Goal: Task Accomplishment & Management: Manage account settings

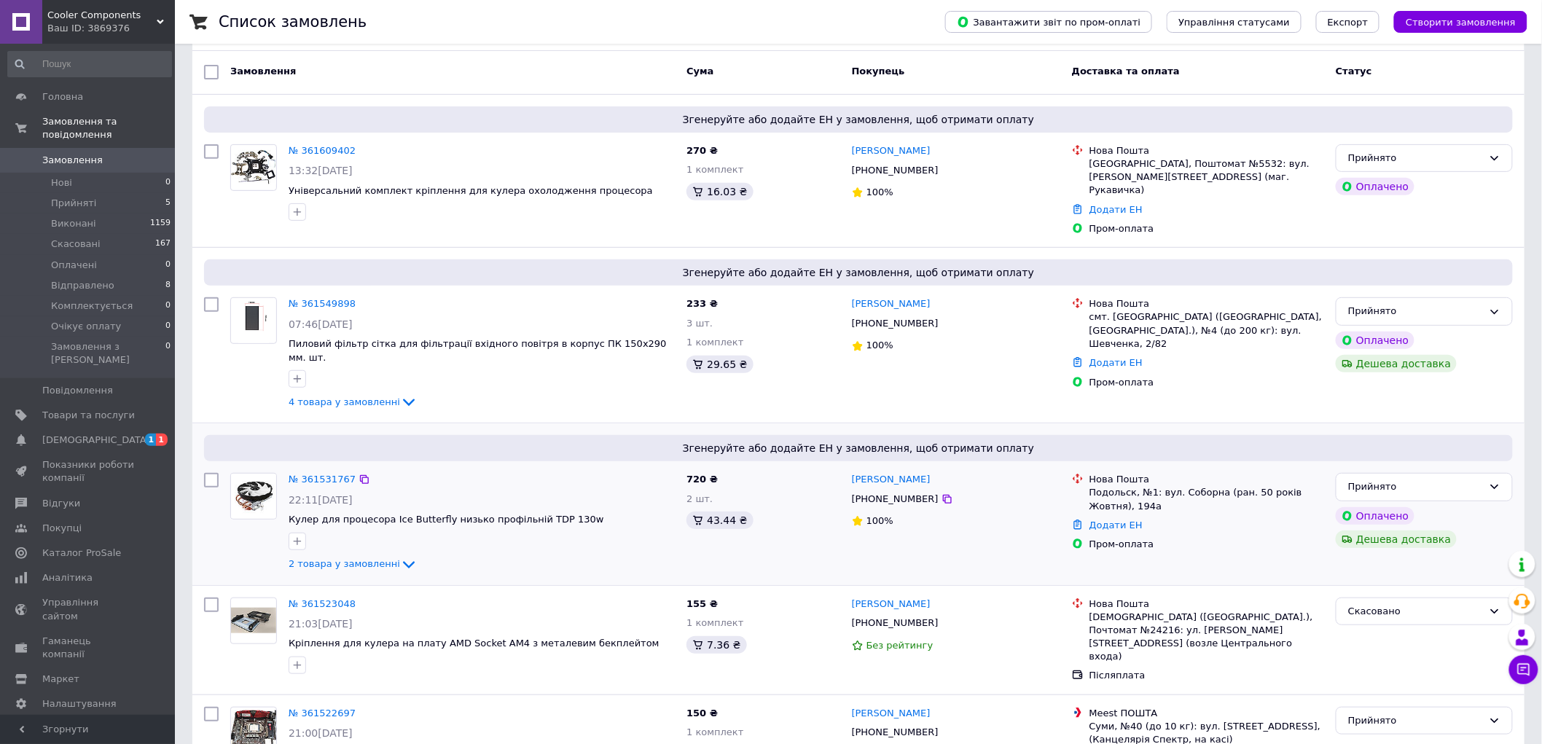
scroll to position [162, 0]
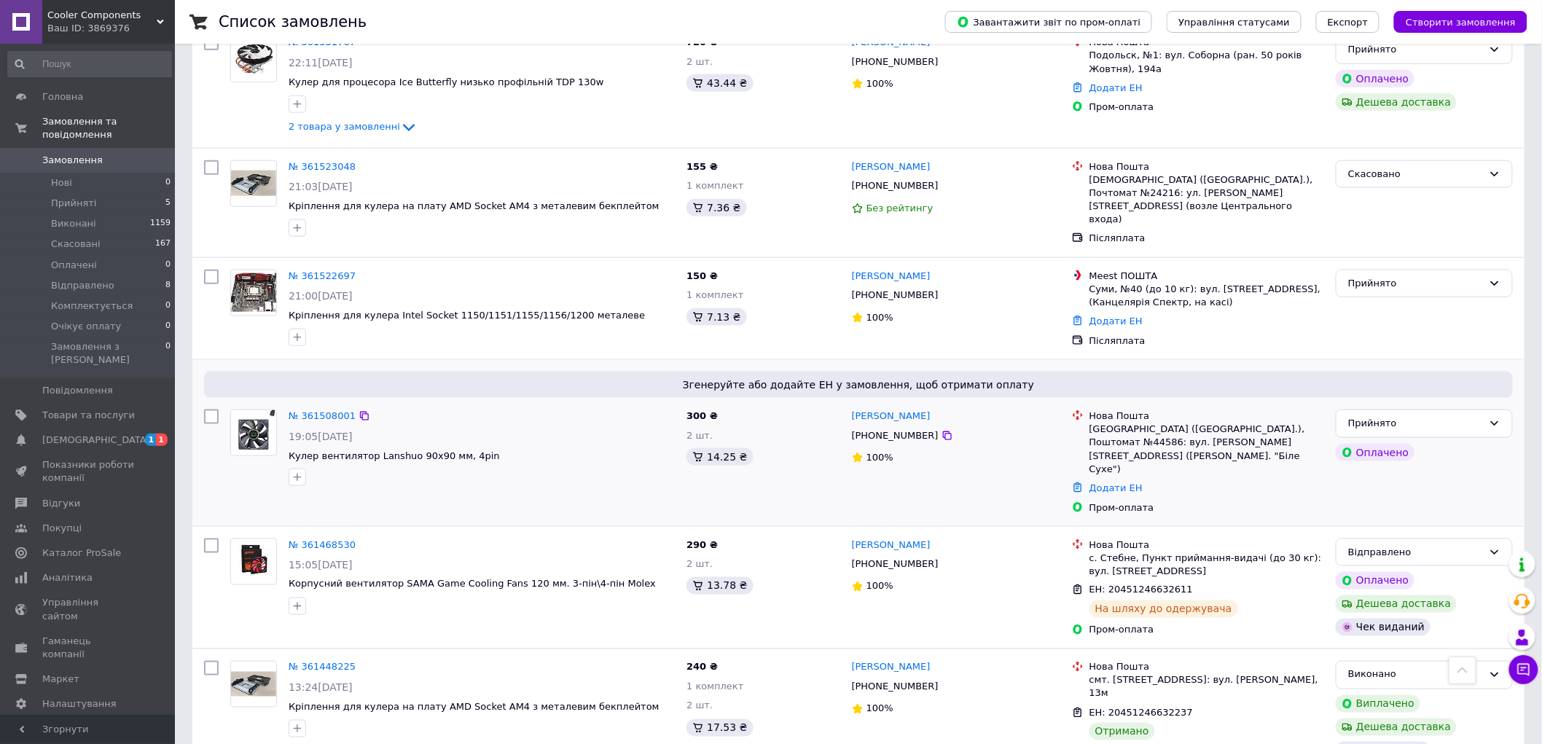
scroll to position [566, 0]
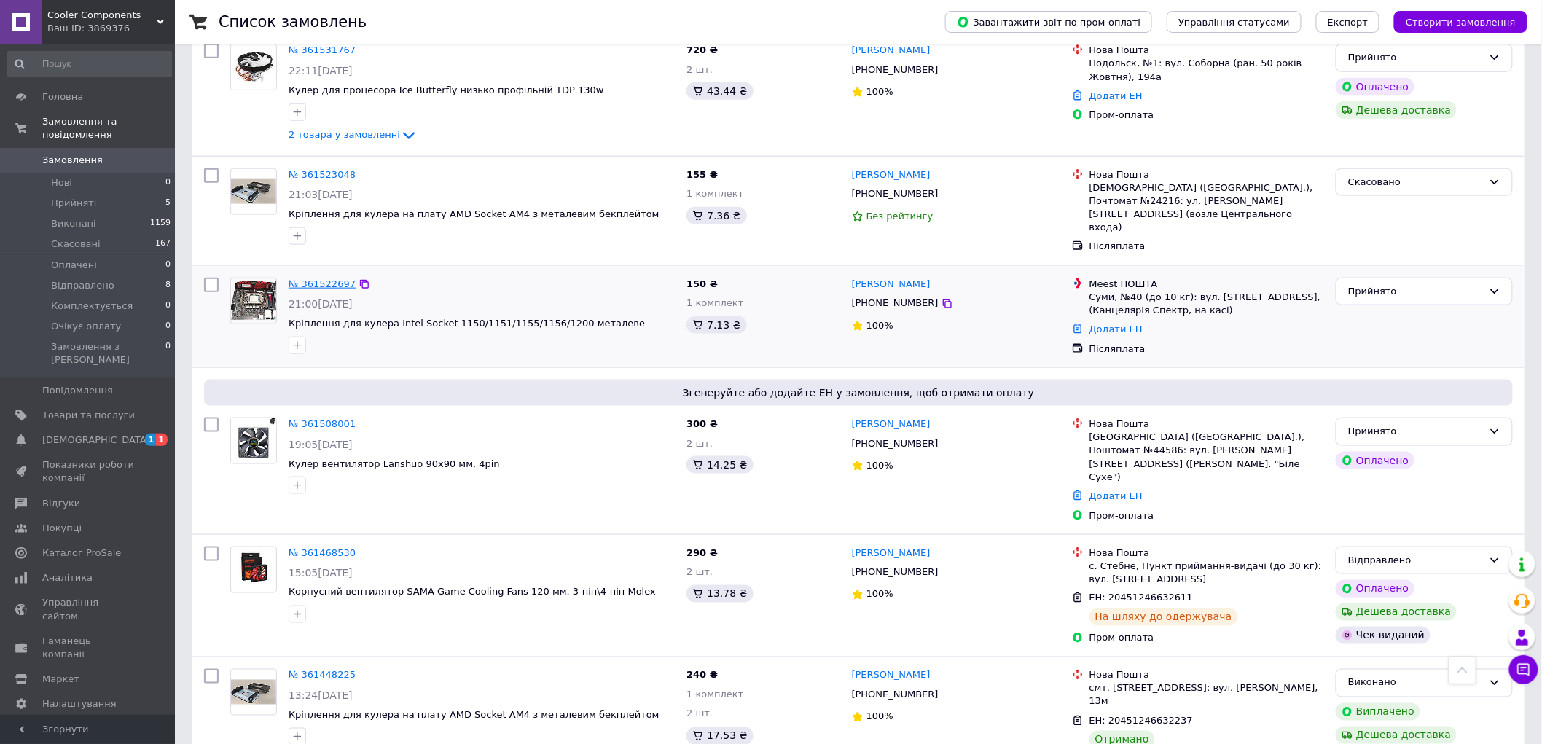
click at [331, 278] on link "№ 361522697" at bounding box center [322, 283] width 67 height 11
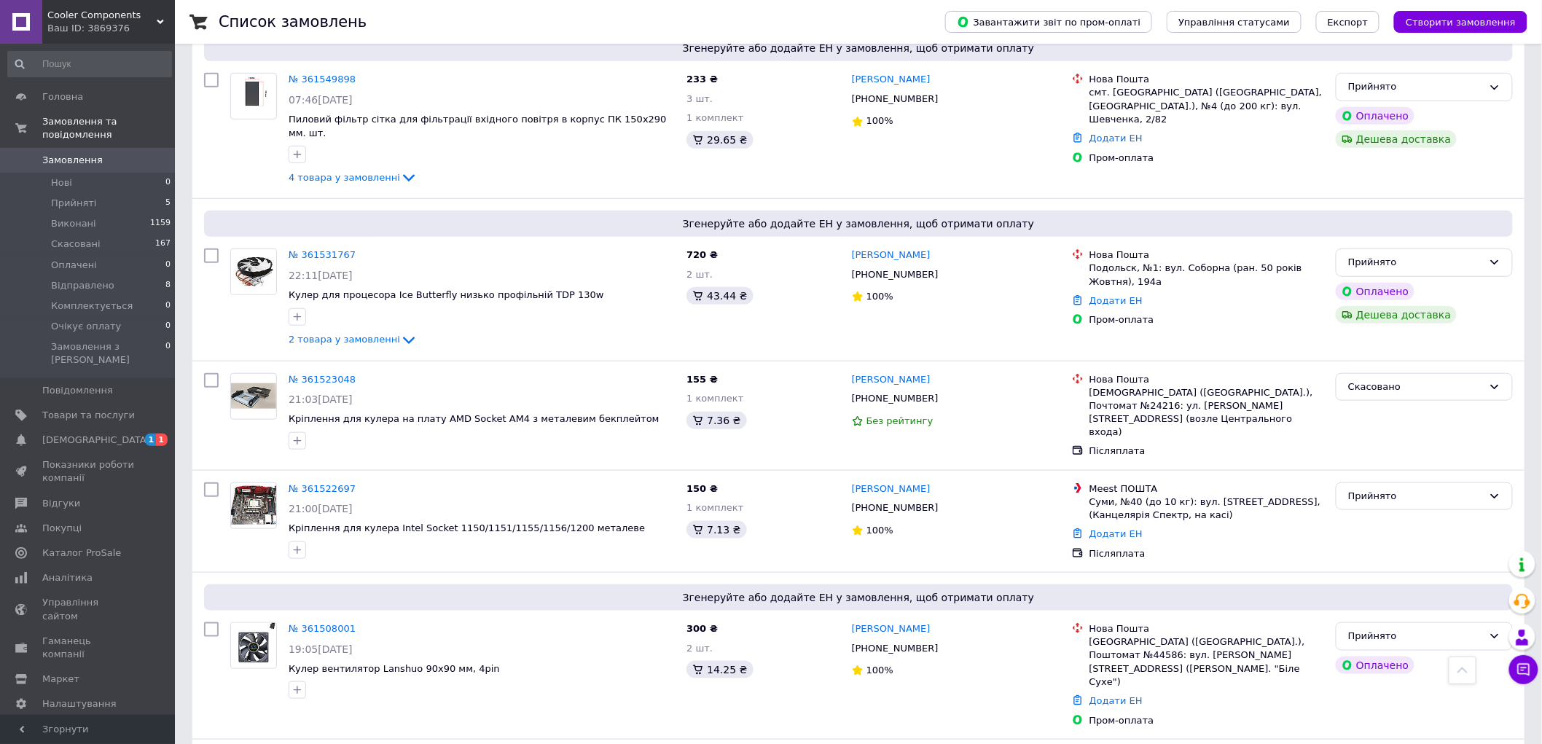
scroll to position [324, 0]
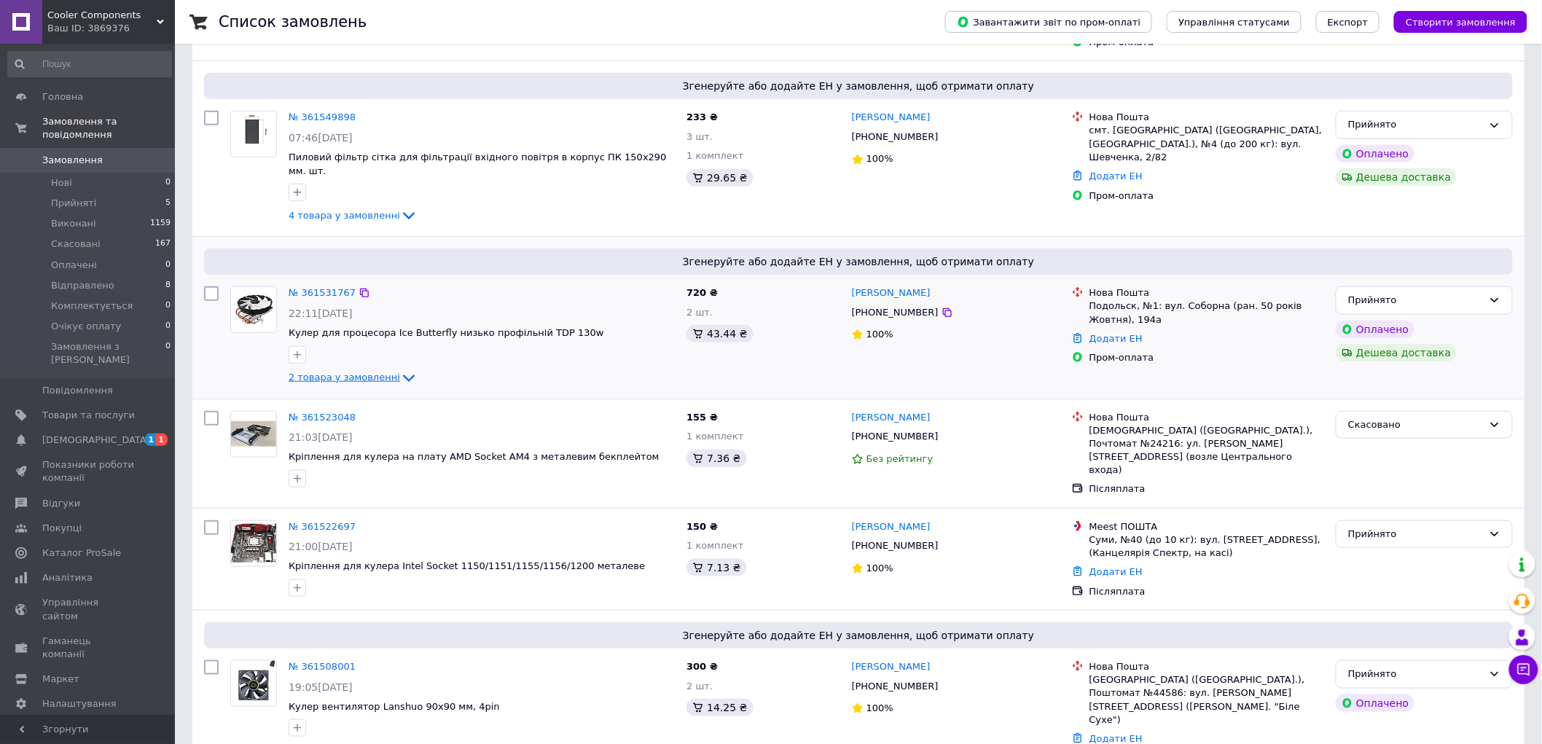
click at [334, 372] on span "2 товара у замовленні" at bounding box center [344, 377] width 111 height 11
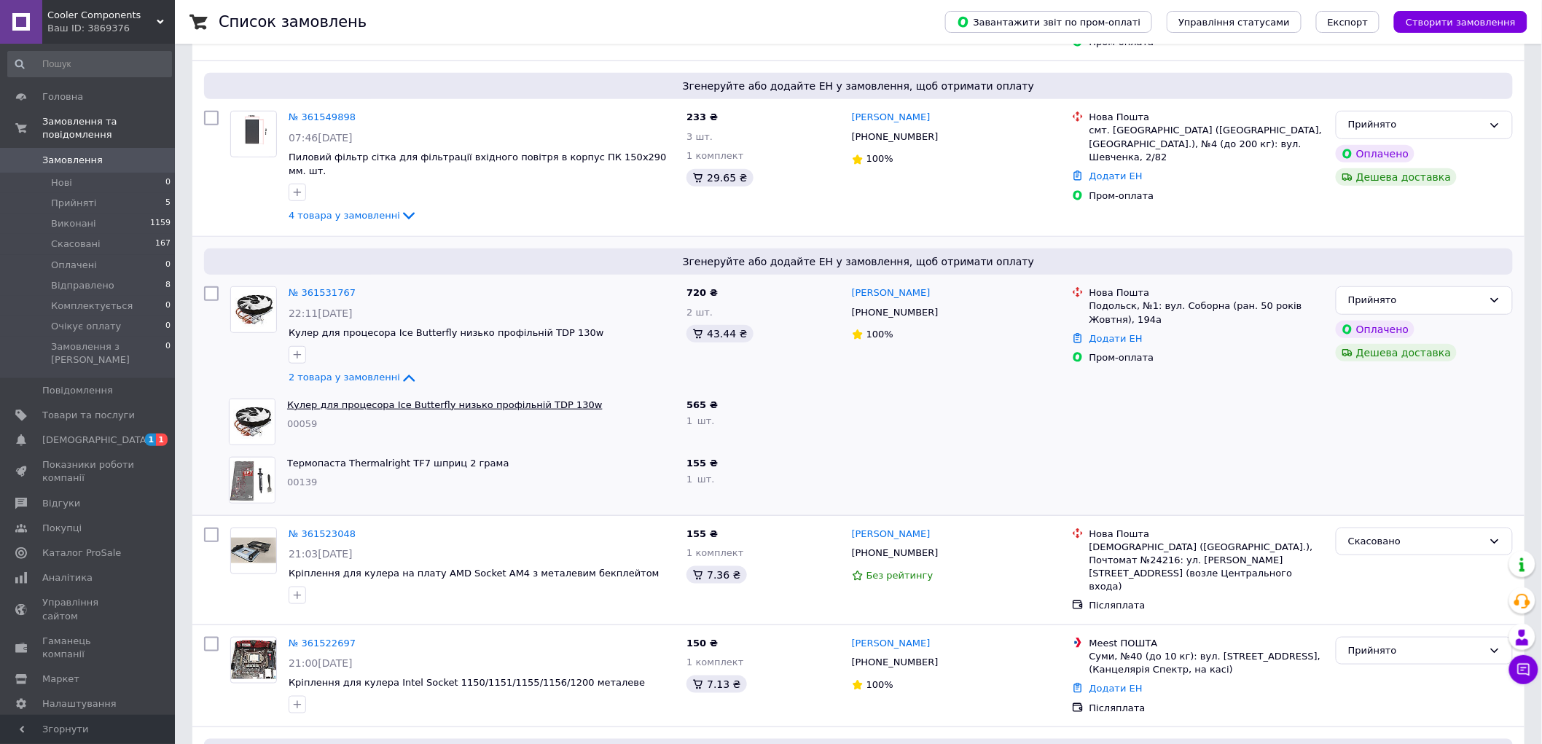
click at [453, 399] on link "Кулер для процесора Ice Butterfly низько профільній TDP 130w" at bounding box center [445, 404] width 316 height 11
click at [370, 372] on span "2 товара у замовленні" at bounding box center [344, 377] width 111 height 11
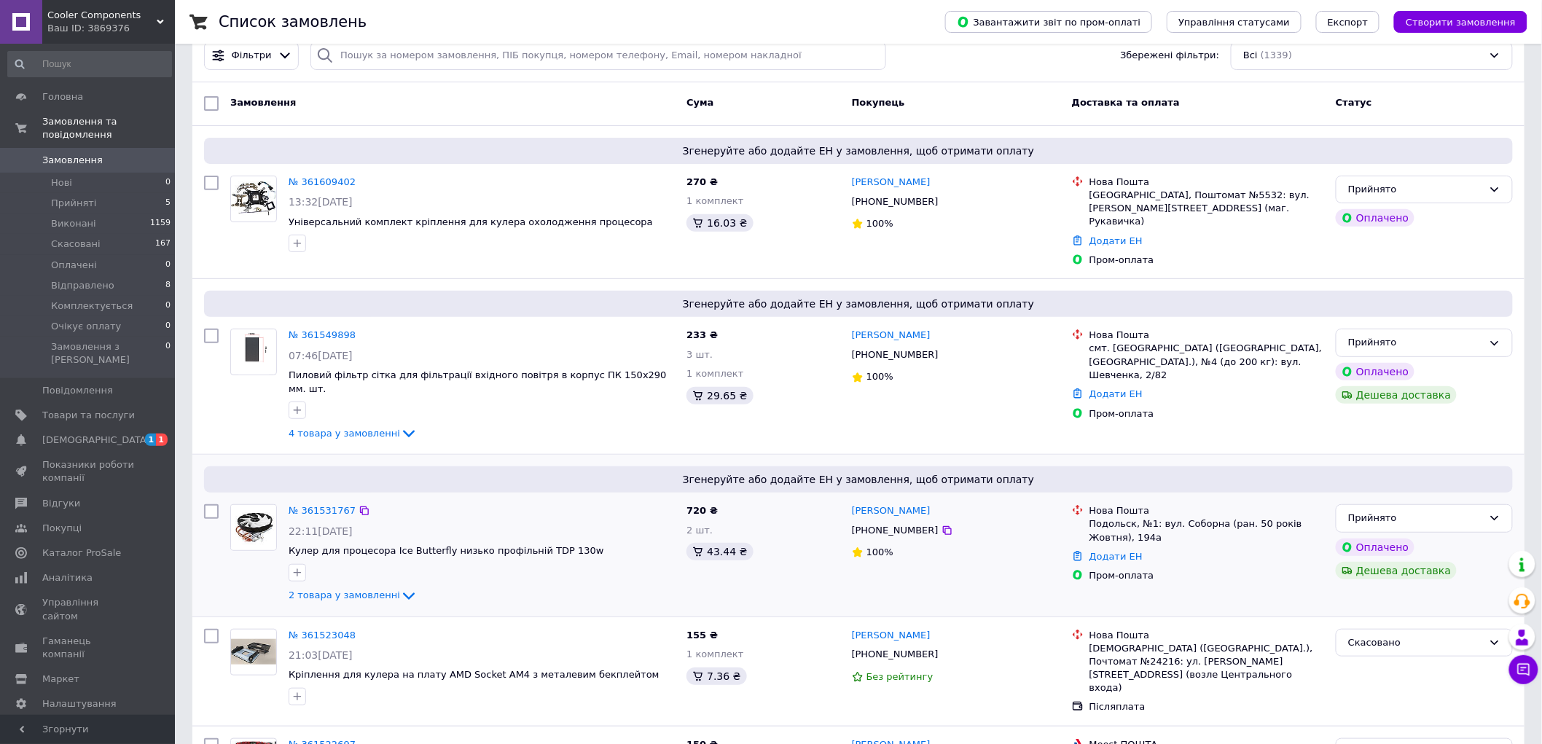
scroll to position [243, 0]
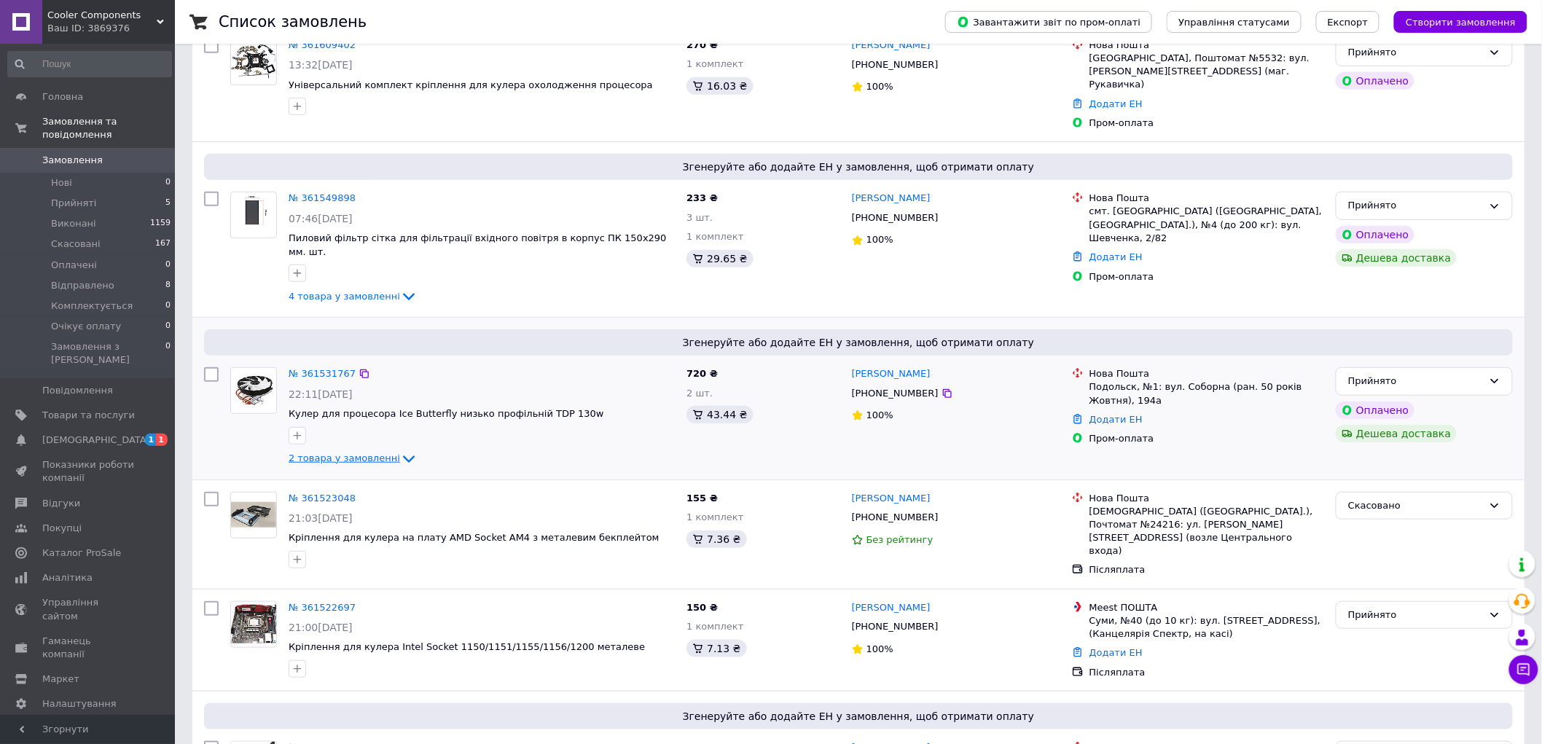
click at [345, 453] on span "2 товара у замовленні" at bounding box center [344, 458] width 111 height 11
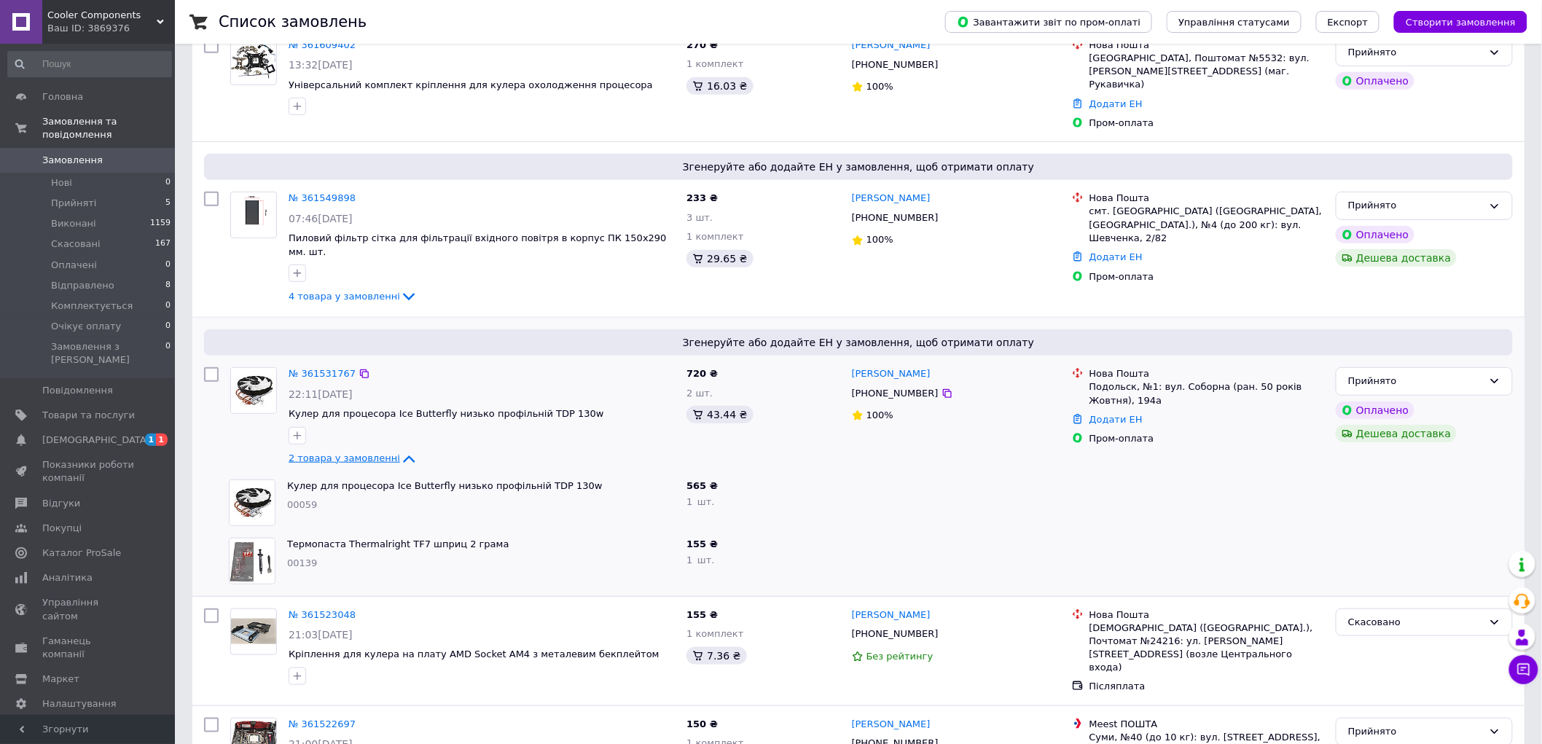
click at [347, 453] on span "2 товара у замовленні" at bounding box center [344, 458] width 111 height 11
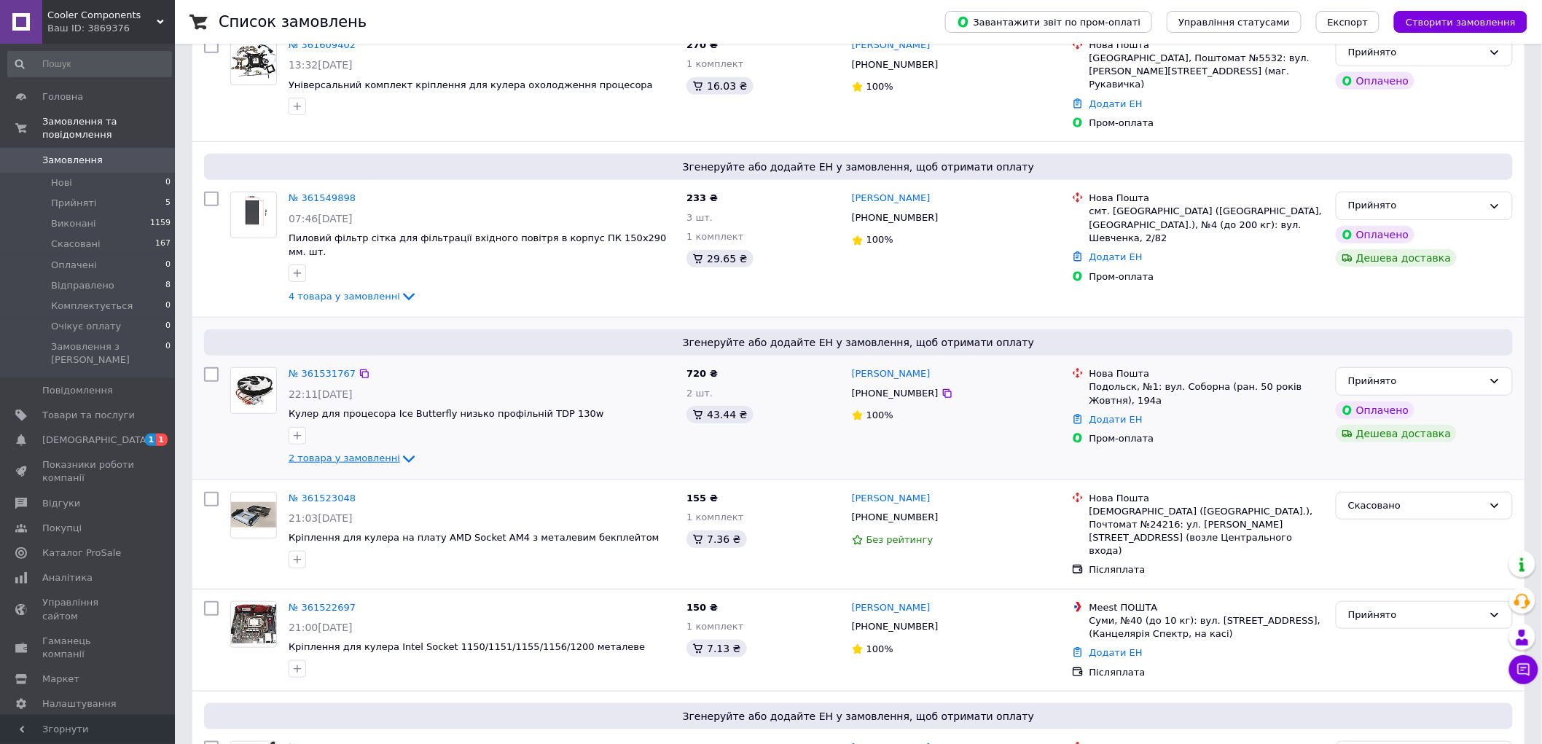
click at [347, 453] on span "2 товара у замовленні" at bounding box center [344, 458] width 111 height 11
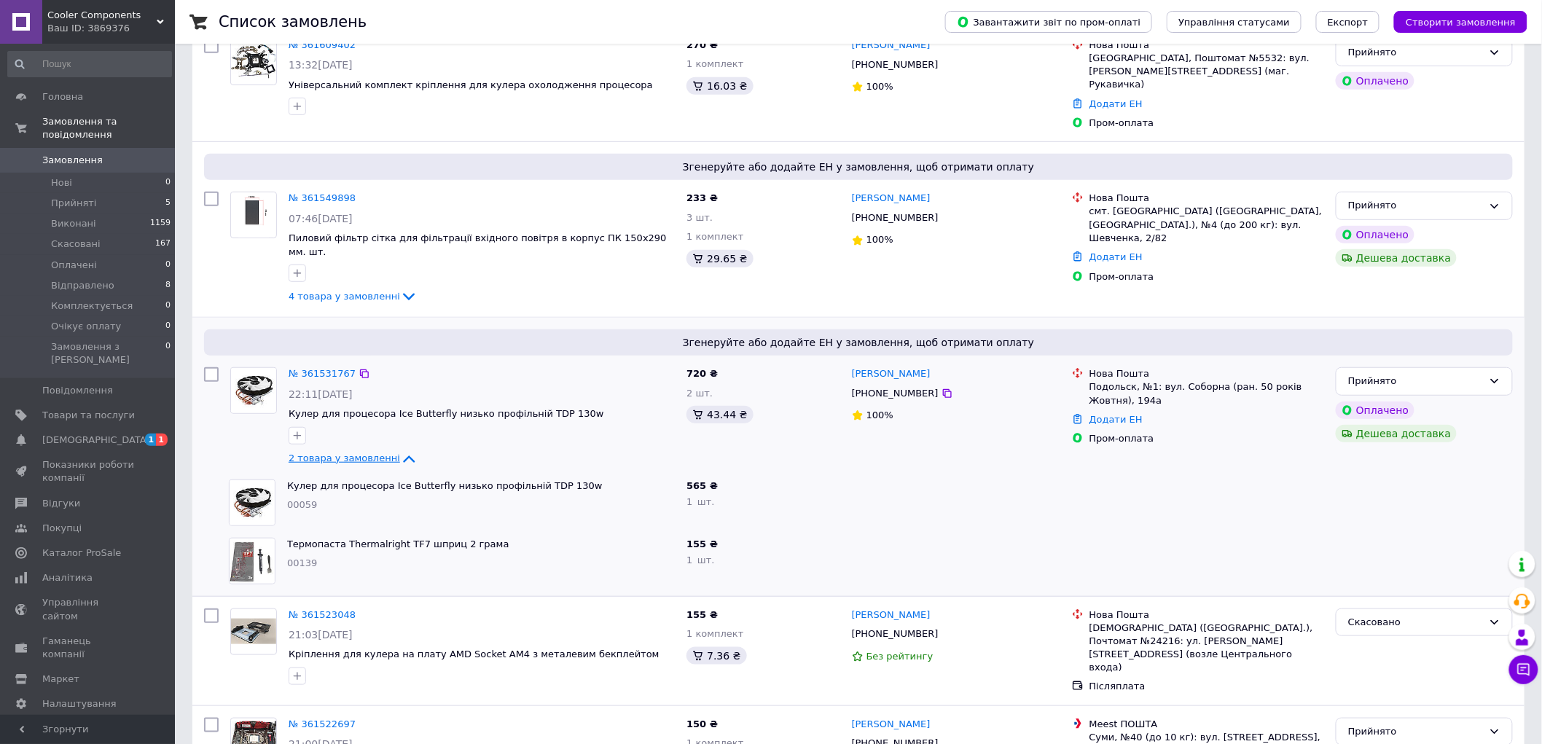
click at [347, 453] on span "2 товара у замовленні" at bounding box center [344, 458] width 111 height 11
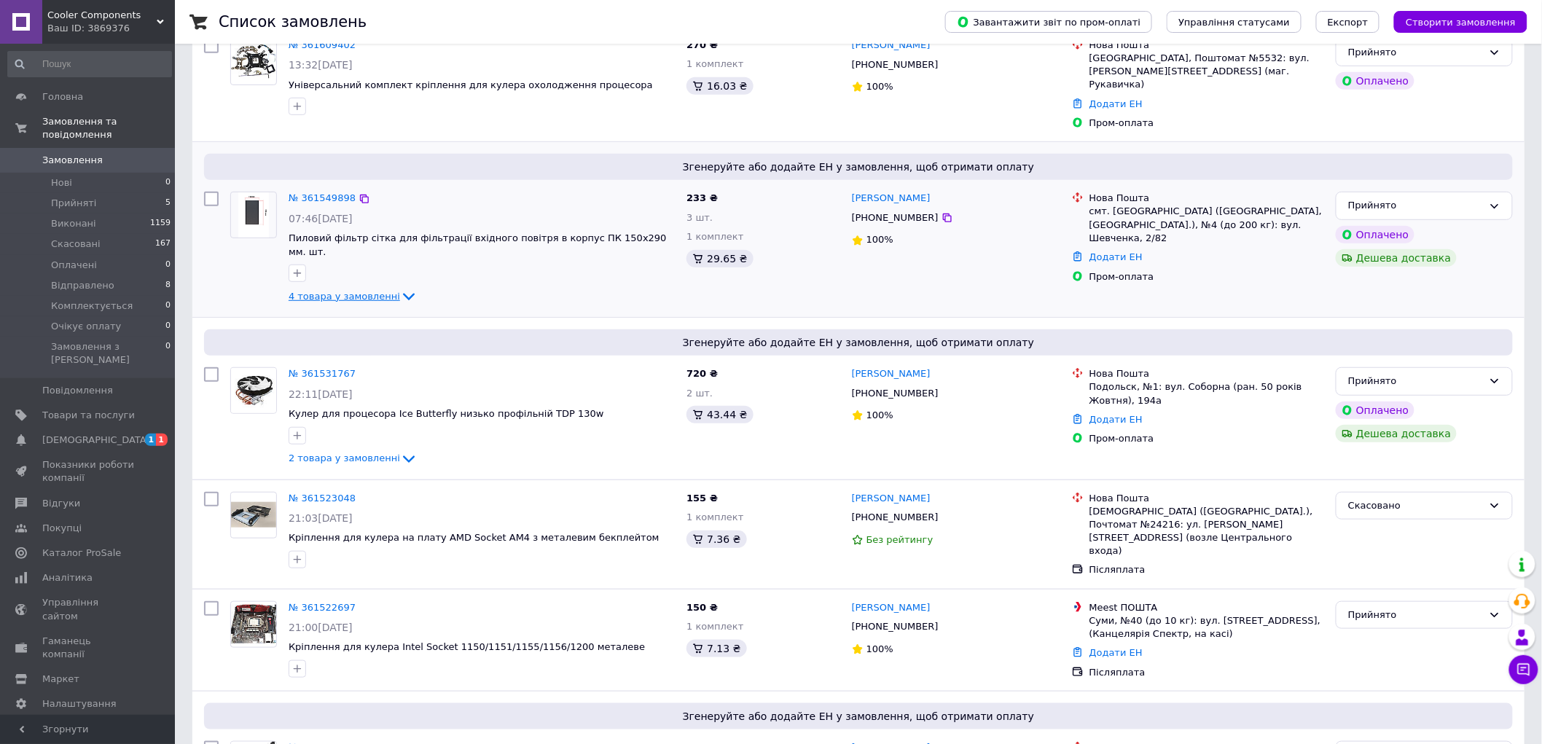
click at [351, 291] on span "4 товара у замовленні" at bounding box center [344, 296] width 111 height 11
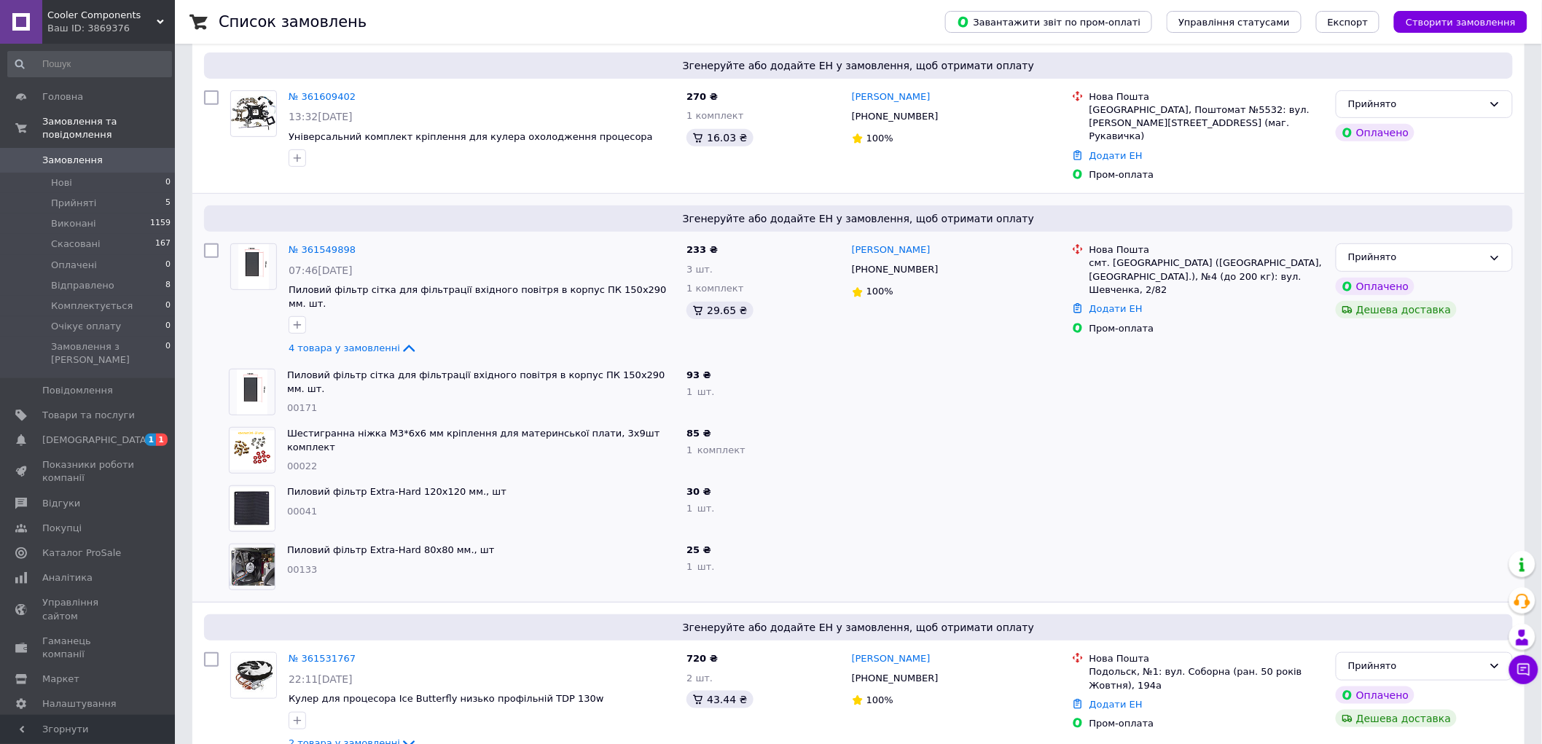
scroll to position [162, 0]
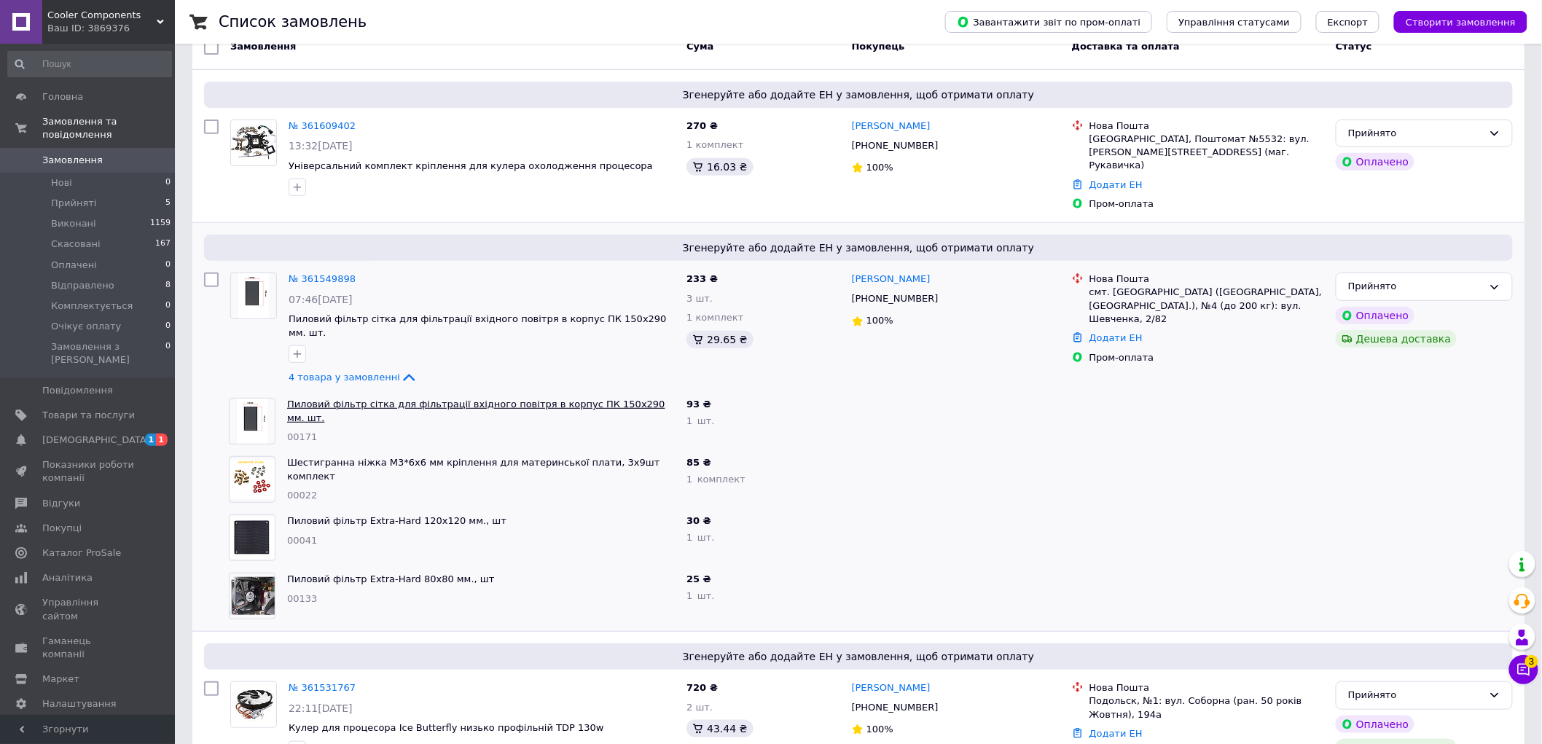
click at [487, 399] on link "Пиловий фільтр сітка для фільтрації вхідного повітря в корпус ПК 150х290 мм. шт." at bounding box center [476, 411] width 378 height 25
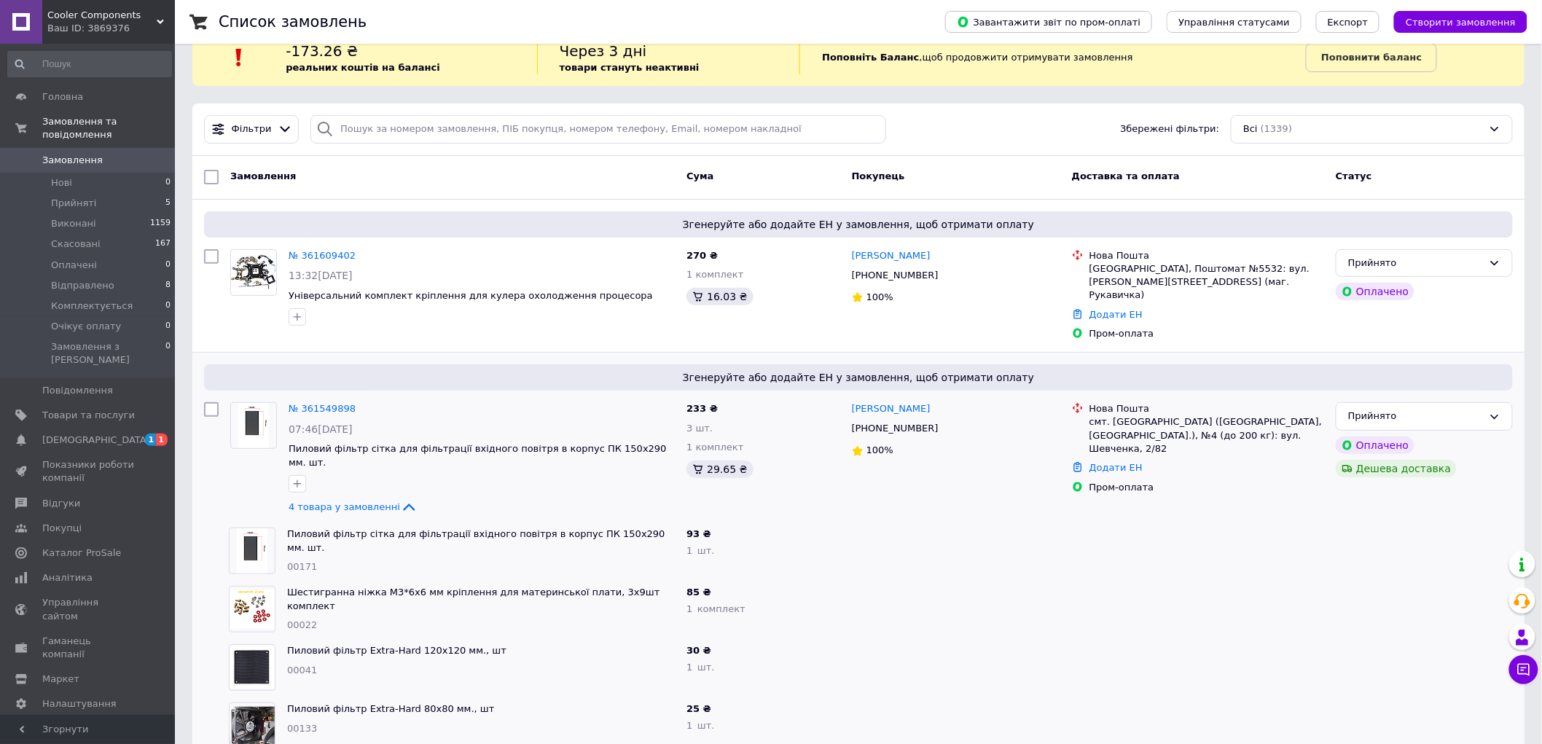
scroll to position [0, 0]
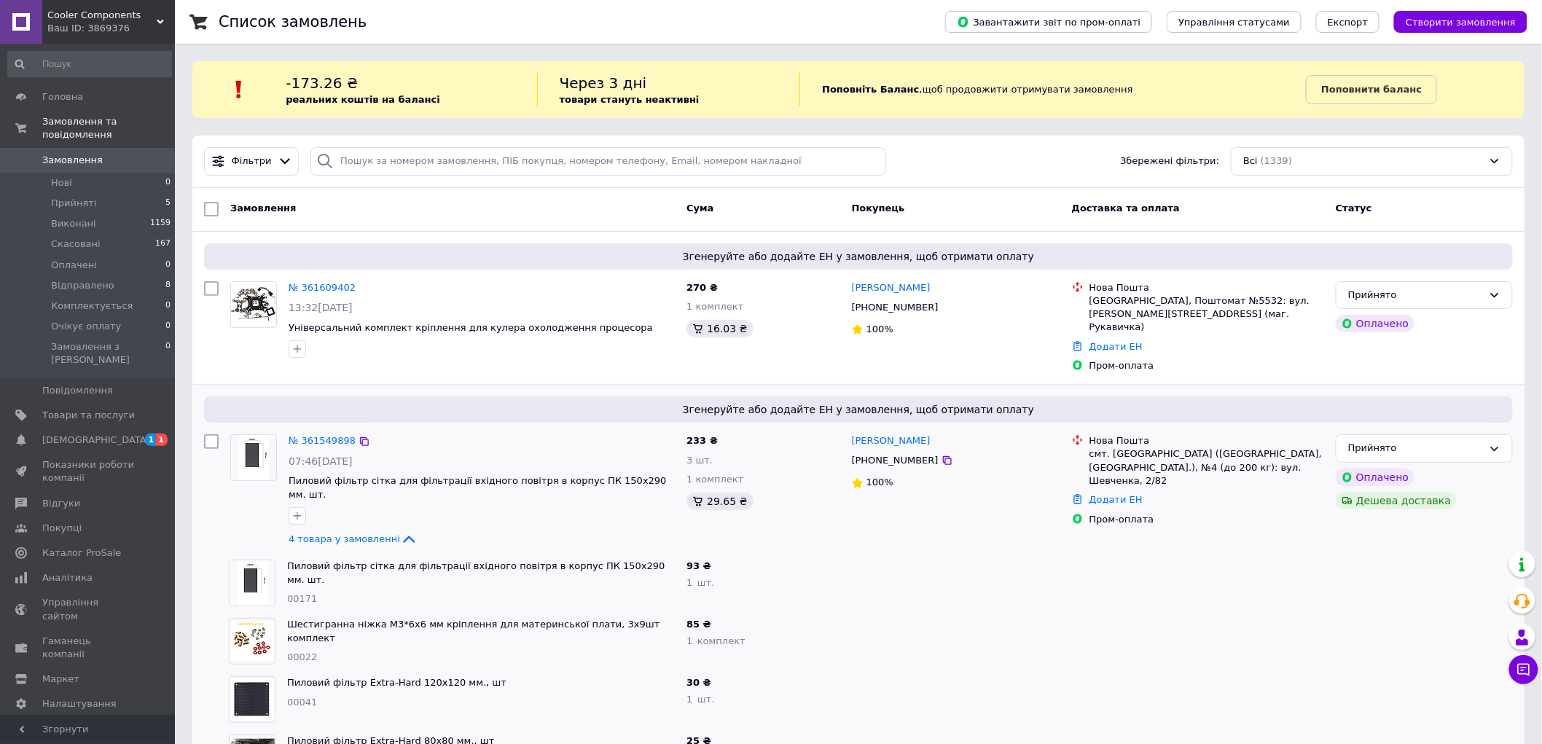
drag, startPoint x: 303, startPoint y: 514, endPoint x: 886, endPoint y: 505, distance: 583.1
click at [305, 533] on span "4 товара у замовленні" at bounding box center [344, 538] width 111 height 11
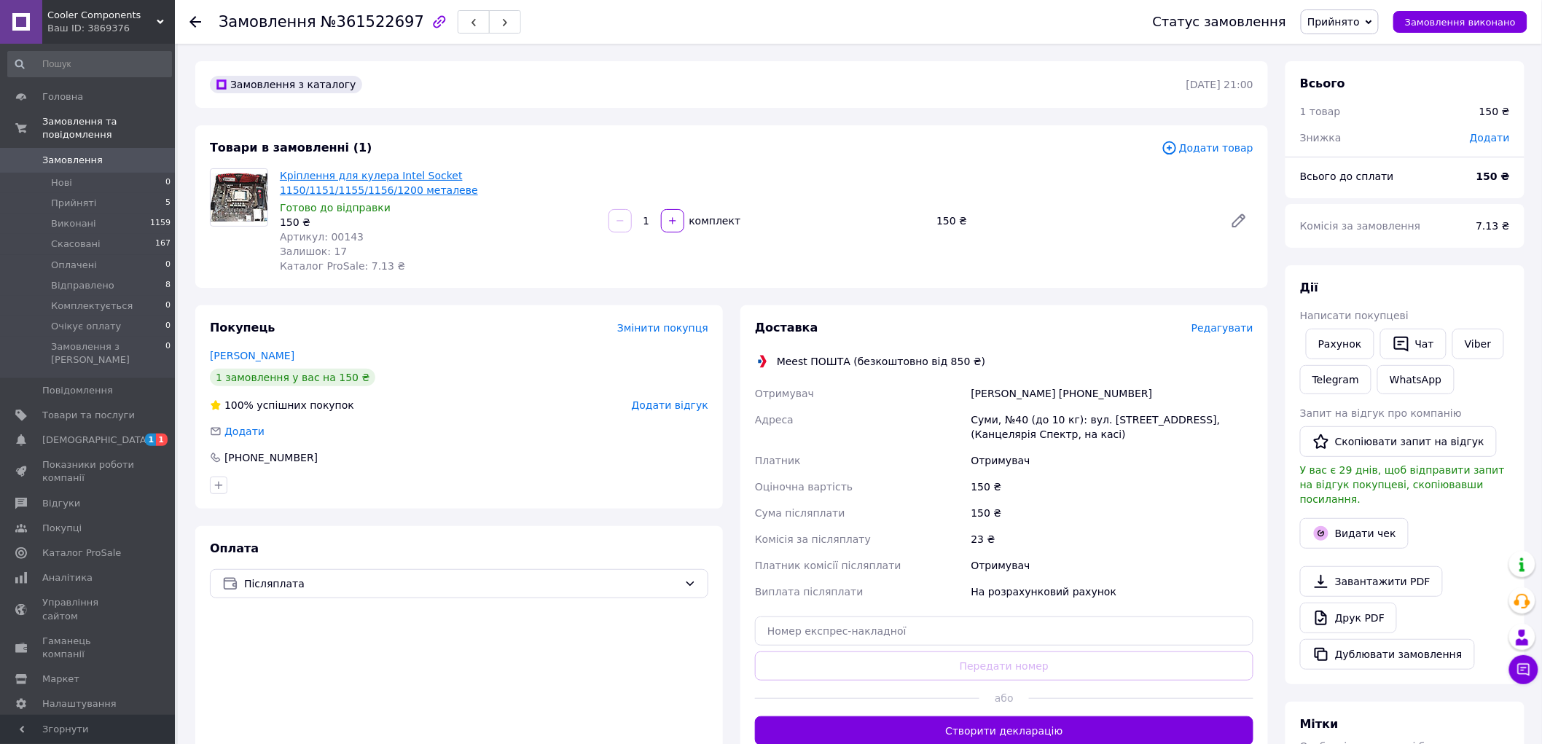
click at [398, 172] on link "Кріплення для кулера Intel Socket 1150/1151/1155/1156/1200 металеве" at bounding box center [379, 183] width 198 height 26
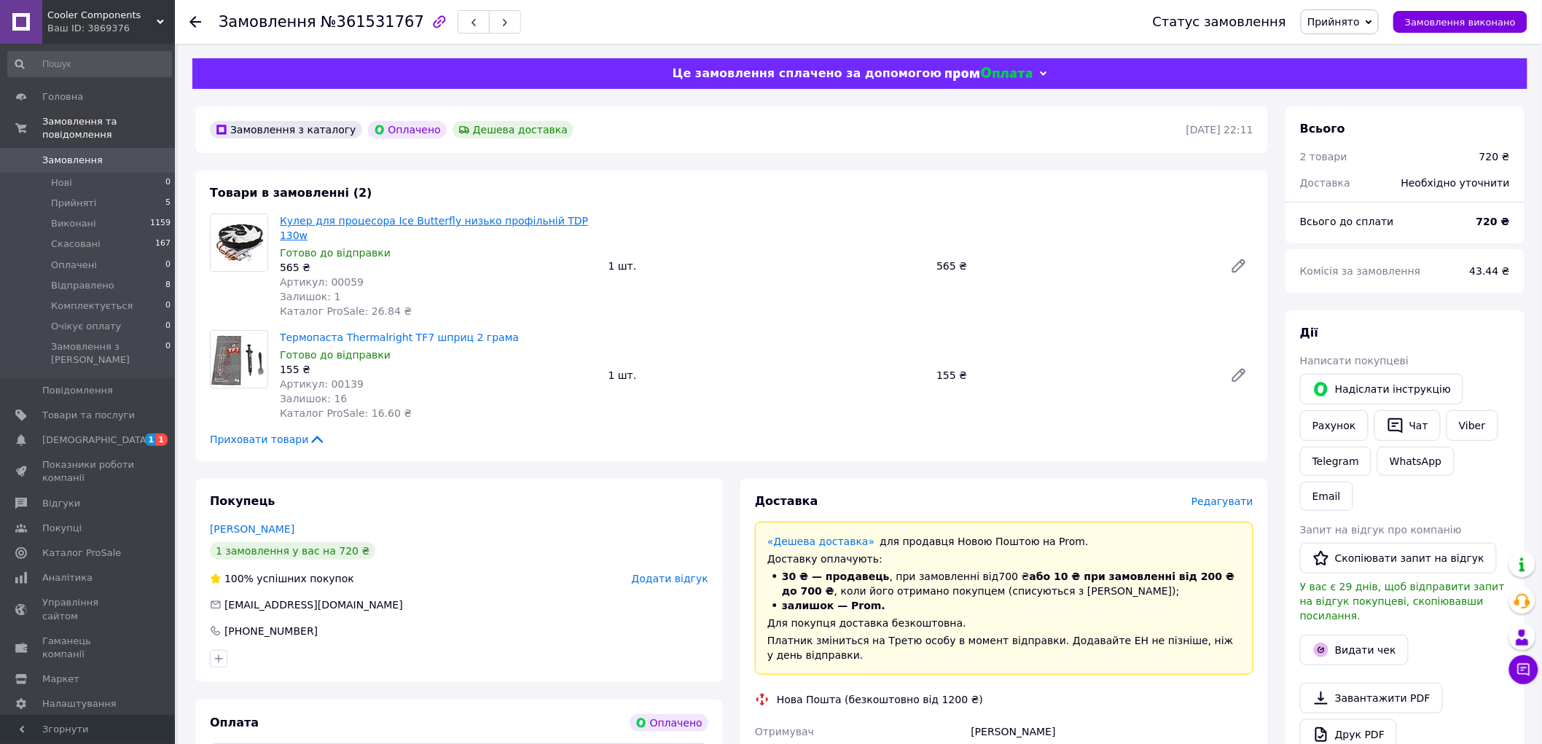
drag, startPoint x: 365, startPoint y: 219, endPoint x: 391, endPoint y: 189, distance: 39.2
click at [366, 219] on link "Кулер для процесора Ice Butterfly низько профільній TDP 130w" at bounding box center [434, 228] width 308 height 26
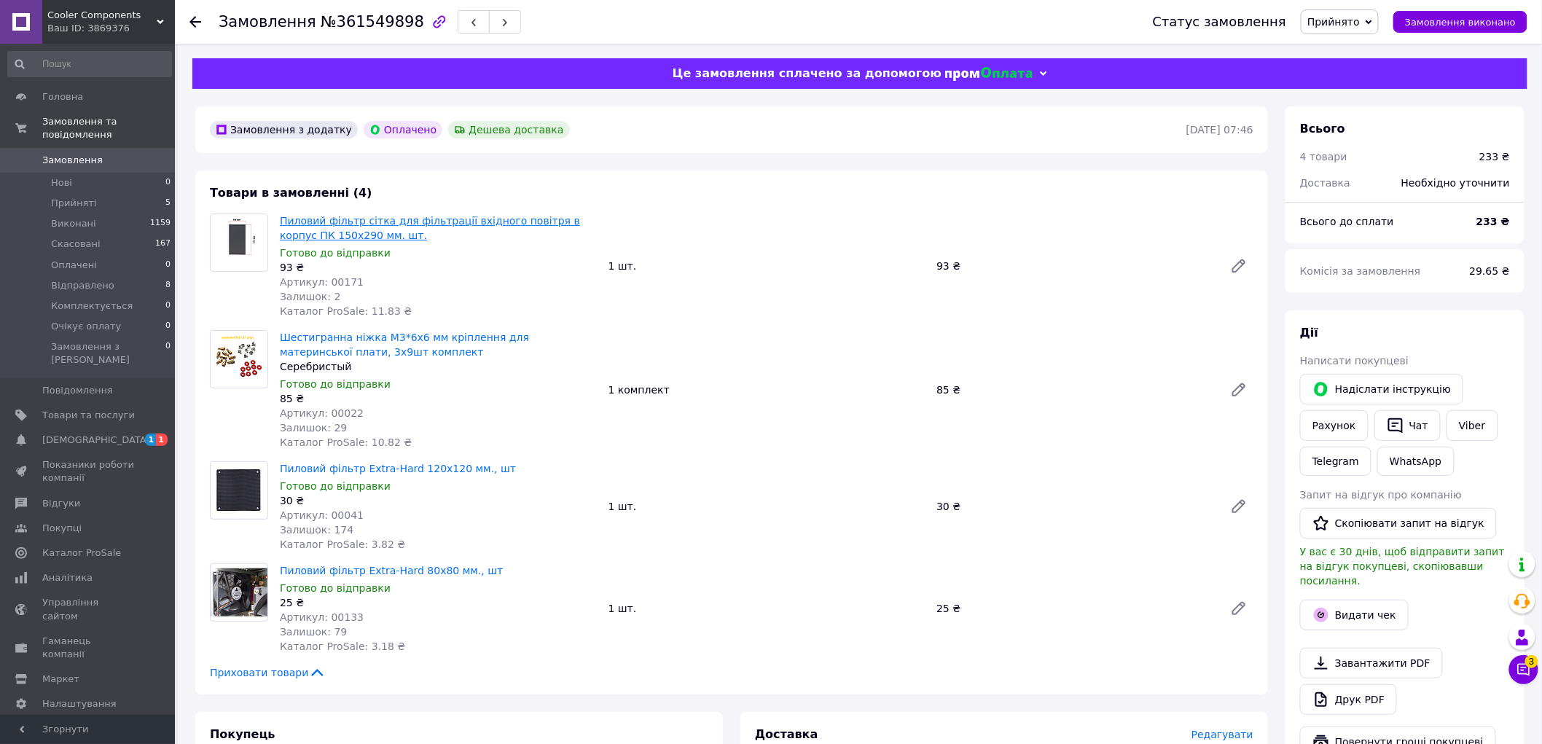
click at [432, 217] on link "Пиловий фільтр сітка для фільтрації вхідного повітря в корпус ПК 150х290 мм. шт." at bounding box center [430, 228] width 300 height 26
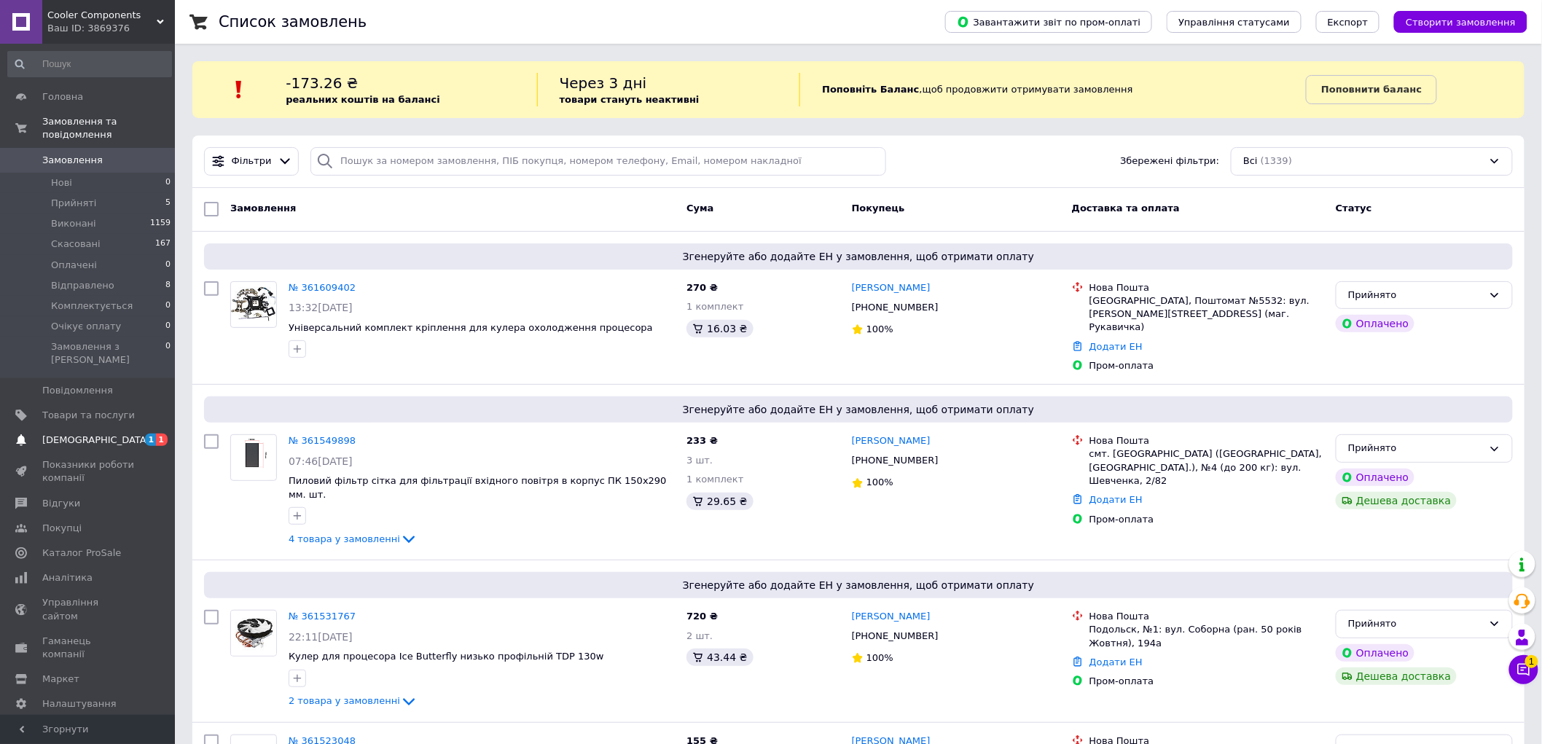
click at [66, 434] on span "[DEMOGRAPHIC_DATA]" at bounding box center [96, 440] width 108 height 13
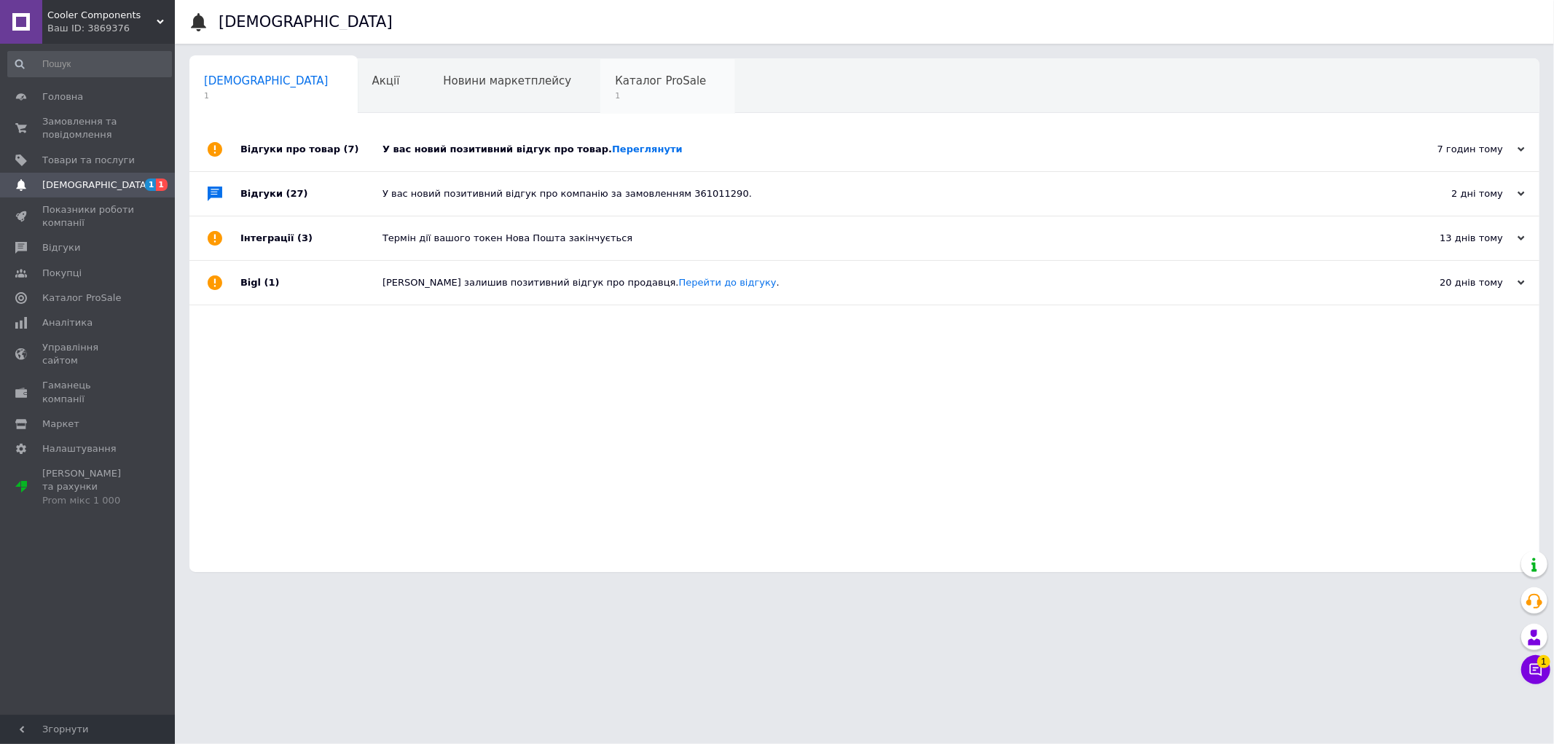
click at [615, 74] on span "Каталог ProSale" at bounding box center [660, 80] width 91 height 13
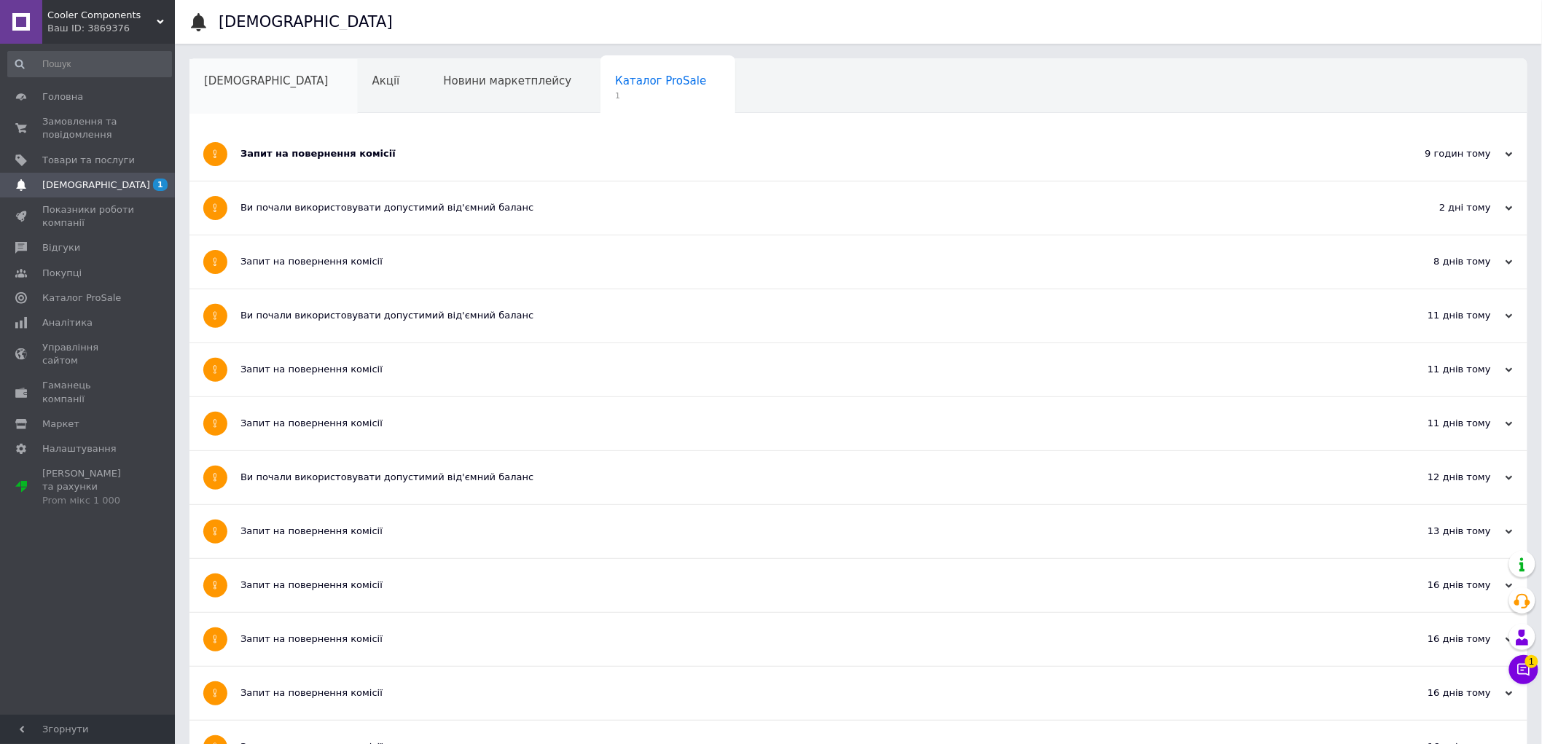
click at [249, 78] on span "[DEMOGRAPHIC_DATA]" at bounding box center [266, 80] width 125 height 13
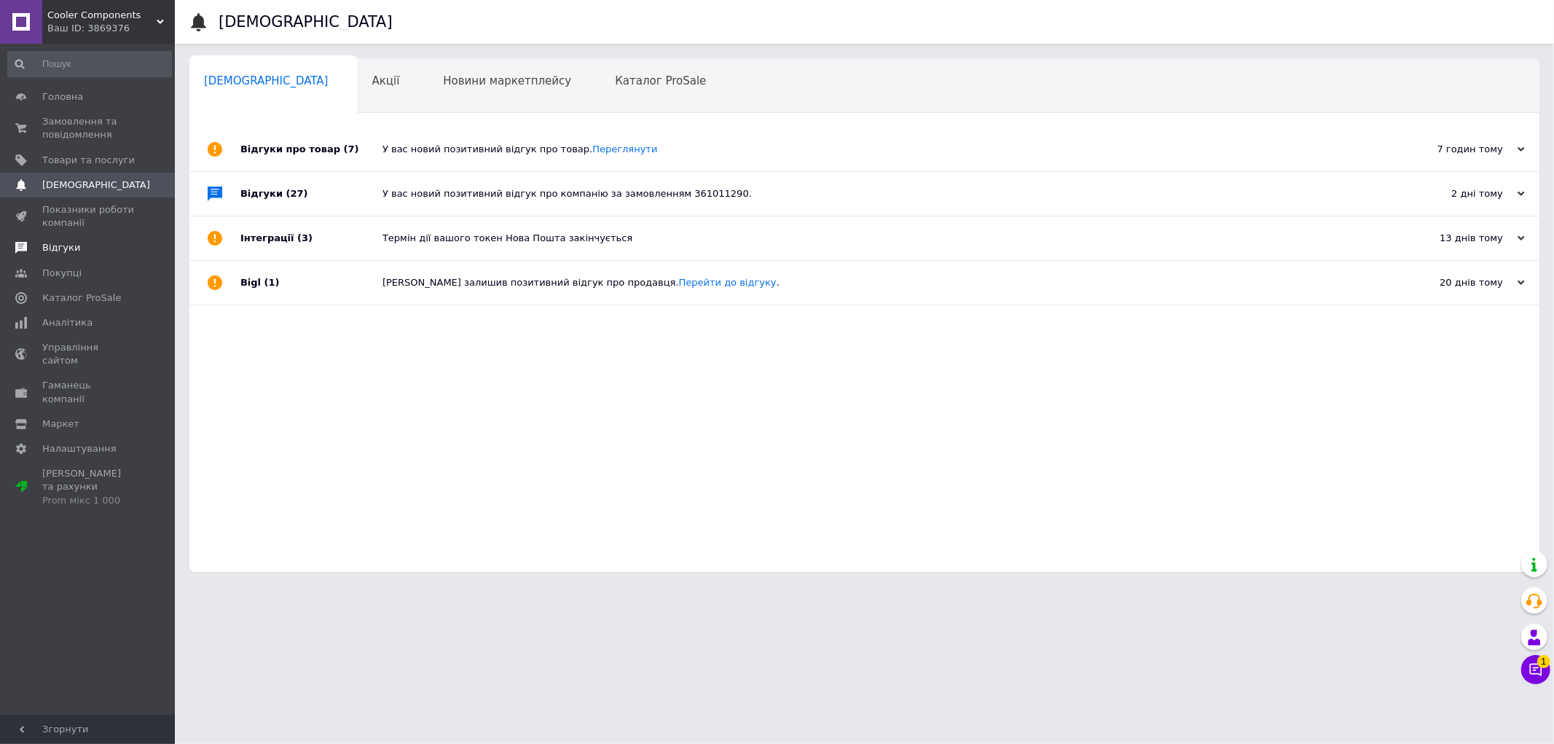
click at [57, 251] on span "Відгуки" at bounding box center [61, 247] width 38 height 13
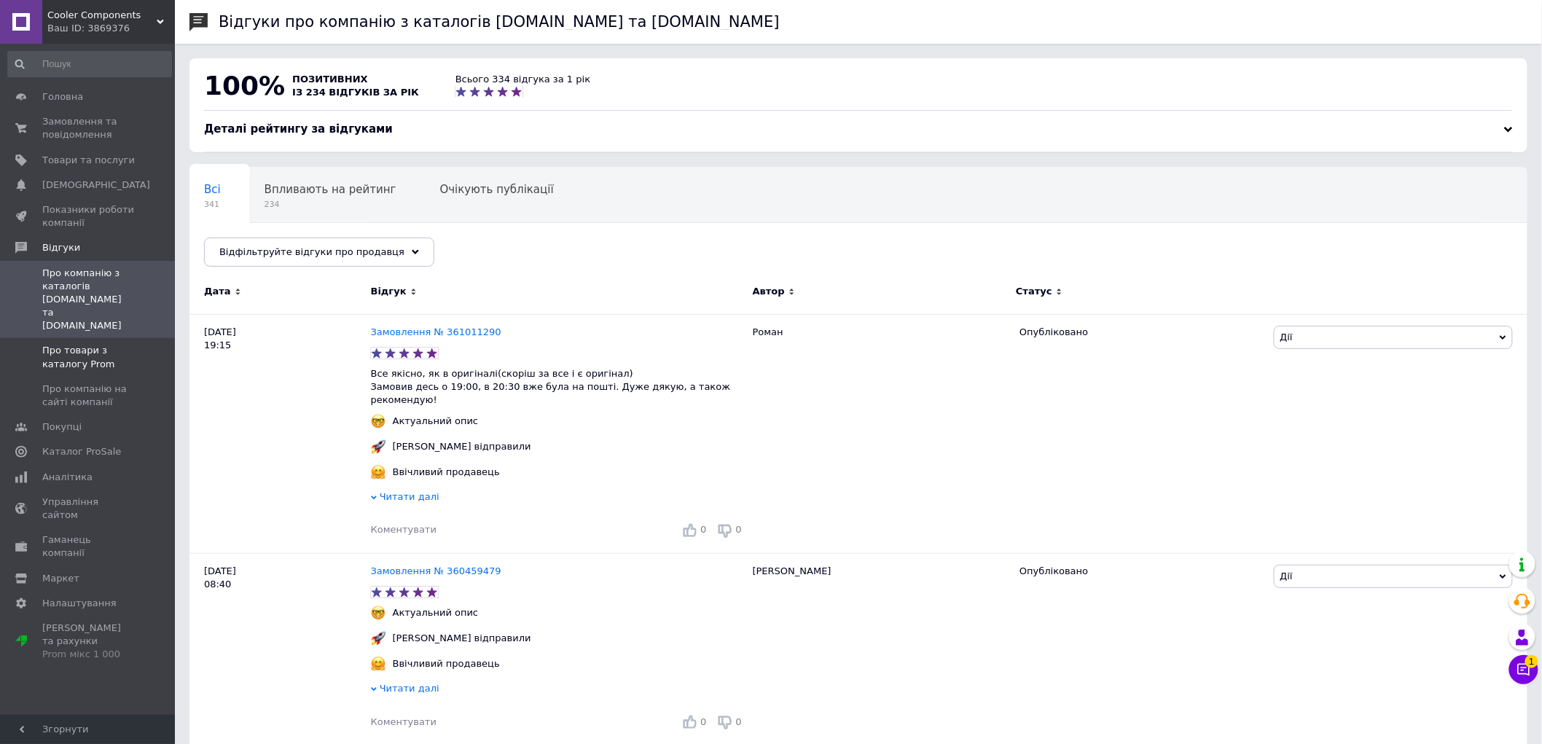
click at [63, 344] on span "Про товари з каталогу Prom" at bounding box center [88, 357] width 93 height 26
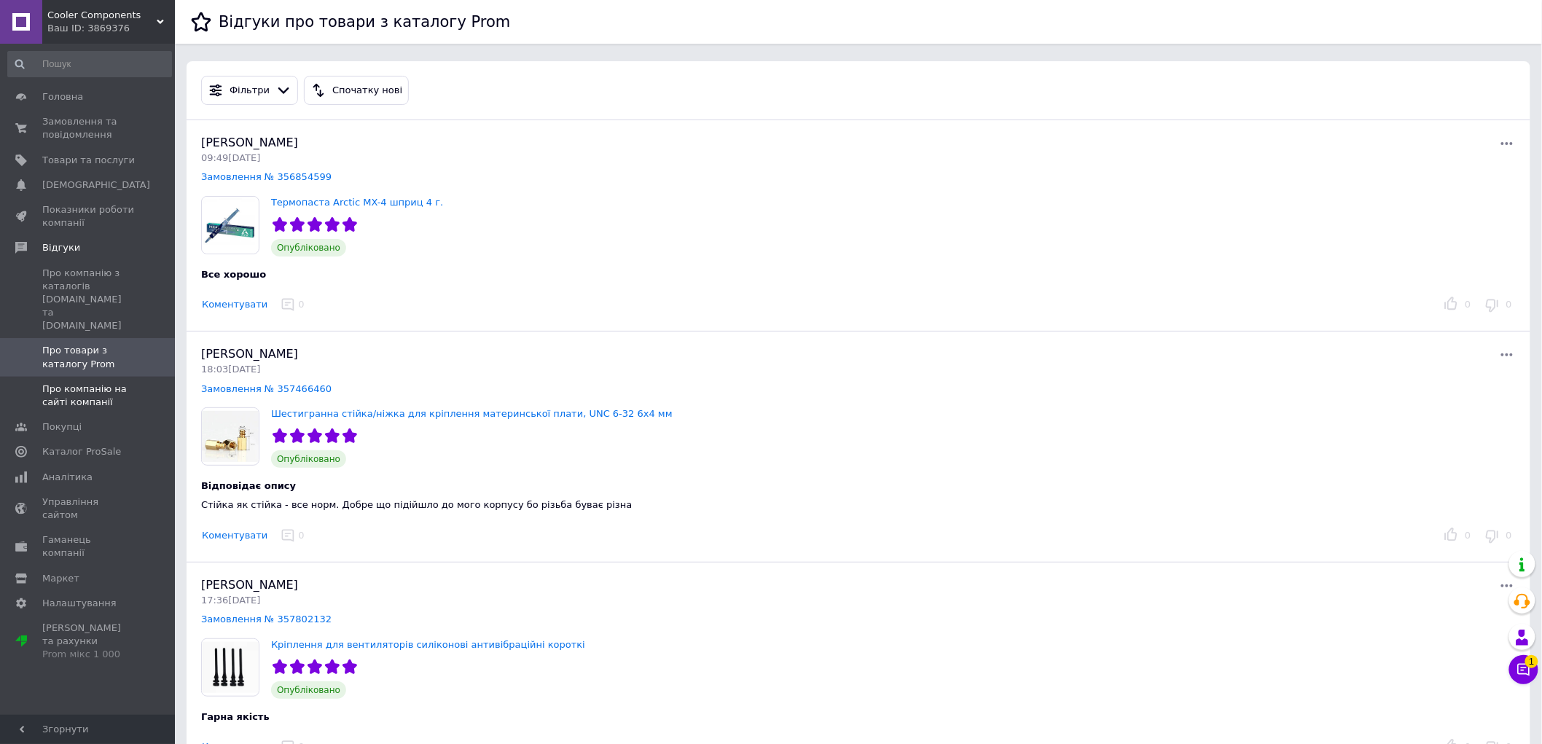
click at [82, 383] on span "Про компанію на сайті компанії" at bounding box center [88, 396] width 93 height 26
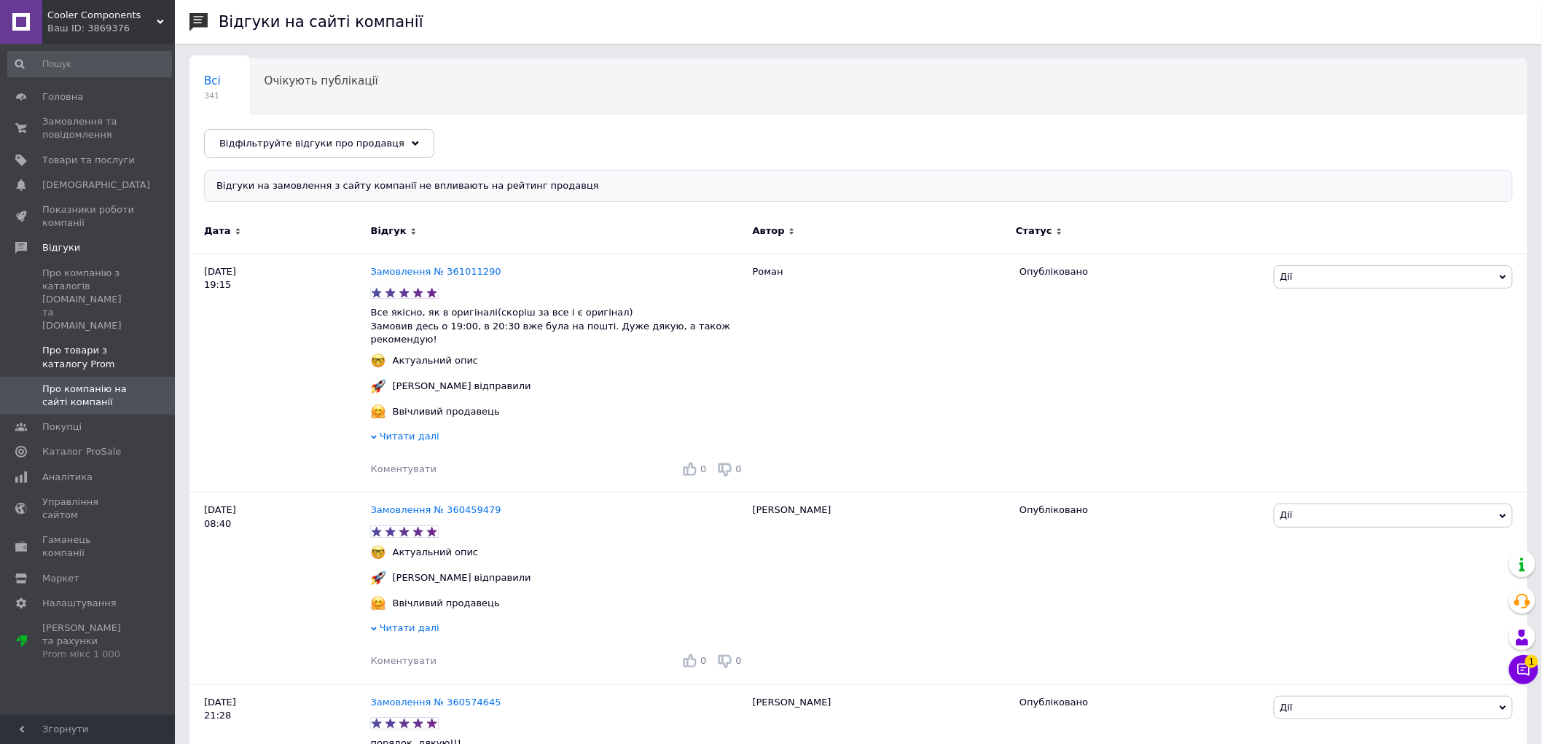
click at [86, 344] on span "Про товари з каталогу Prom" at bounding box center [88, 357] width 93 height 26
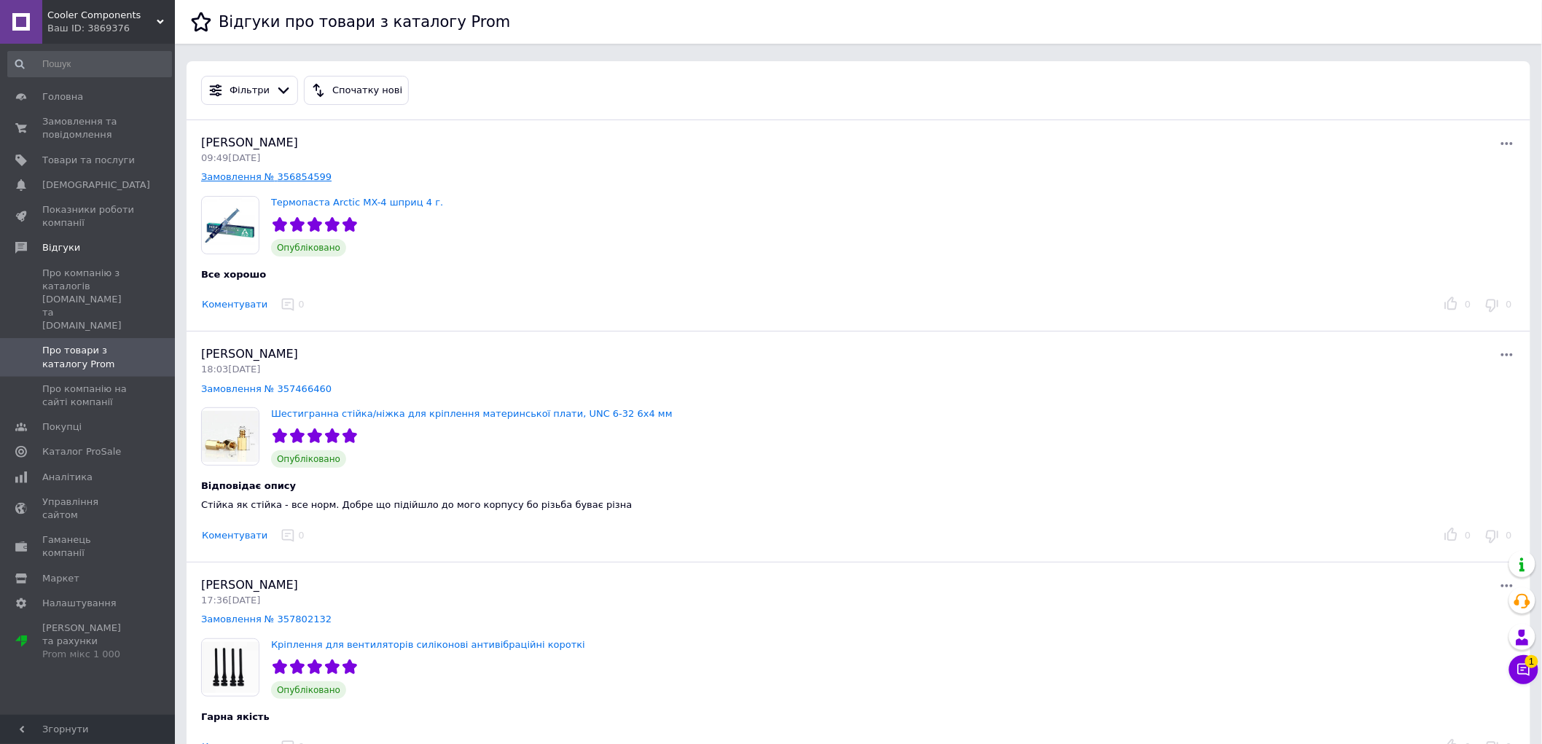
click at [286, 173] on link "Замовлення № 356854599" at bounding box center [266, 176] width 130 height 11
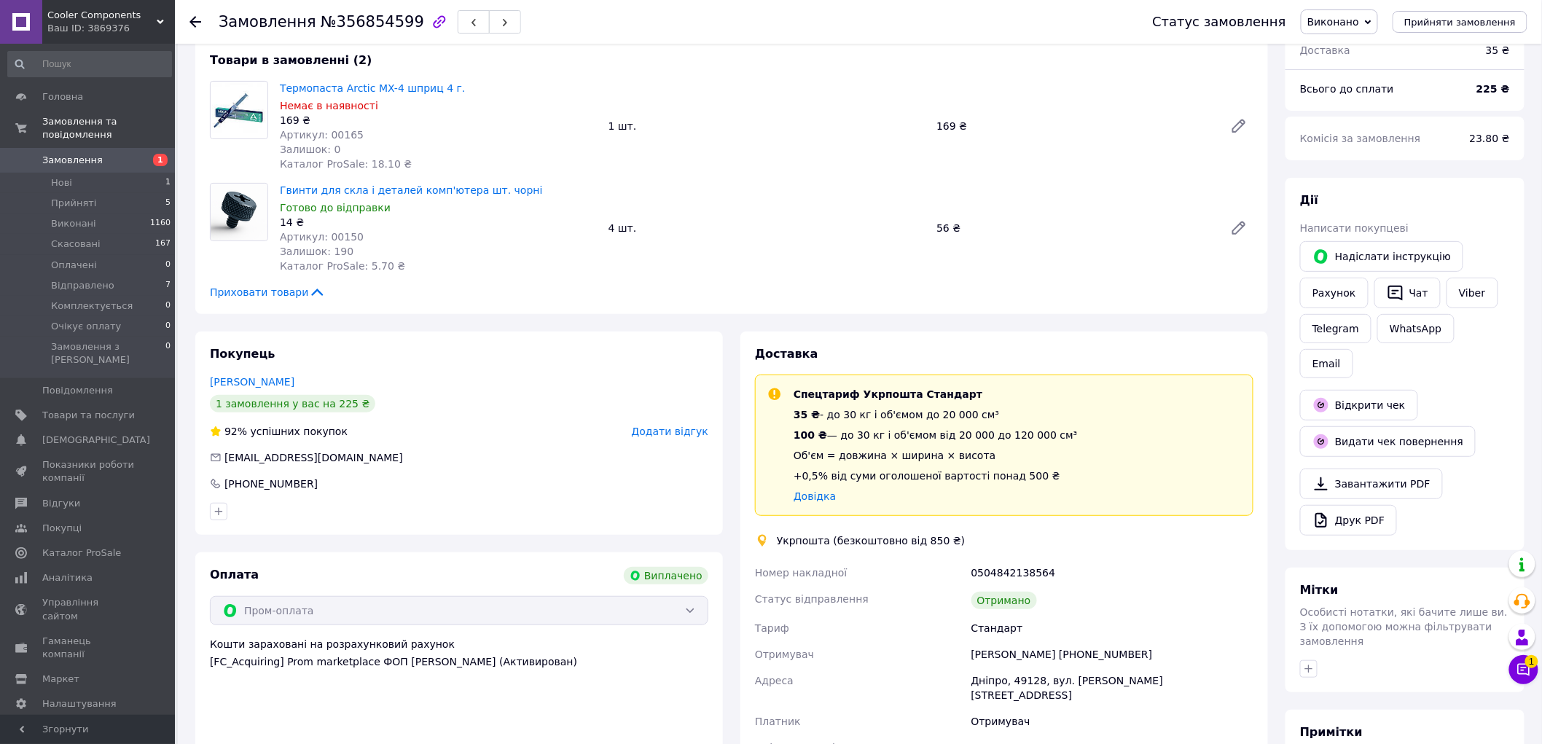
scroll to position [81, 0]
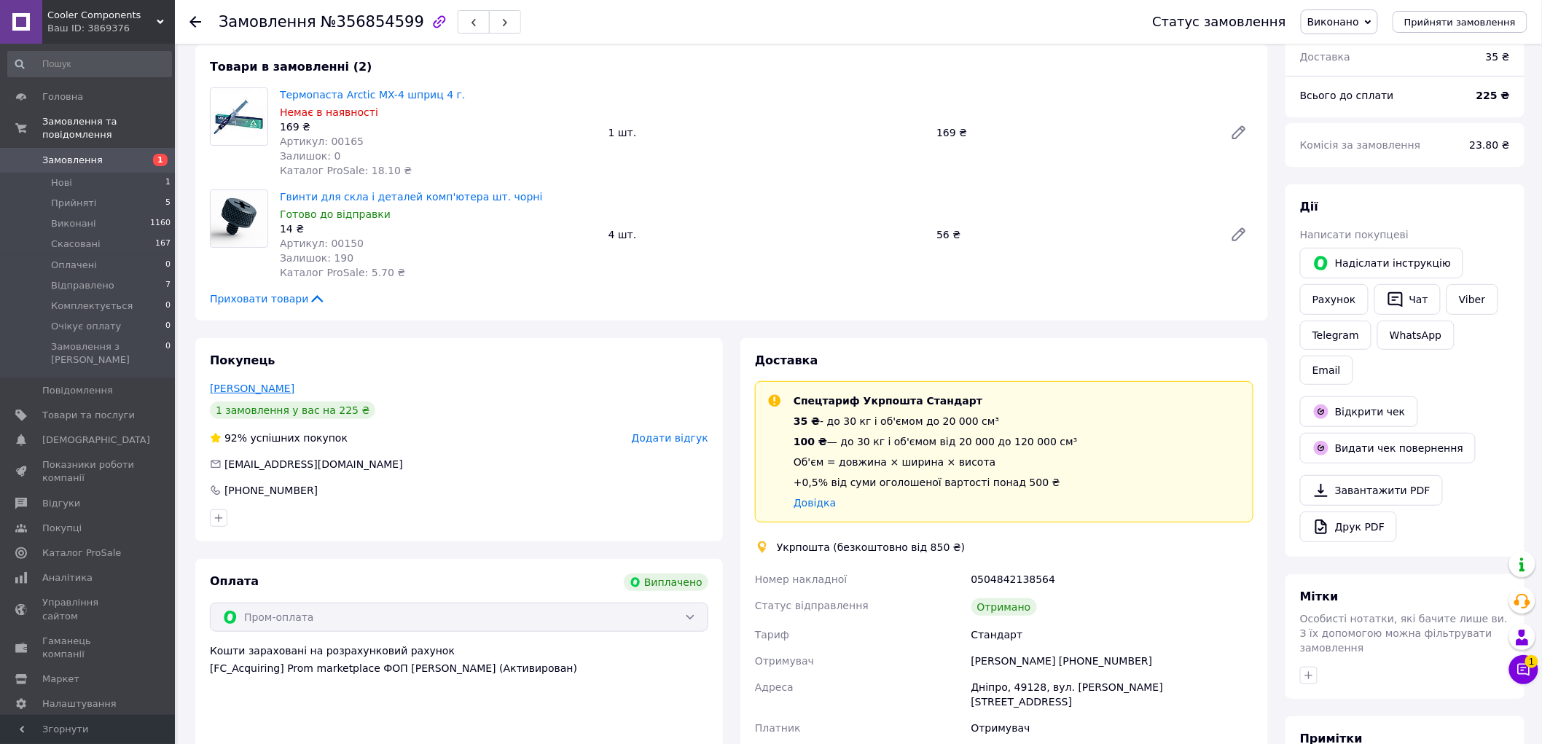
click at [255, 386] on link "Миненко Дмитрий" at bounding box center [252, 389] width 85 height 12
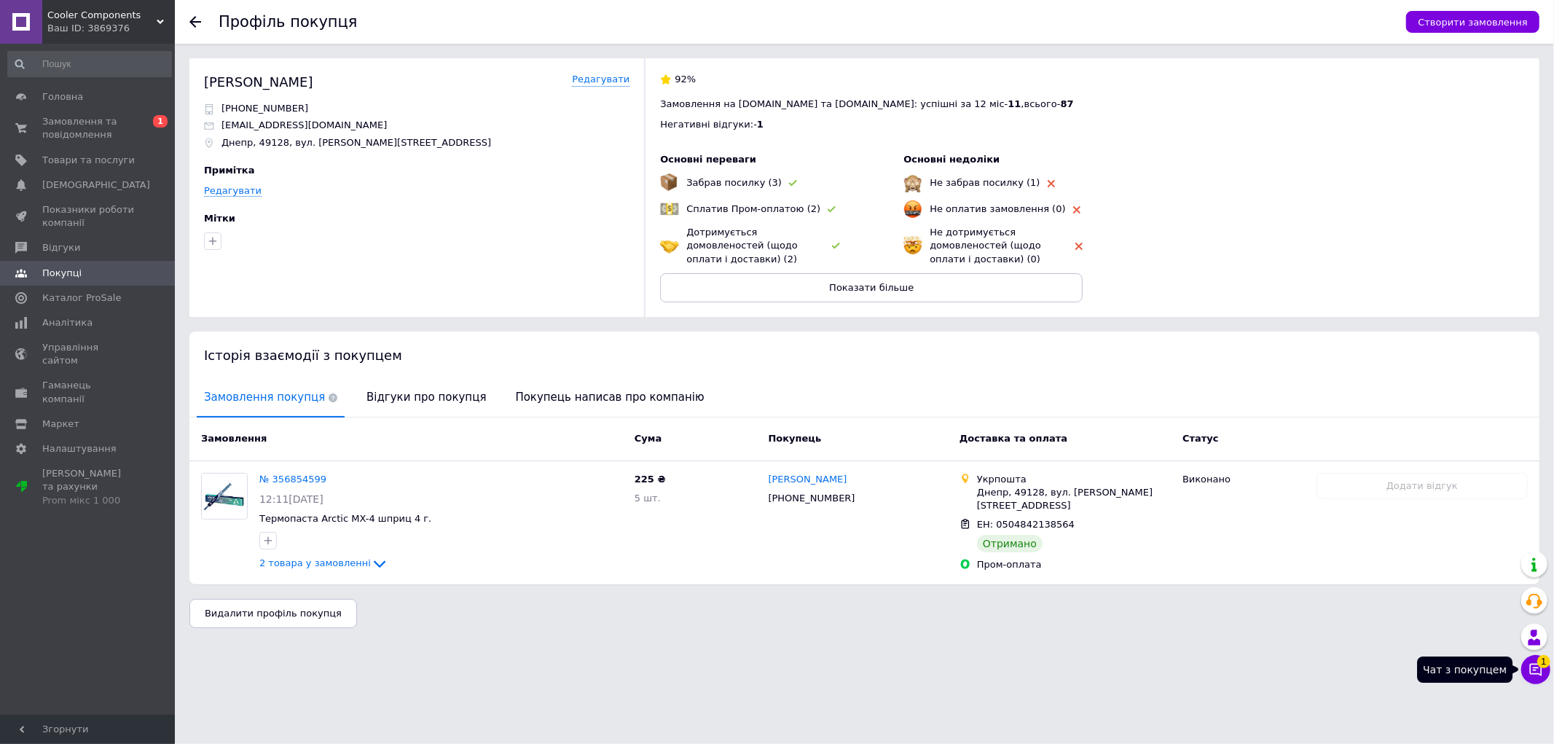
click at [1541, 665] on span "1" at bounding box center [1544, 661] width 13 height 13
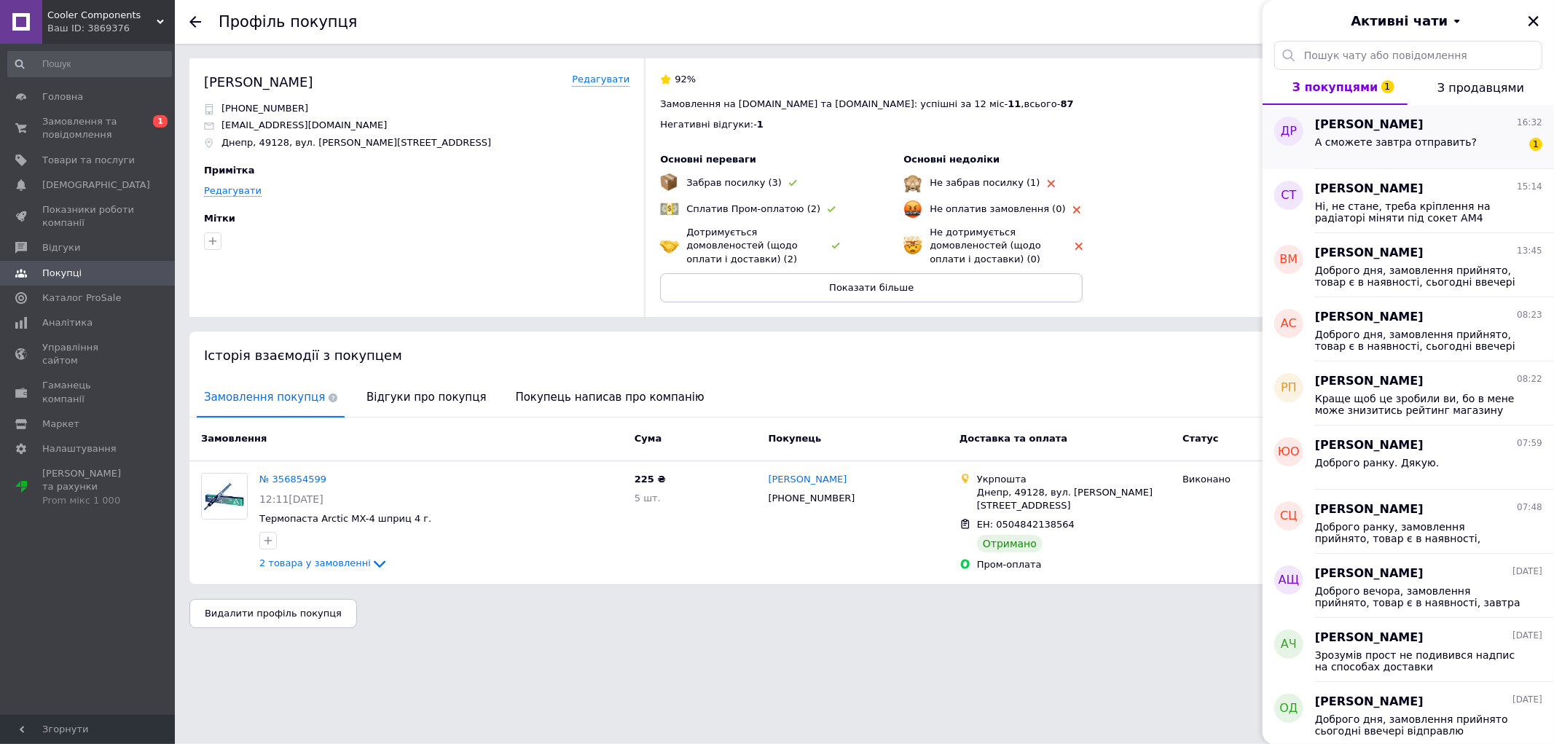
click at [1401, 132] on span "Давид Рукавиця" at bounding box center [1369, 125] width 109 height 17
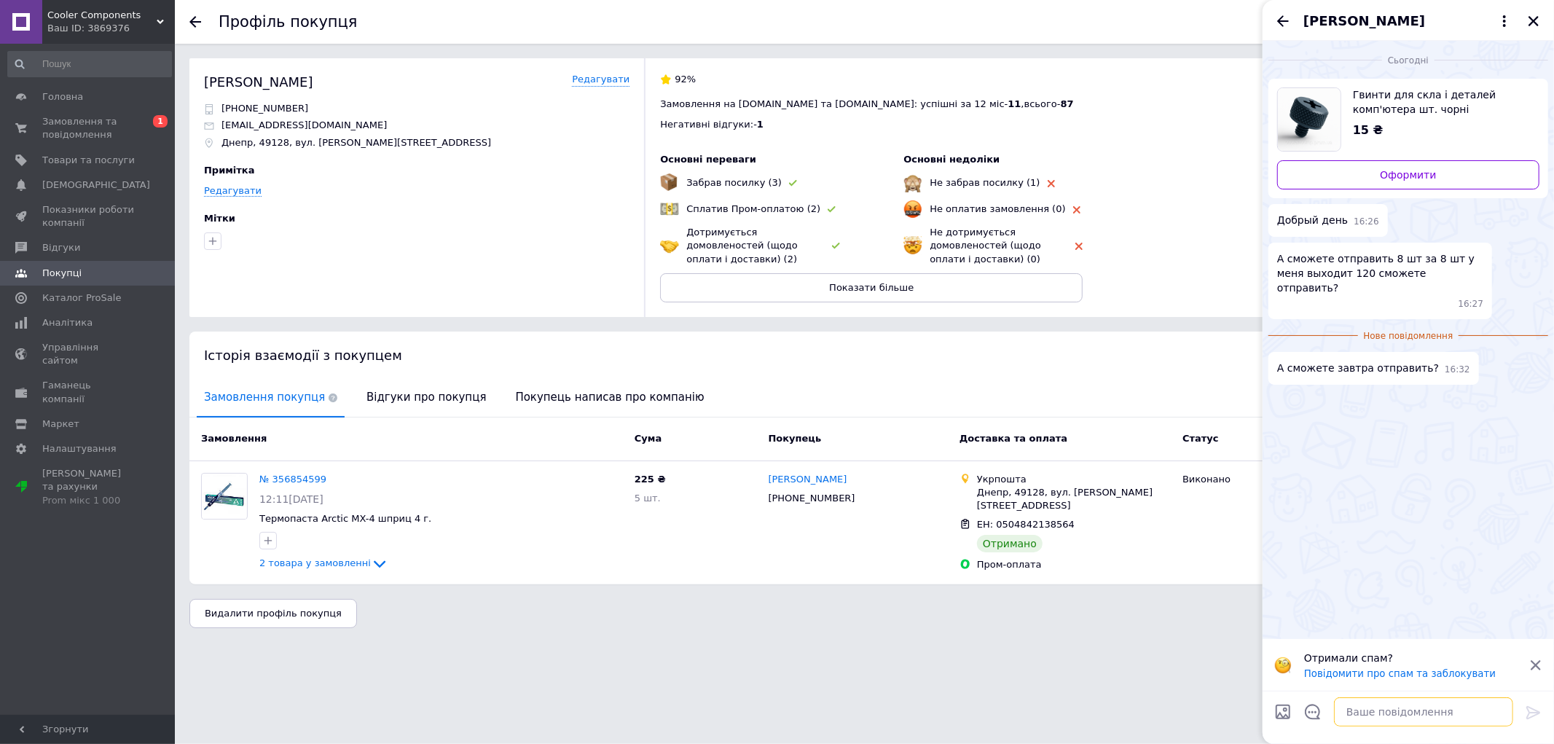
click at [1374, 702] on textarea at bounding box center [1423, 711] width 179 height 29
click at [69, 125] on span "Замовлення та повідомлення" at bounding box center [88, 128] width 93 height 26
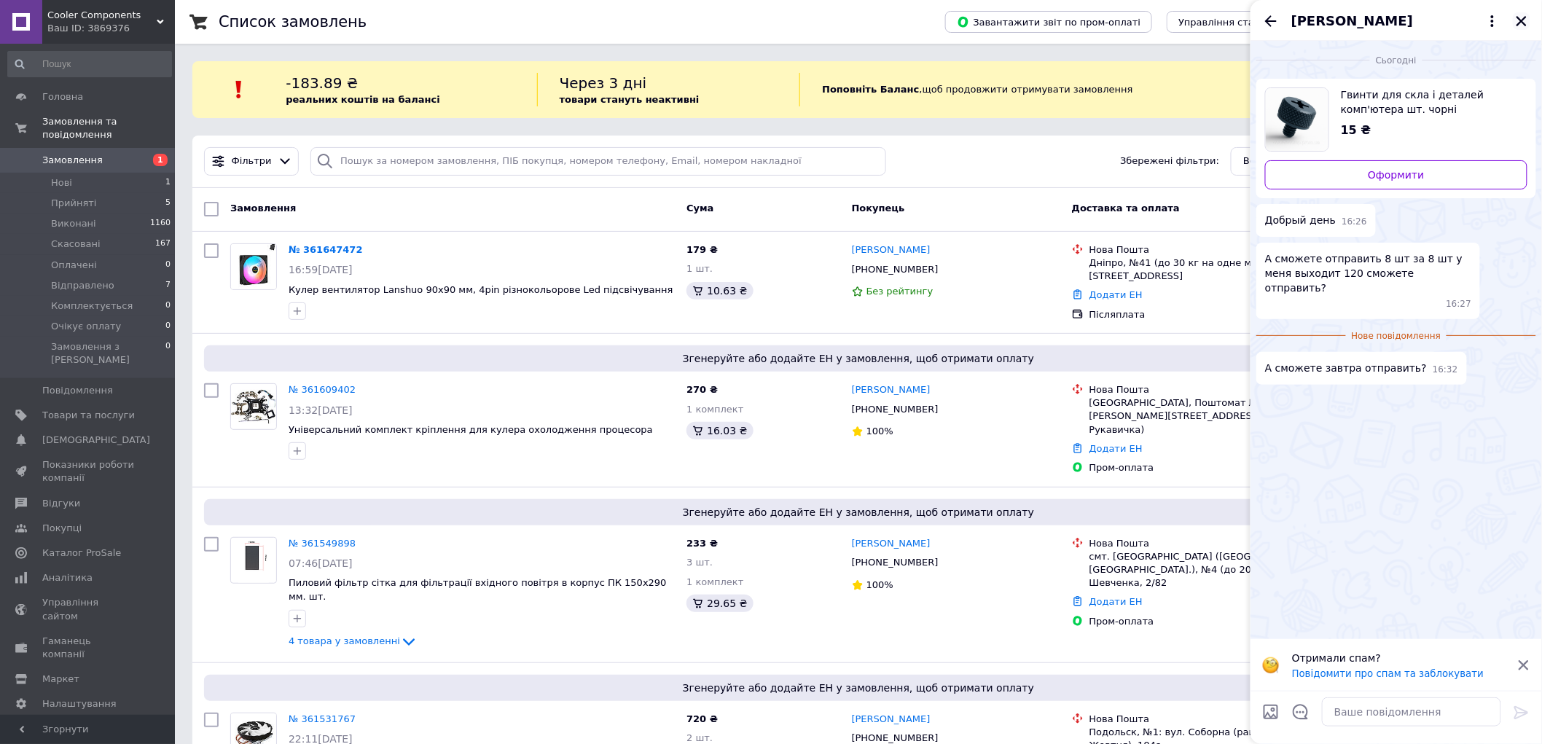
click at [1520, 17] on icon "Закрити" at bounding box center [1521, 21] width 13 height 13
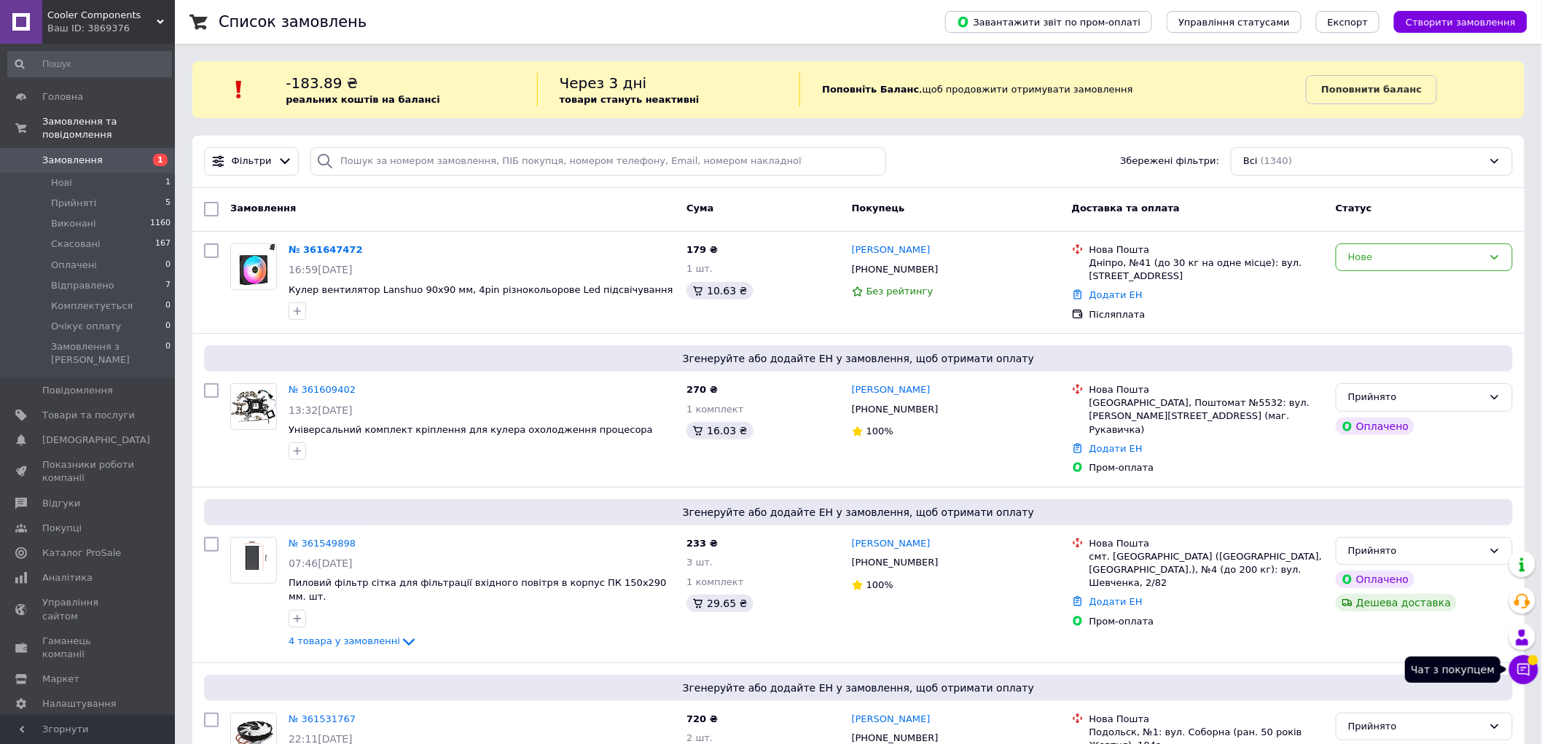
click at [1527, 665] on icon at bounding box center [1524, 669] width 15 height 15
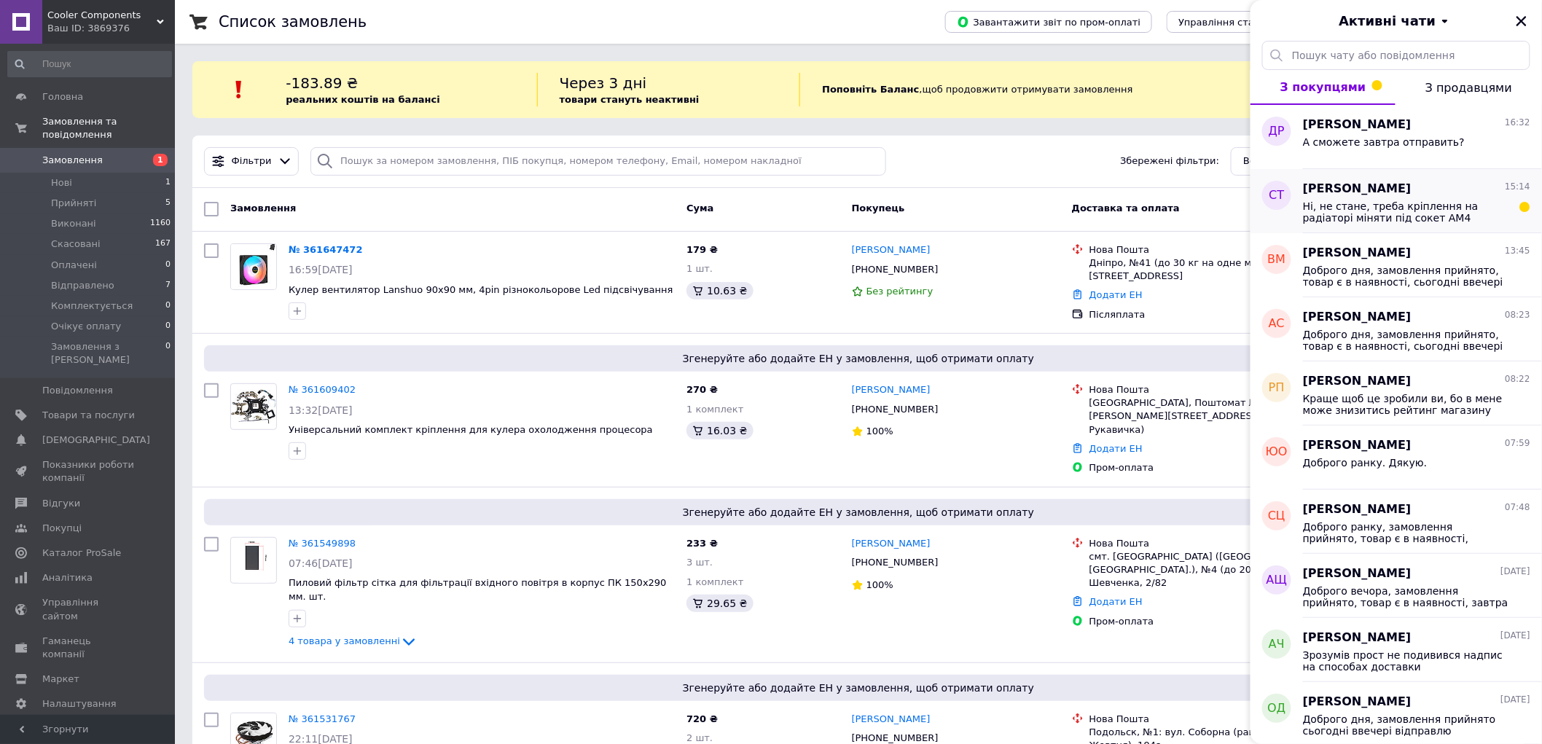
click at [1382, 195] on div "Сергей Труш 15:14" at bounding box center [1416, 189] width 227 height 17
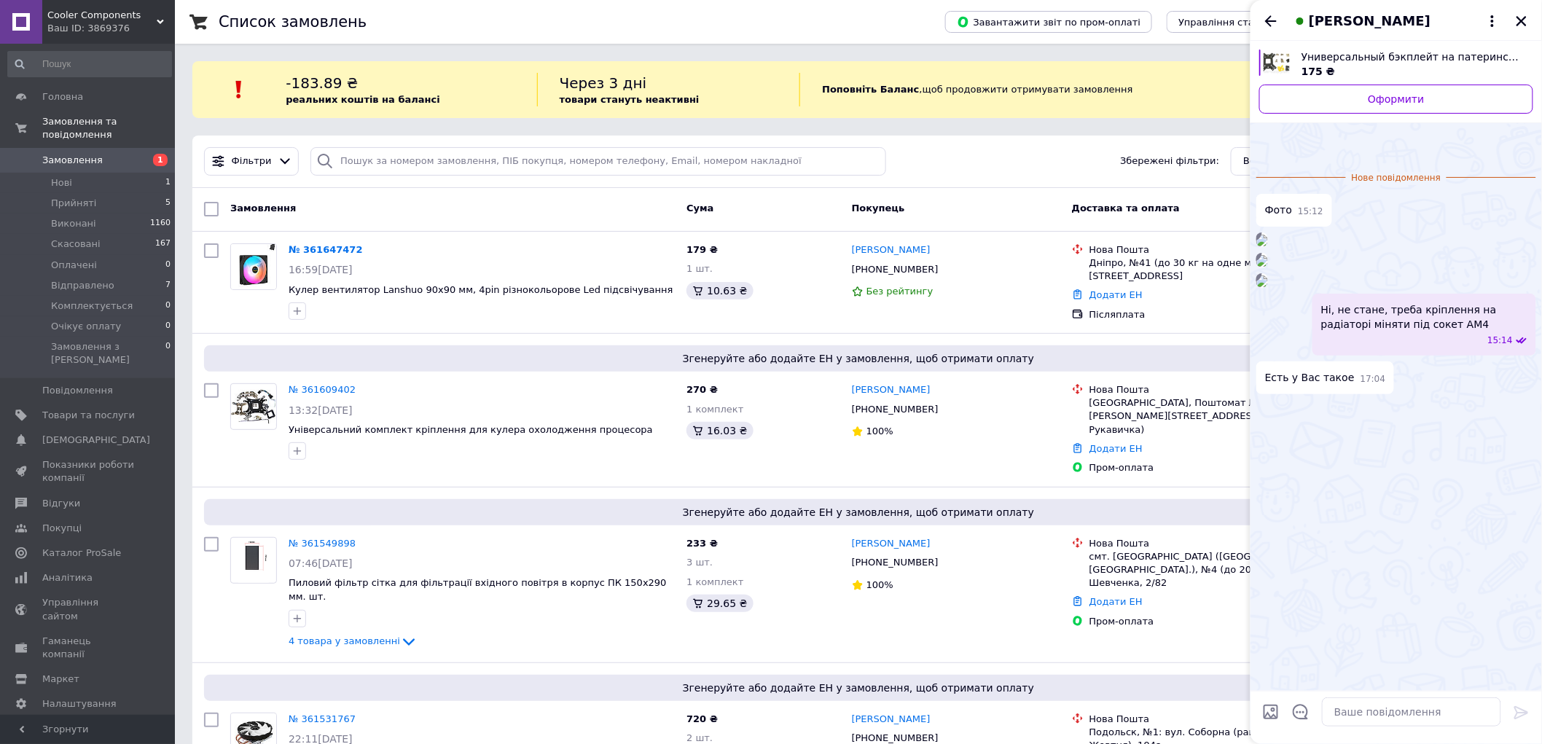
scroll to position [270, 0]
click at [1341, 714] on textarea at bounding box center [1411, 711] width 179 height 29
type textarea "Ні, такого немає"
click at [1520, 716] on icon at bounding box center [1521, 712] width 17 height 17
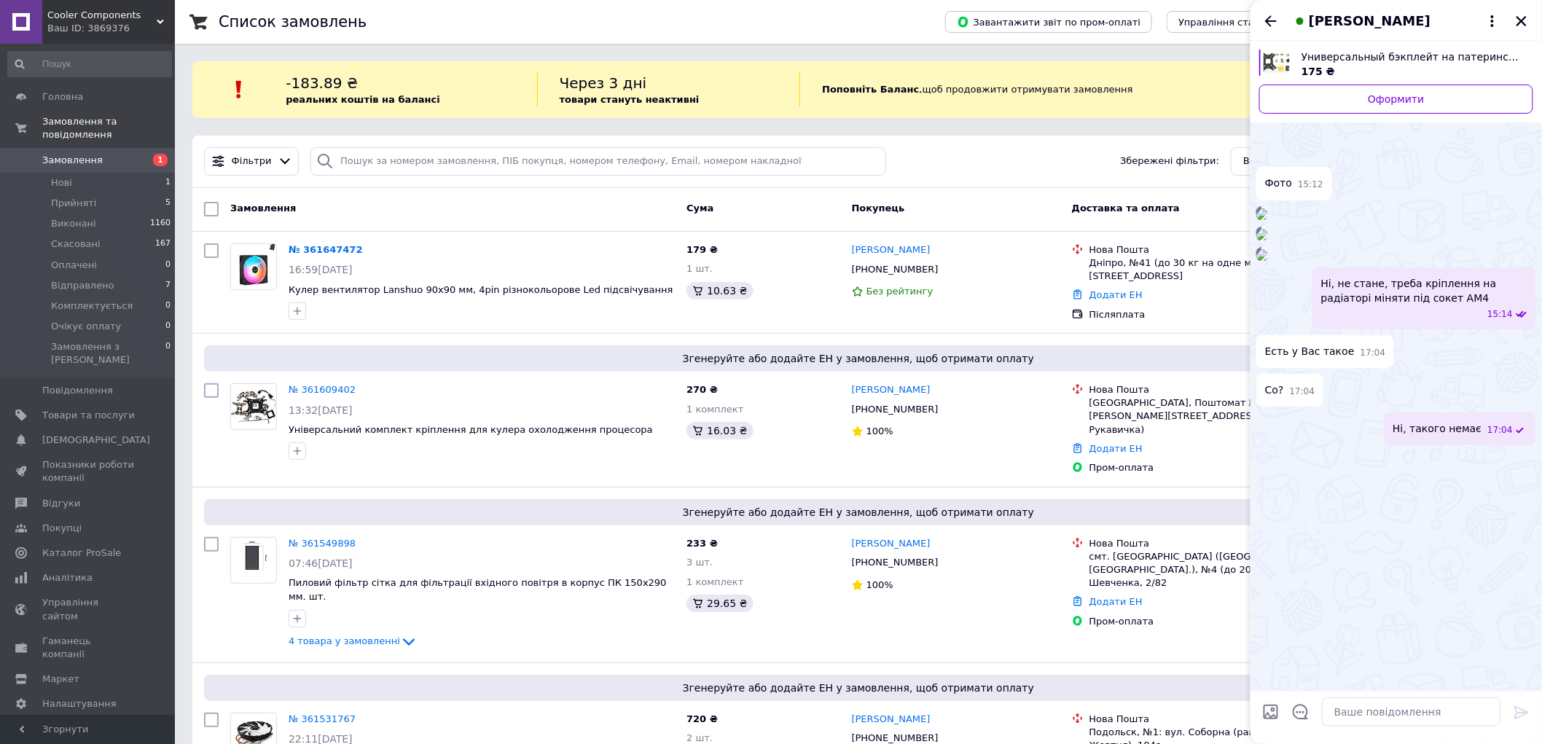
scroll to position [321, 0]
click at [1271, 20] on icon "Назад" at bounding box center [1270, 20] width 17 height 17
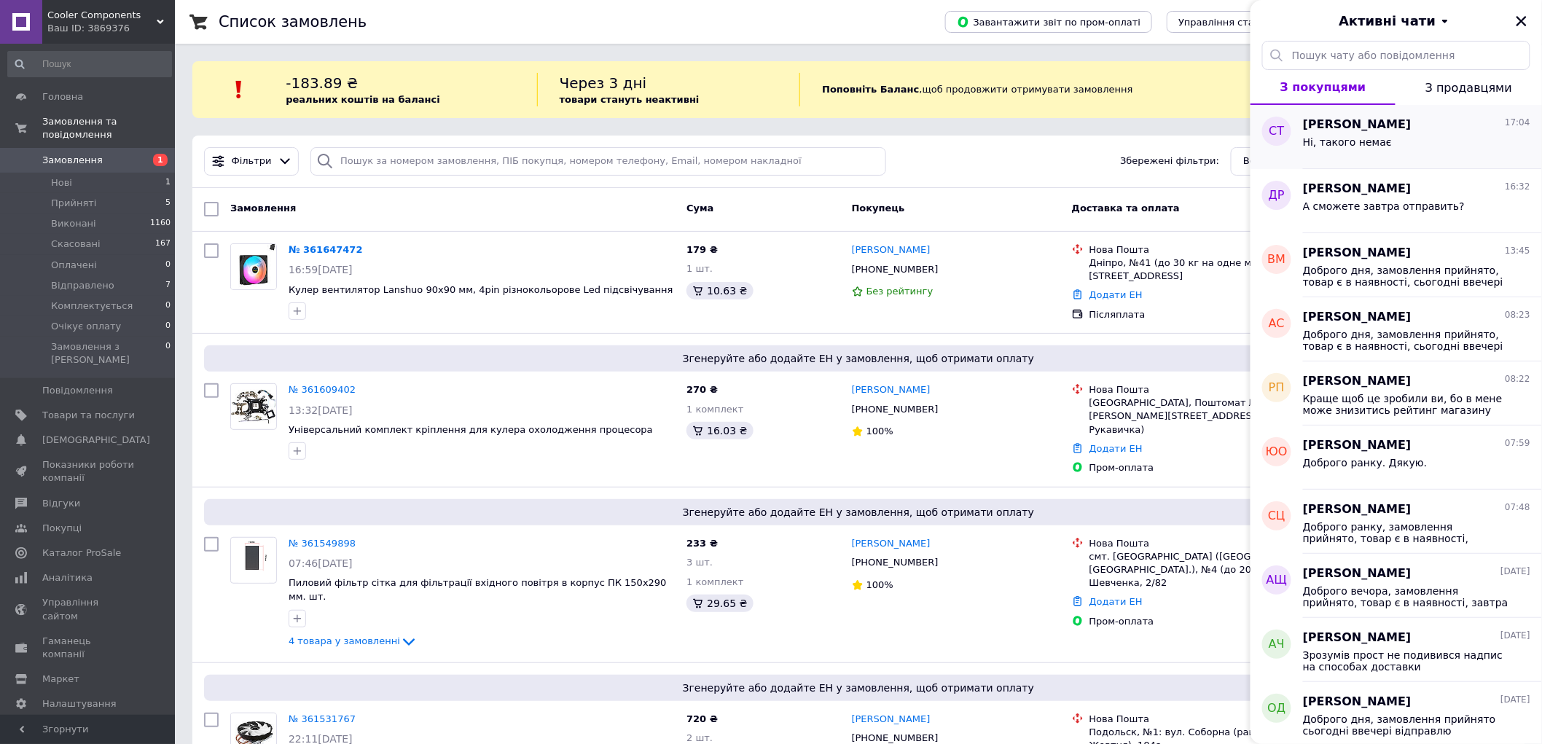
click at [1395, 125] on div "Сергей Труш 17:04" at bounding box center [1416, 125] width 227 height 17
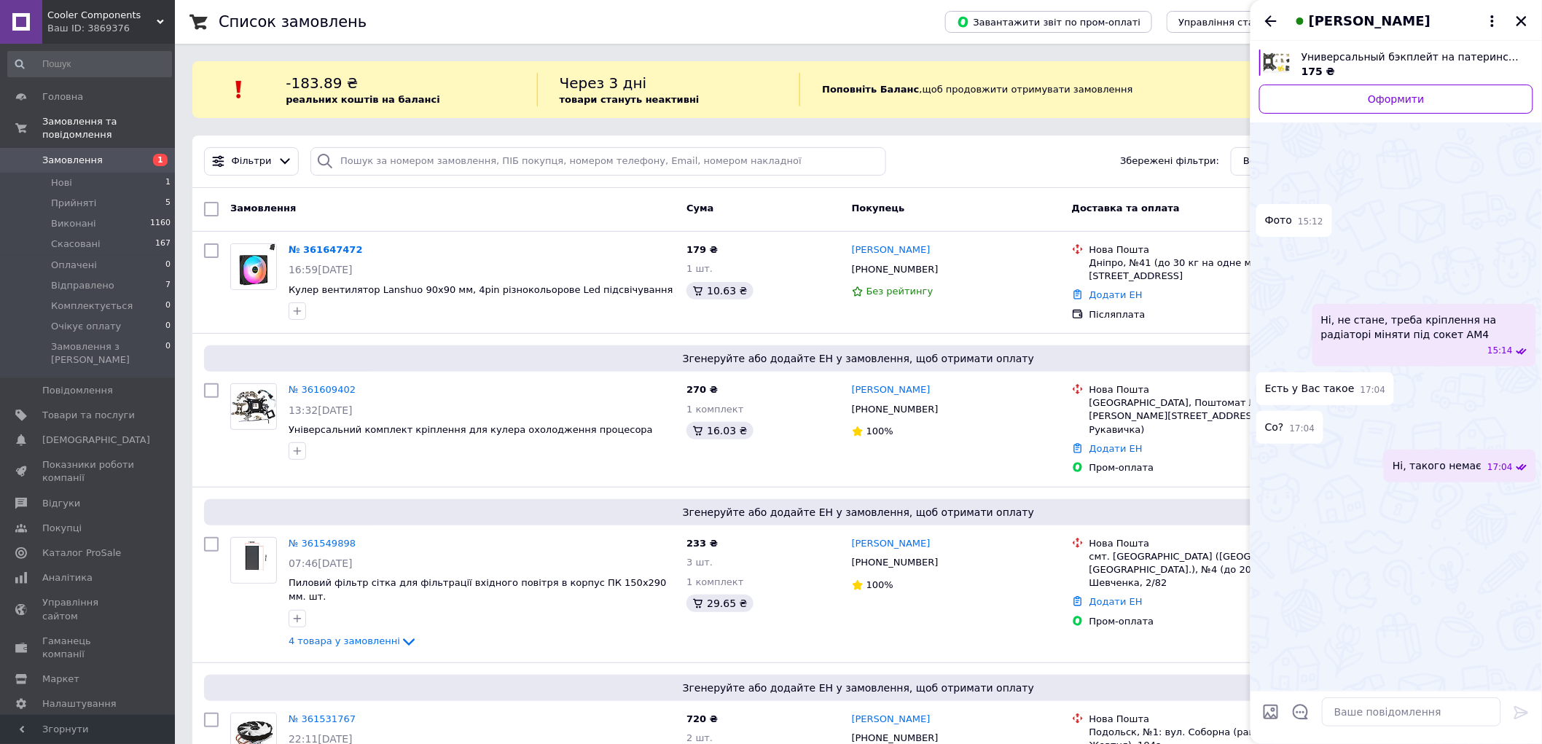
scroll to position [228, 0]
click at [1272, 17] on icon "Назад" at bounding box center [1270, 20] width 17 height 17
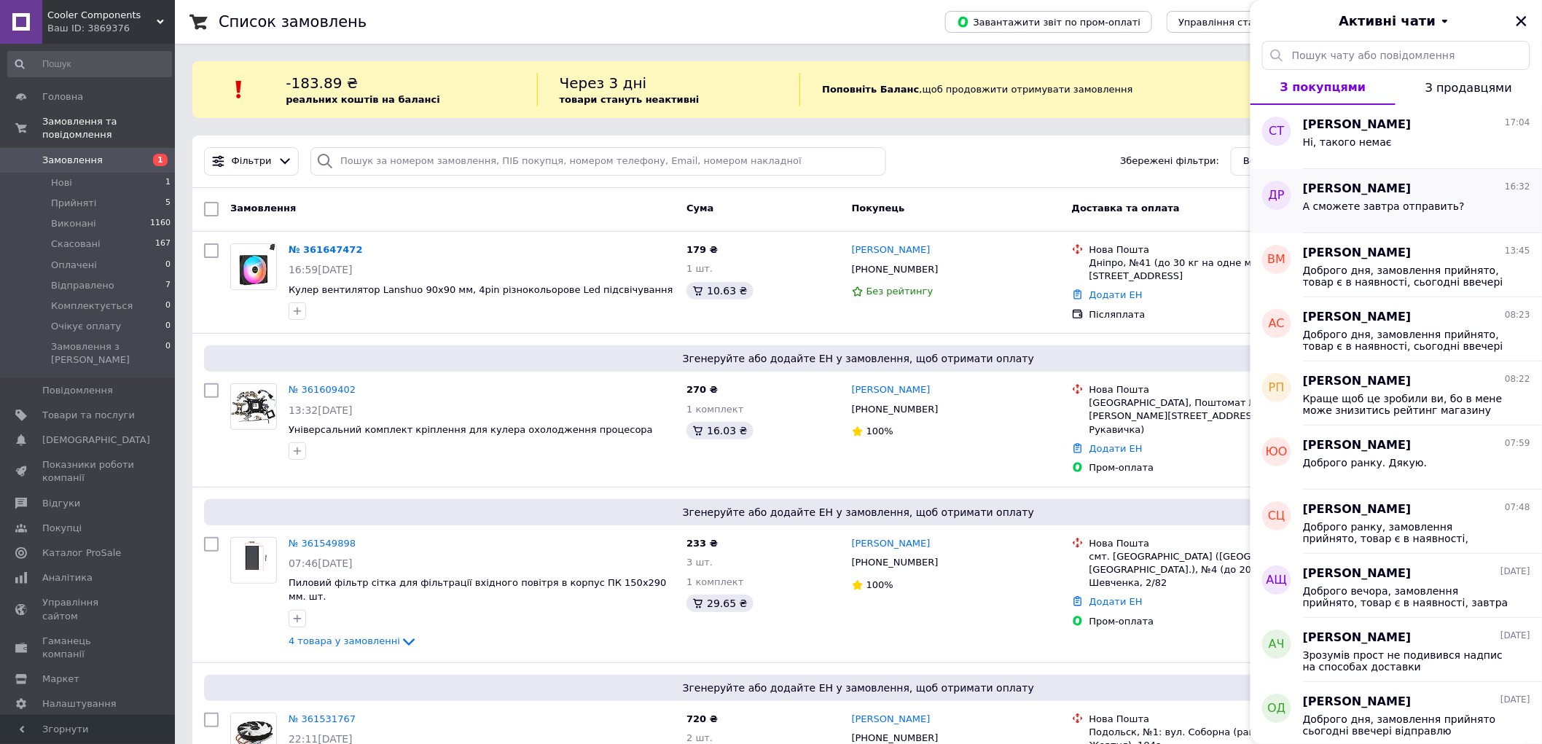
click at [1406, 194] on div "Давид Рукавиця 16:32" at bounding box center [1416, 189] width 227 height 17
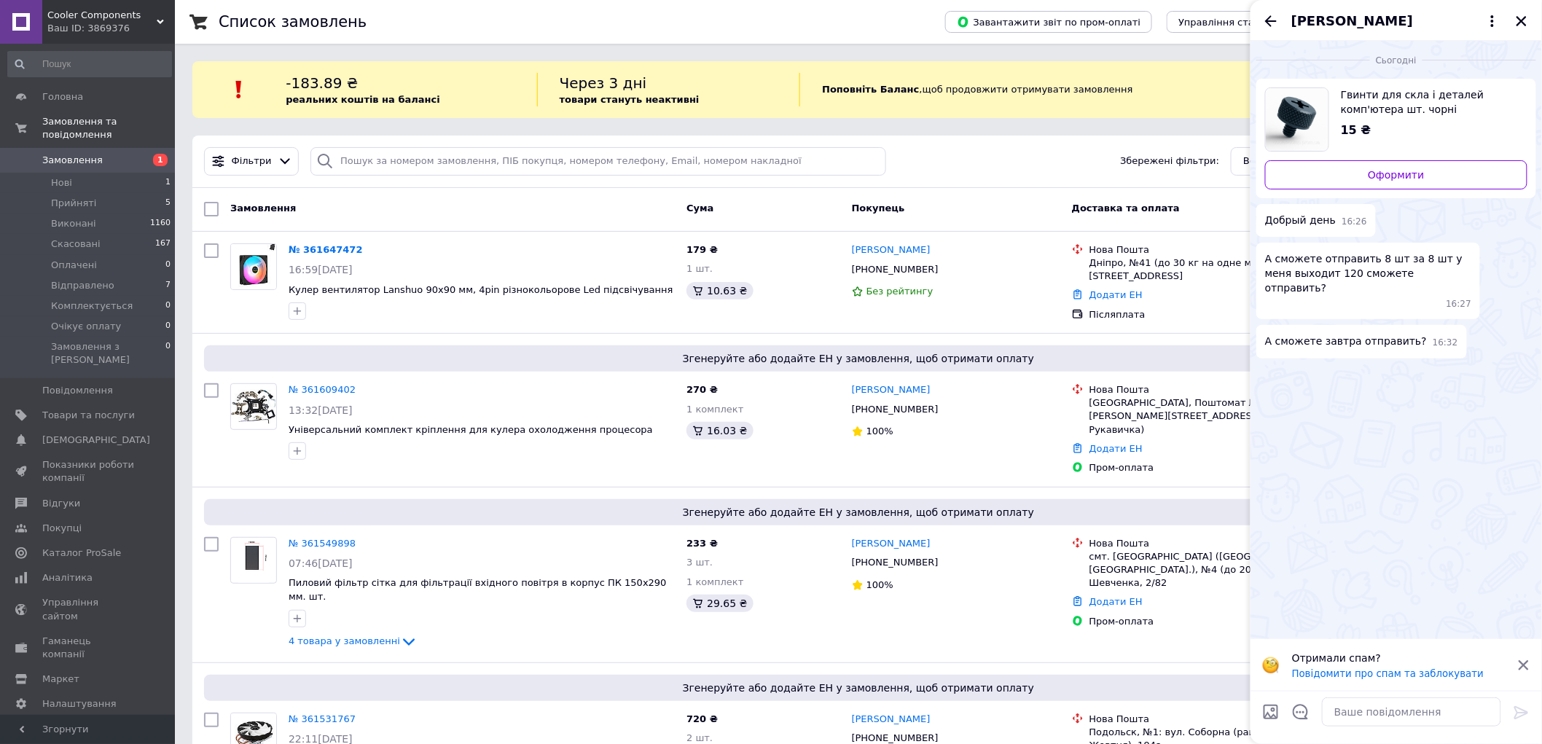
click at [160, 23] on use at bounding box center [160, 22] width 7 height 4
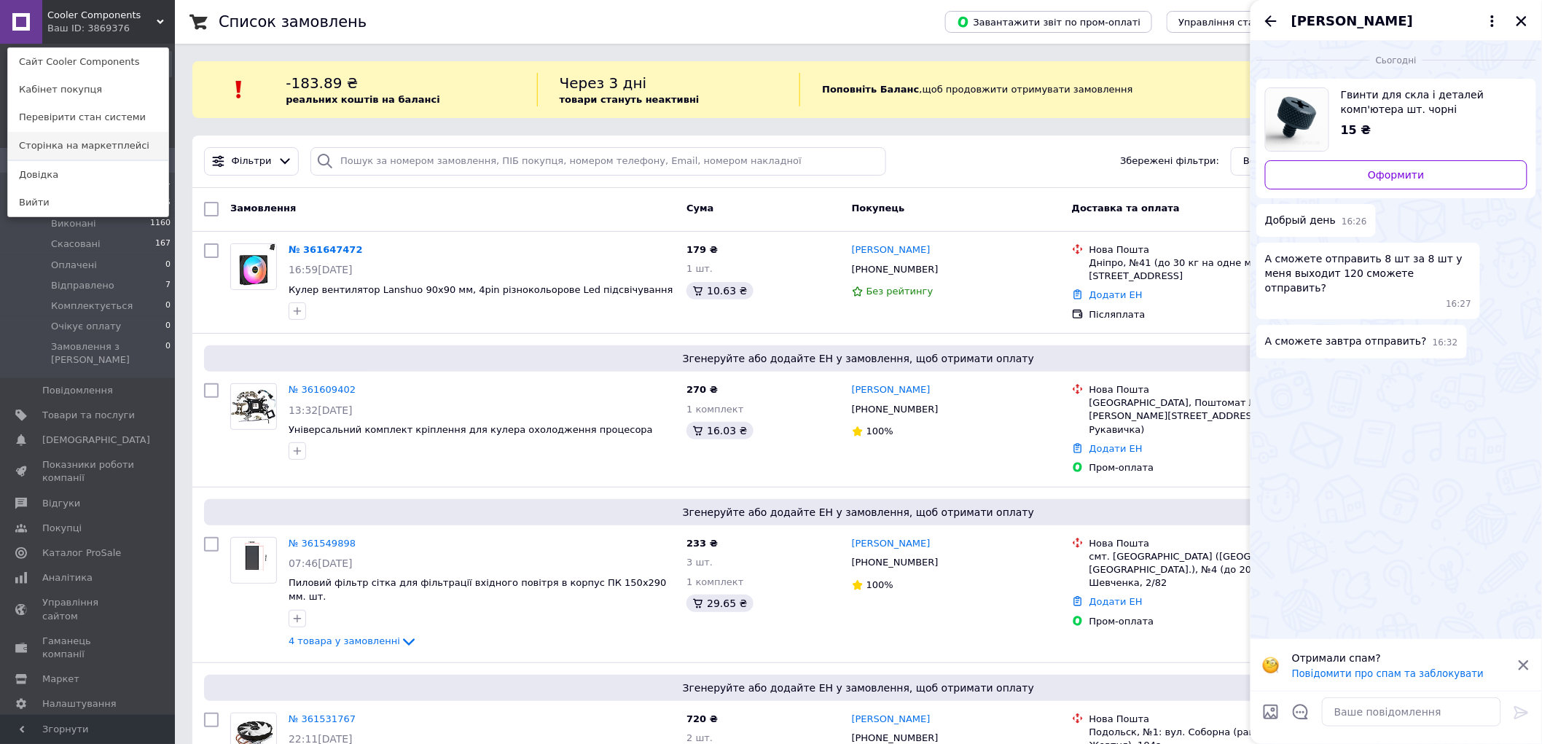
click at [117, 144] on link "Сторінка на маркетплейсі" at bounding box center [88, 146] width 160 height 28
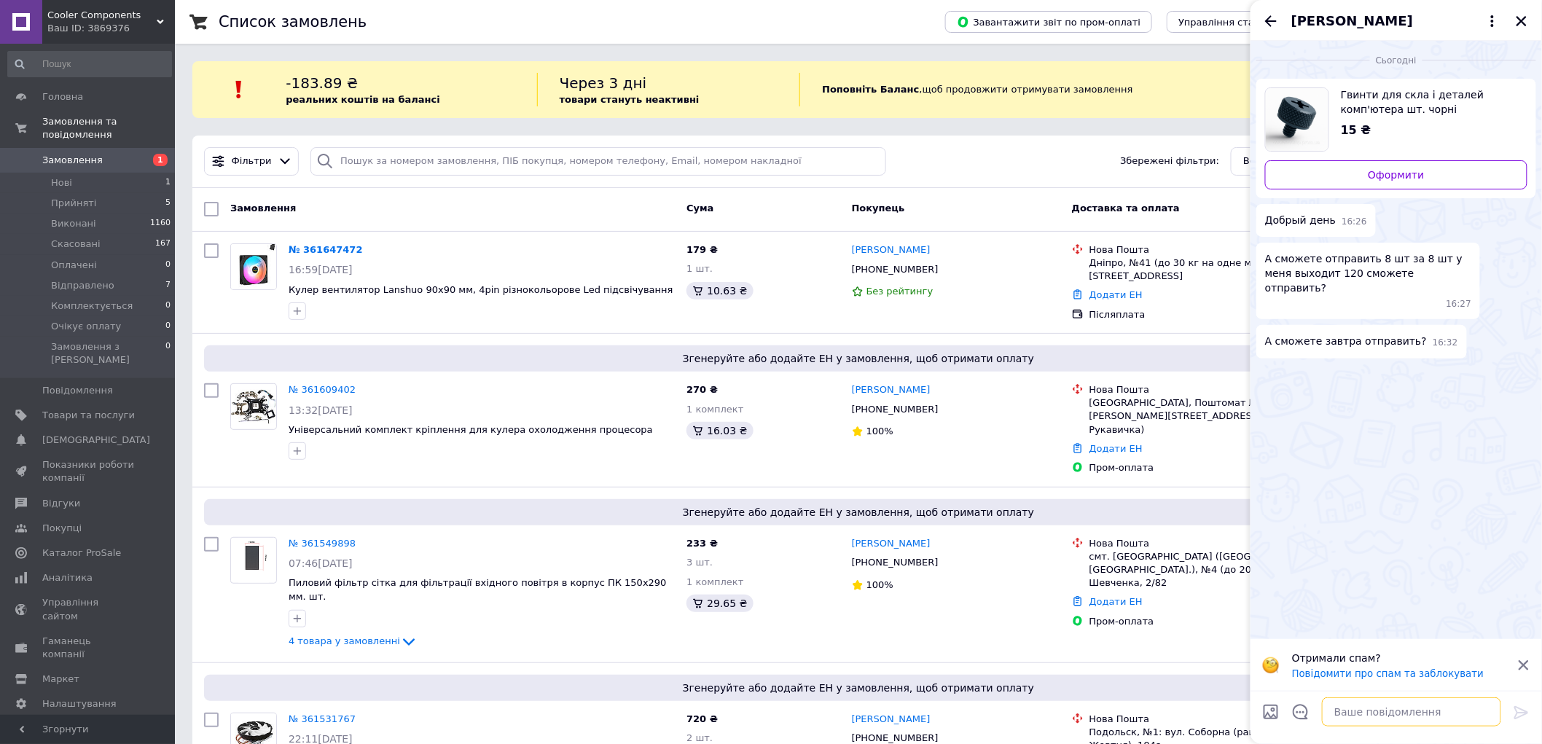
click at [1363, 717] on textarea at bounding box center [1411, 711] width 179 height 29
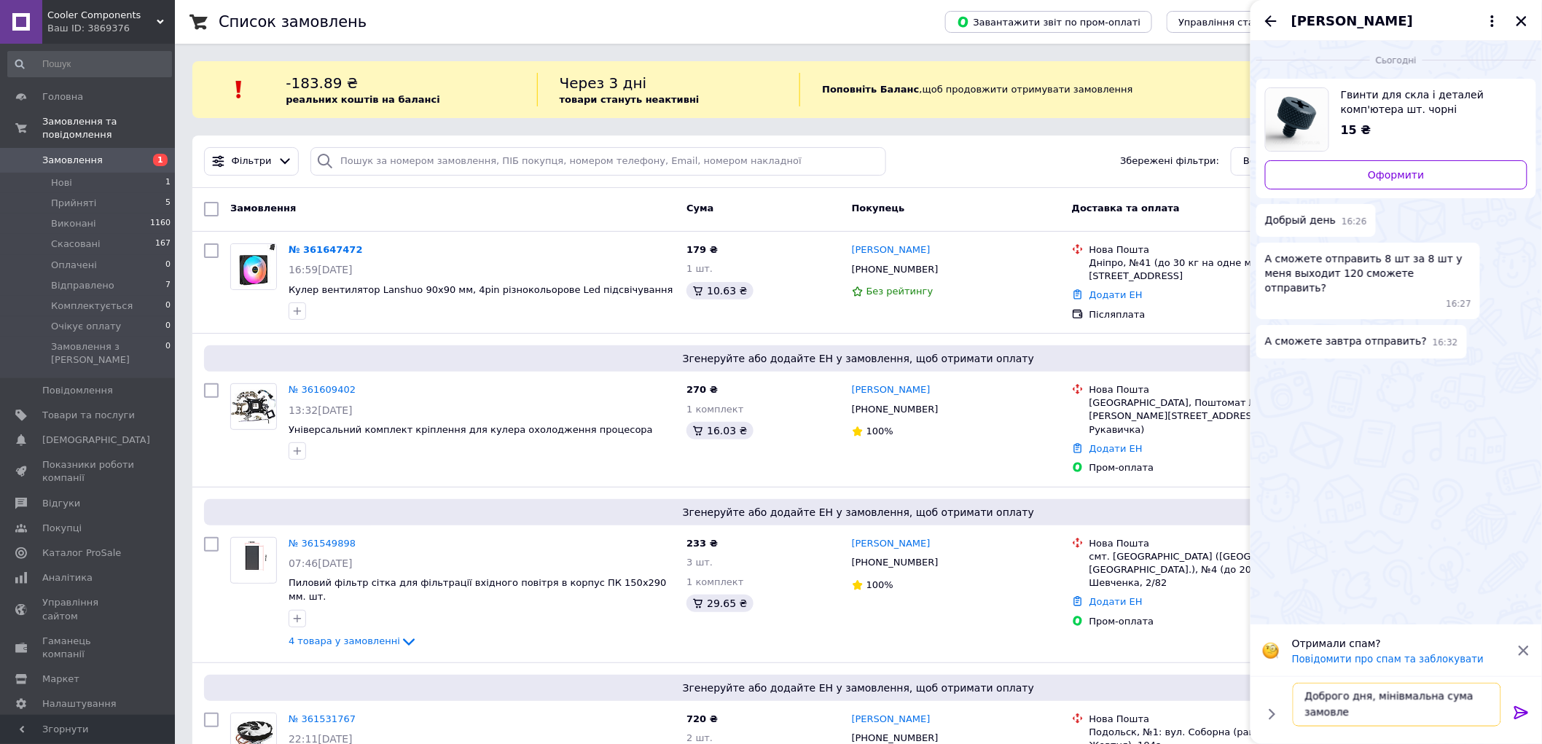
scroll to position [1, 0]
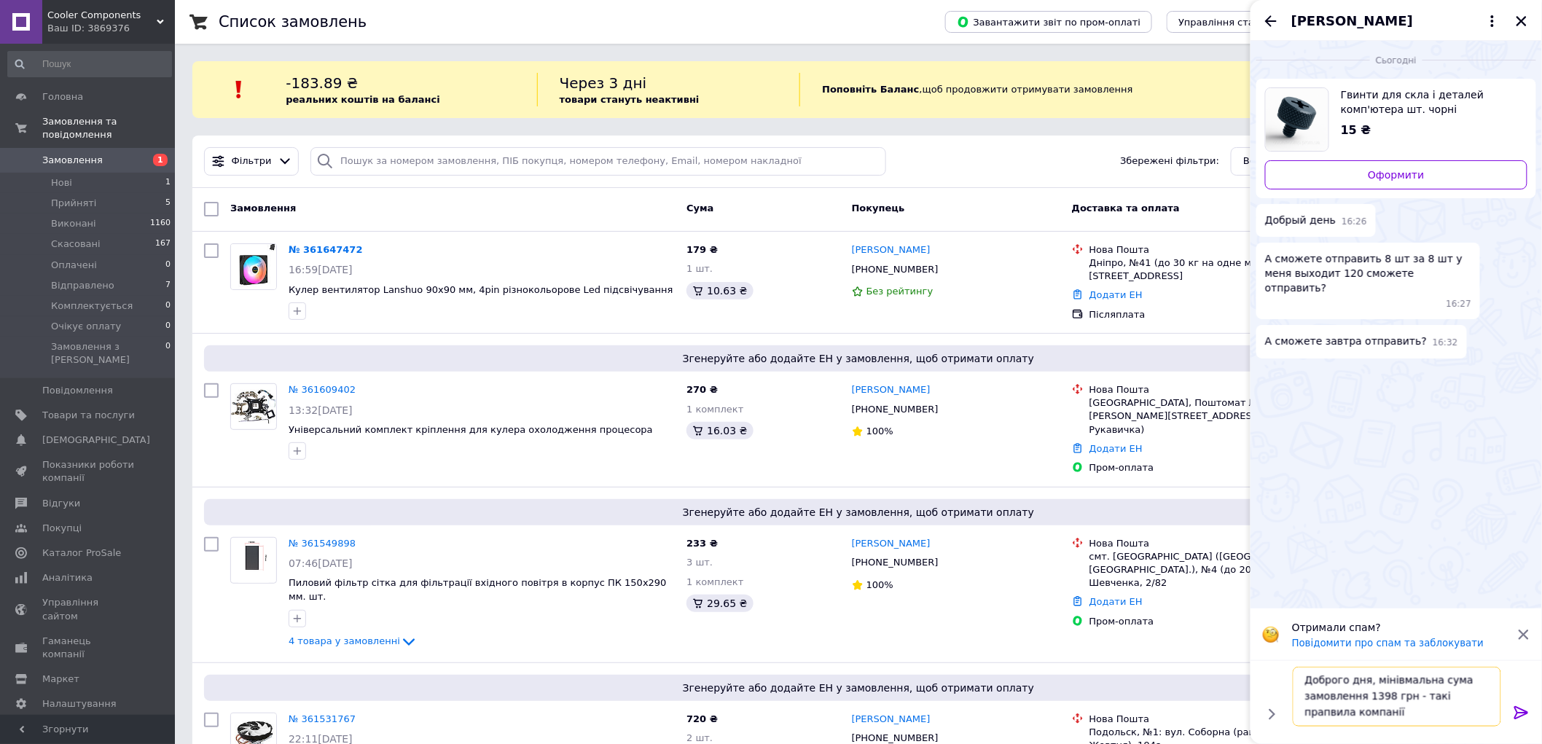
type textarea "Доброго дня, мінівмальна сума замовлення 1398 грн - такі прапвила компанії"
click at [1520, 708] on icon at bounding box center [1521, 712] width 14 height 13
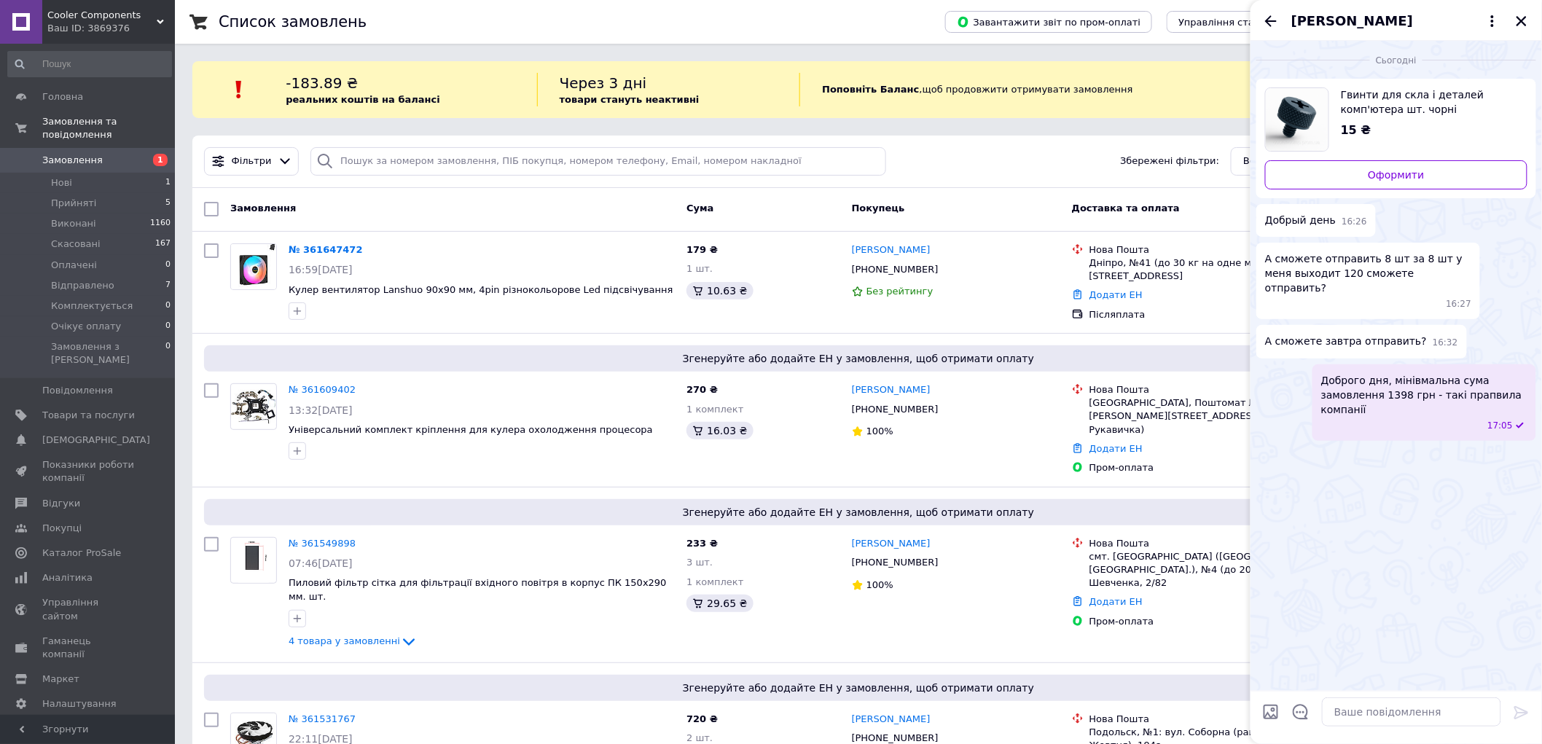
click at [1270, 10] on div "[PERSON_NAME]" at bounding box center [1397, 20] width 292 height 41
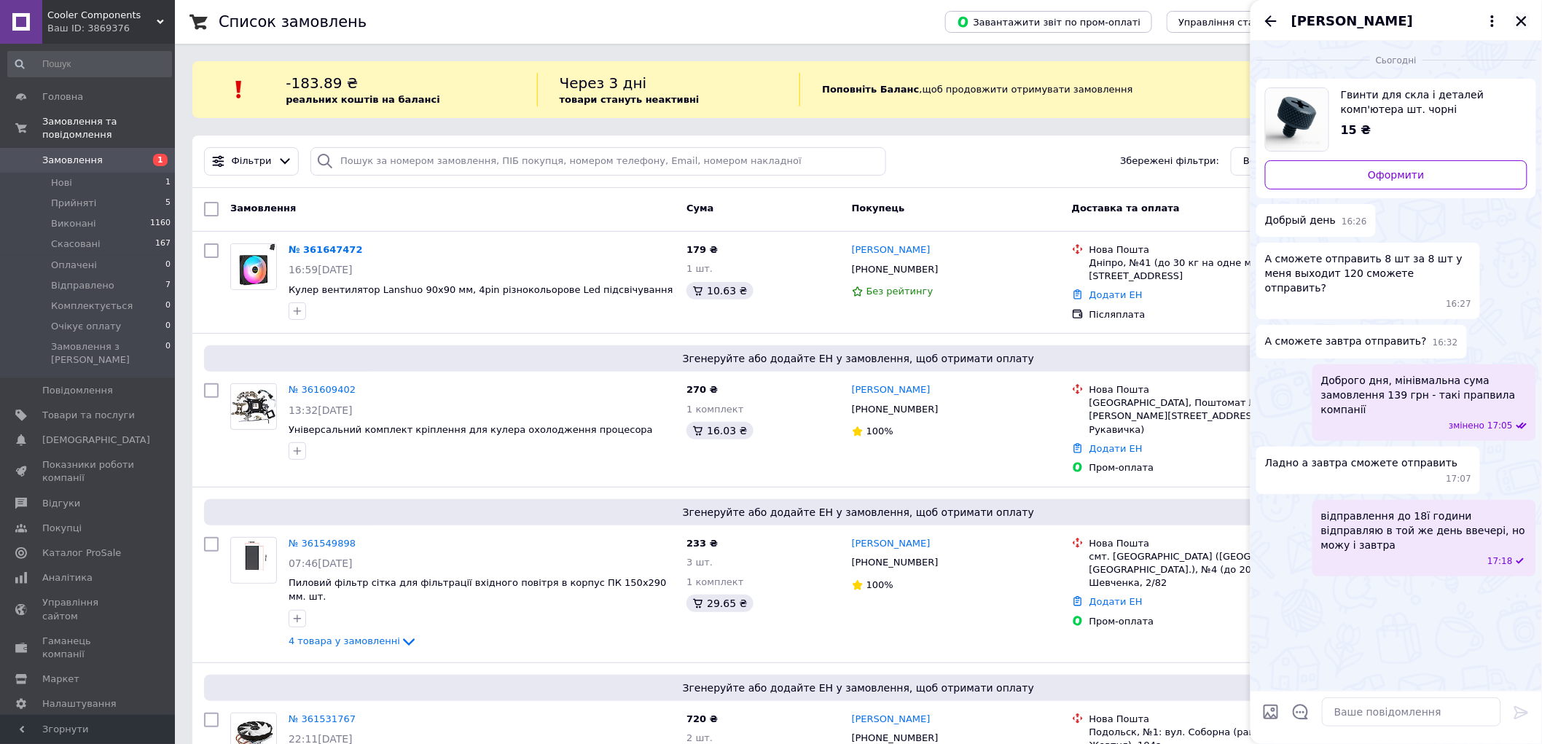
click at [1525, 20] on icon "Закрити" at bounding box center [1521, 21] width 13 height 13
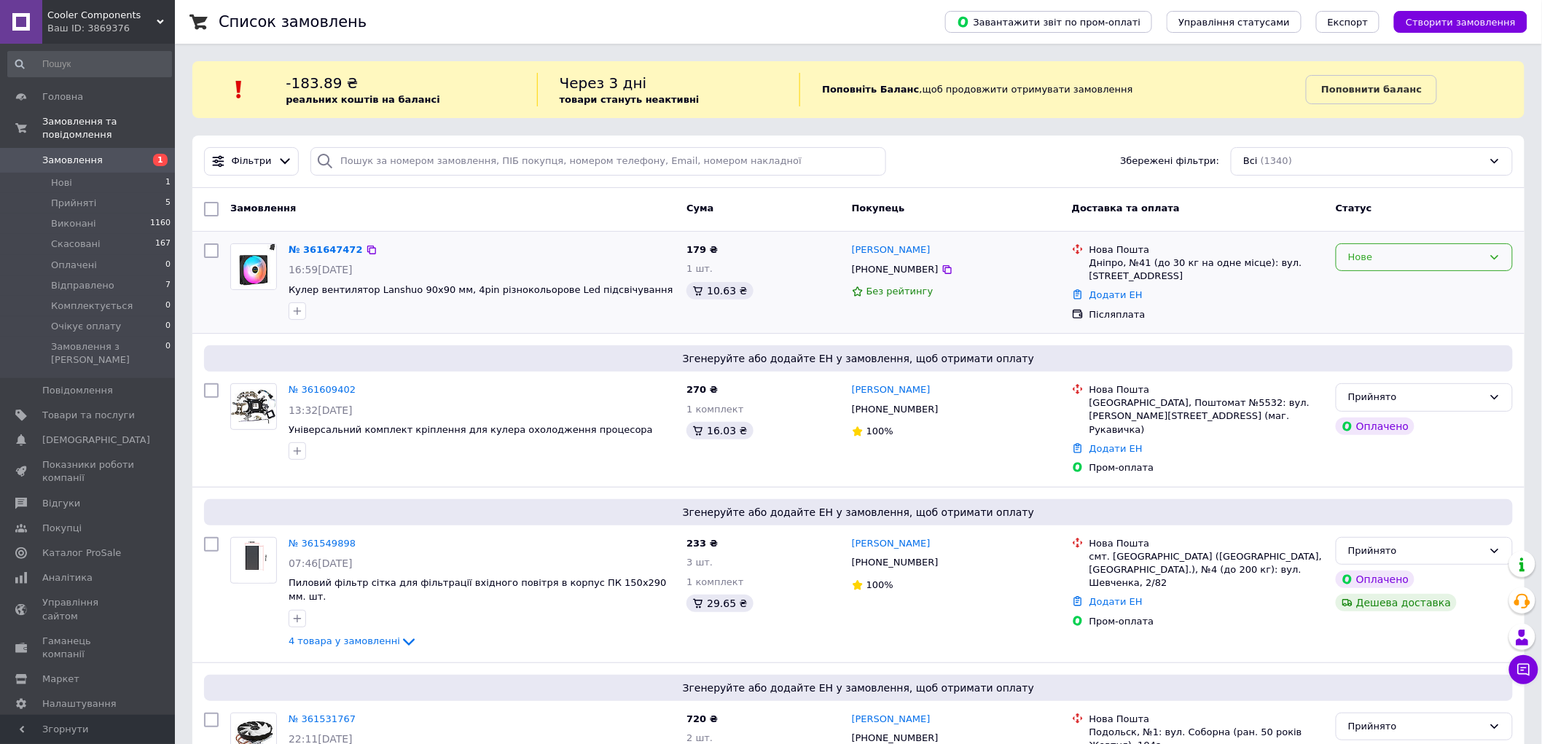
click at [1483, 265] on div "Нове" at bounding box center [1415, 257] width 135 height 15
click at [1490, 257] on icon at bounding box center [1495, 257] width 12 height 12
click at [1441, 281] on li "Прийнято" at bounding box center [1425, 287] width 176 height 27
click at [314, 246] on link "№ 361647472" at bounding box center [326, 249] width 74 height 11
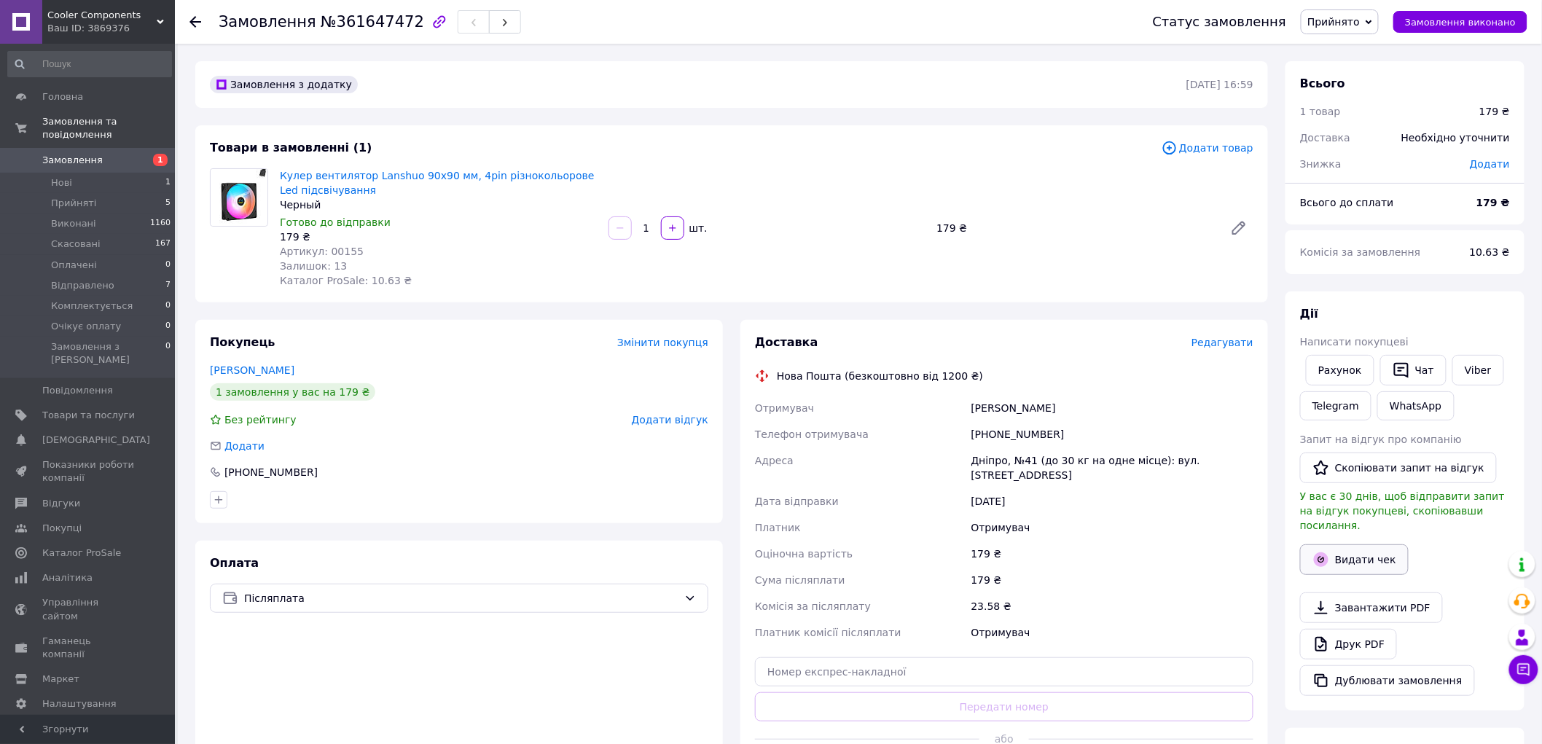
click at [1378, 544] on button "Видати чек" at bounding box center [1354, 559] width 109 height 31
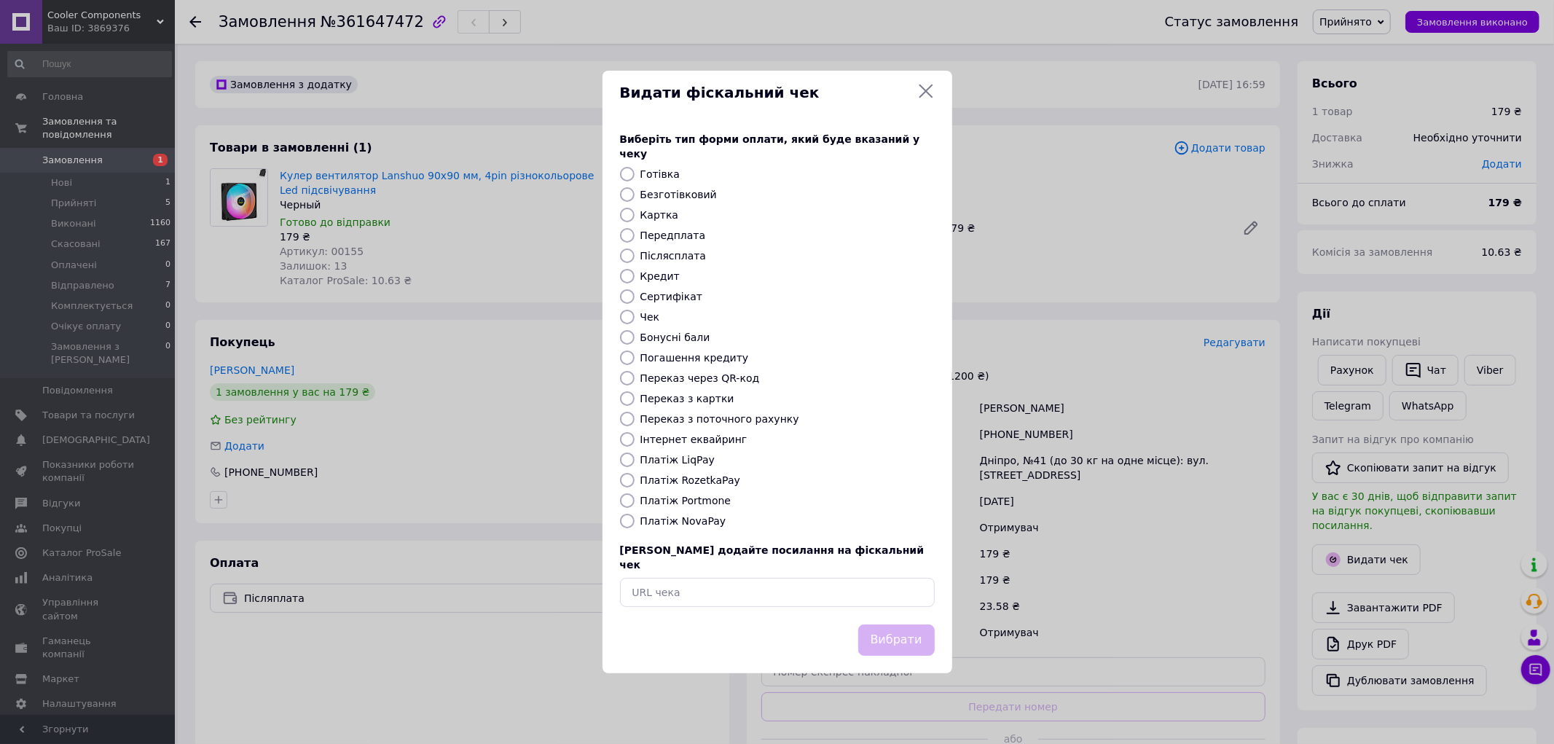
click at [928, 100] on icon at bounding box center [926, 90] width 17 height 17
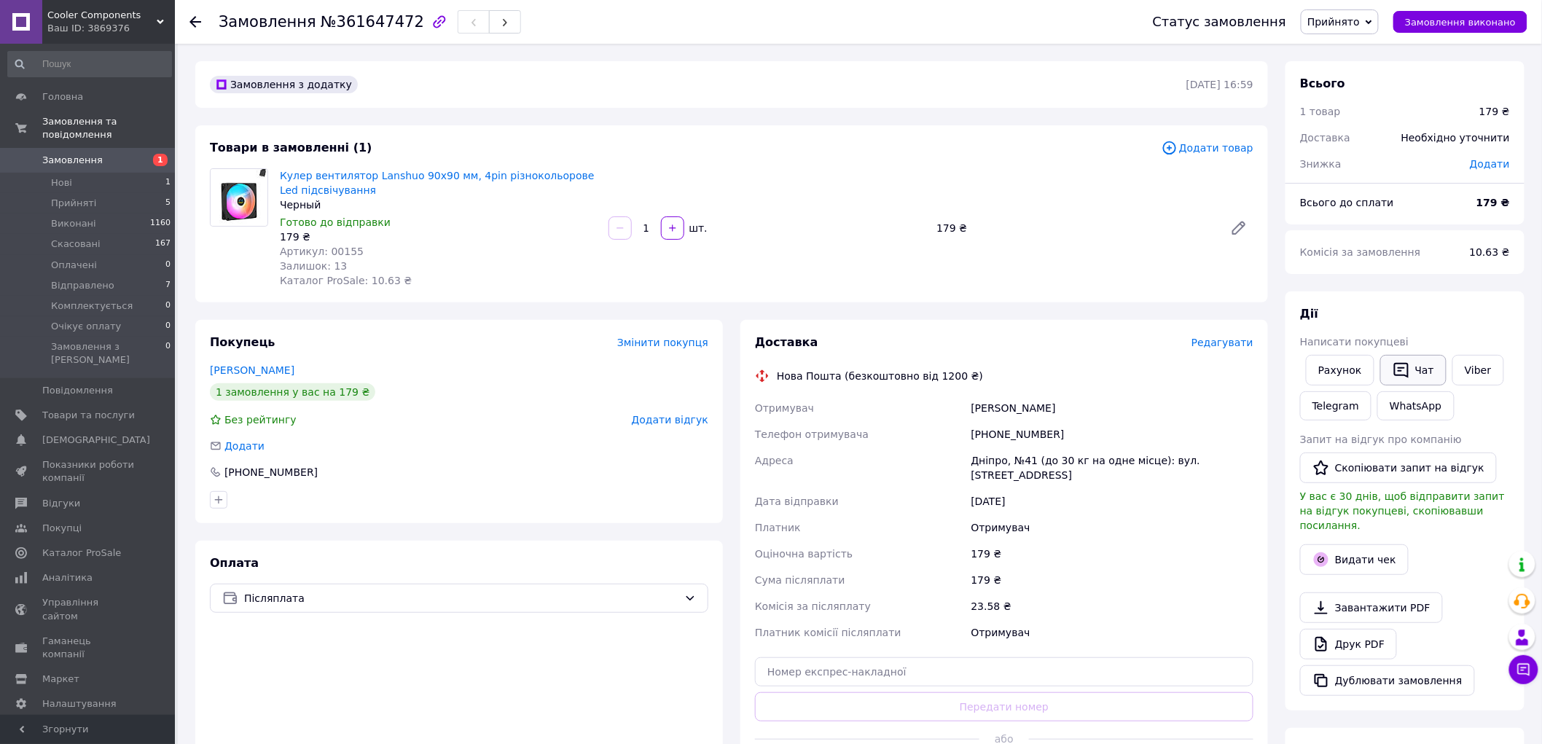
click at [1408, 358] on button "Чат" at bounding box center [1413, 370] width 66 height 31
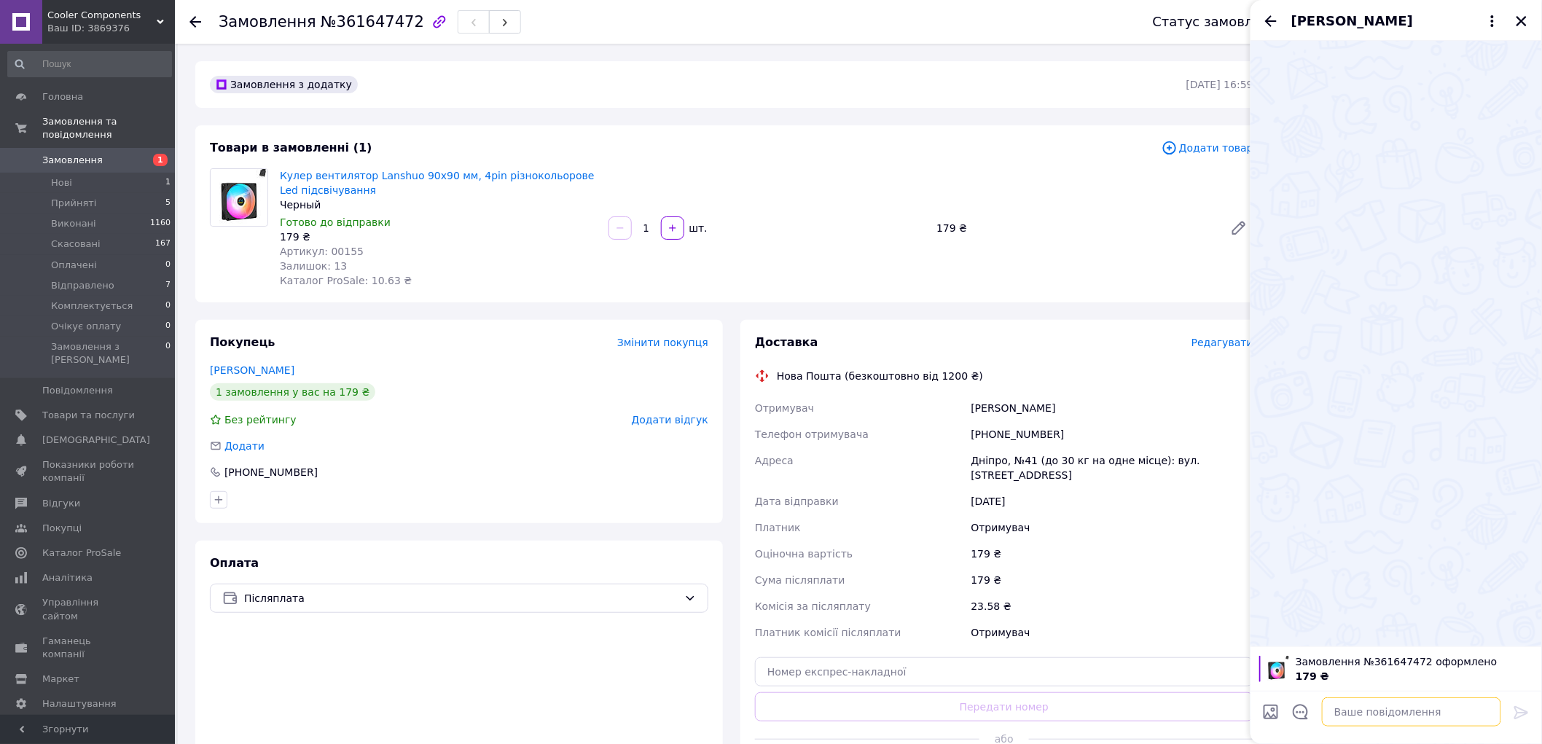
click at [1358, 700] on textarea at bounding box center [1411, 711] width 179 height 29
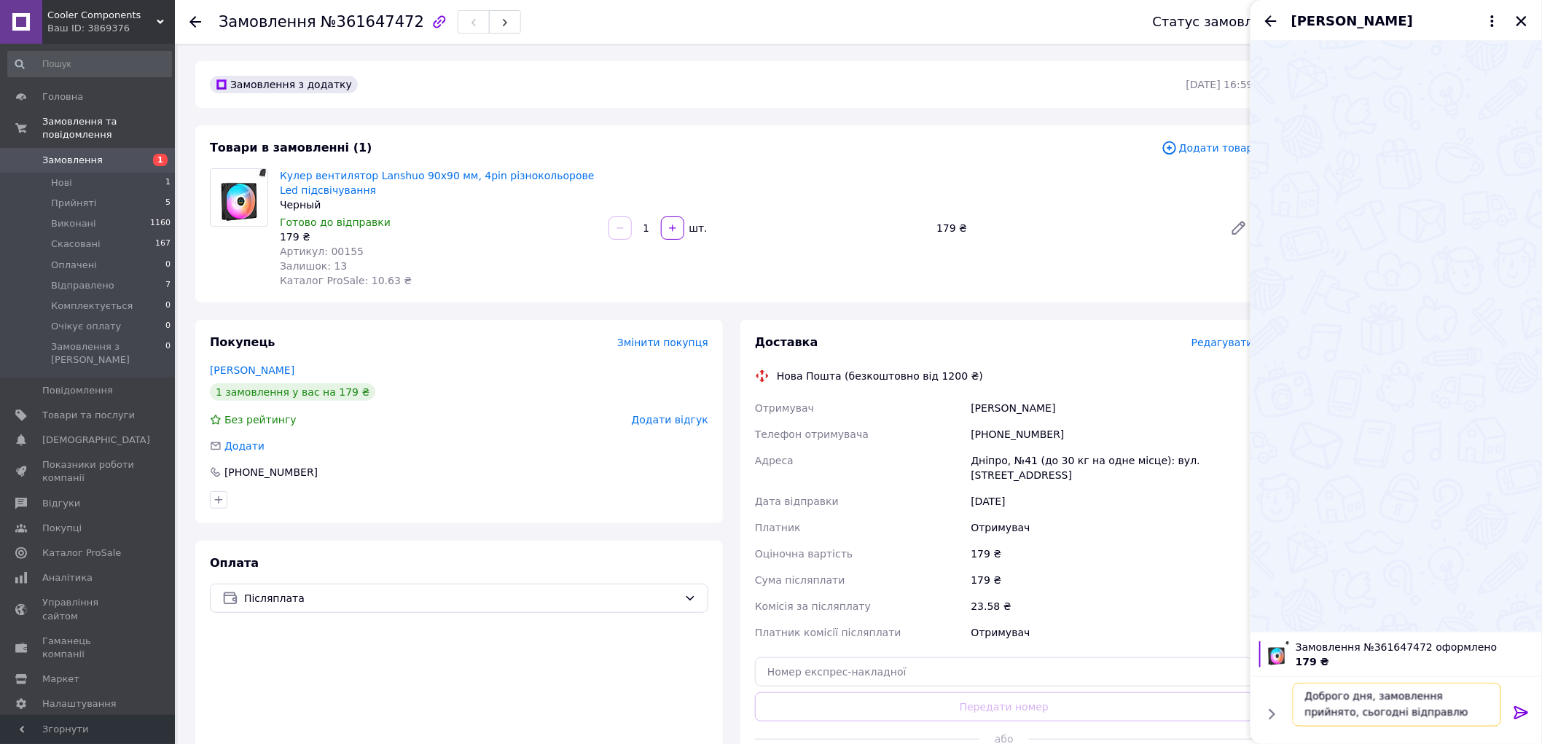
type textarea "Доброго дня, замовлення прийнято, сьогодні відправлю"
click at [1519, 702] on div at bounding box center [1521, 715] width 29 height 34
click at [1519, 710] on icon at bounding box center [1521, 712] width 17 height 17
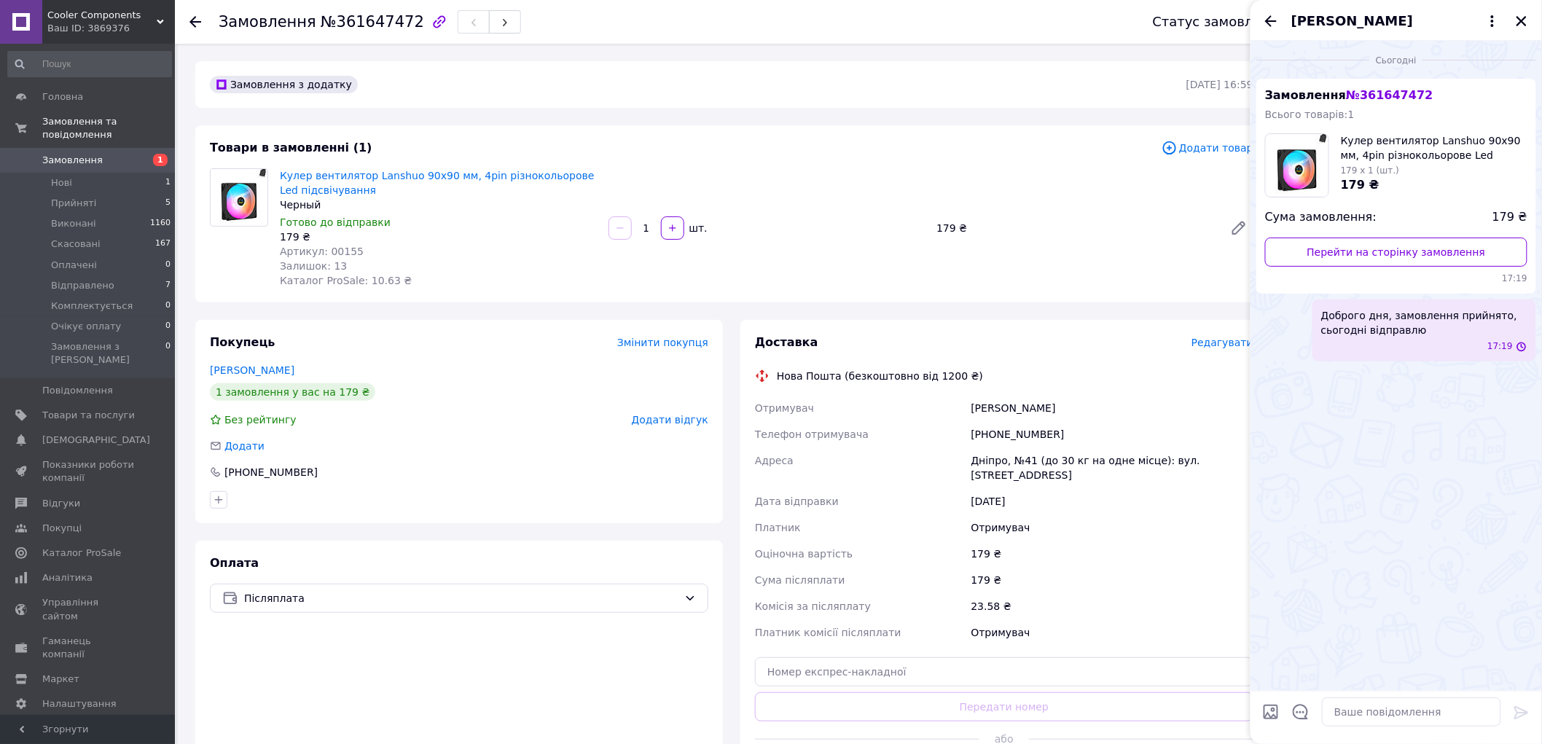
scroll to position [0, 0]
click at [1266, 19] on icon "Назад" at bounding box center [1270, 20] width 17 height 17
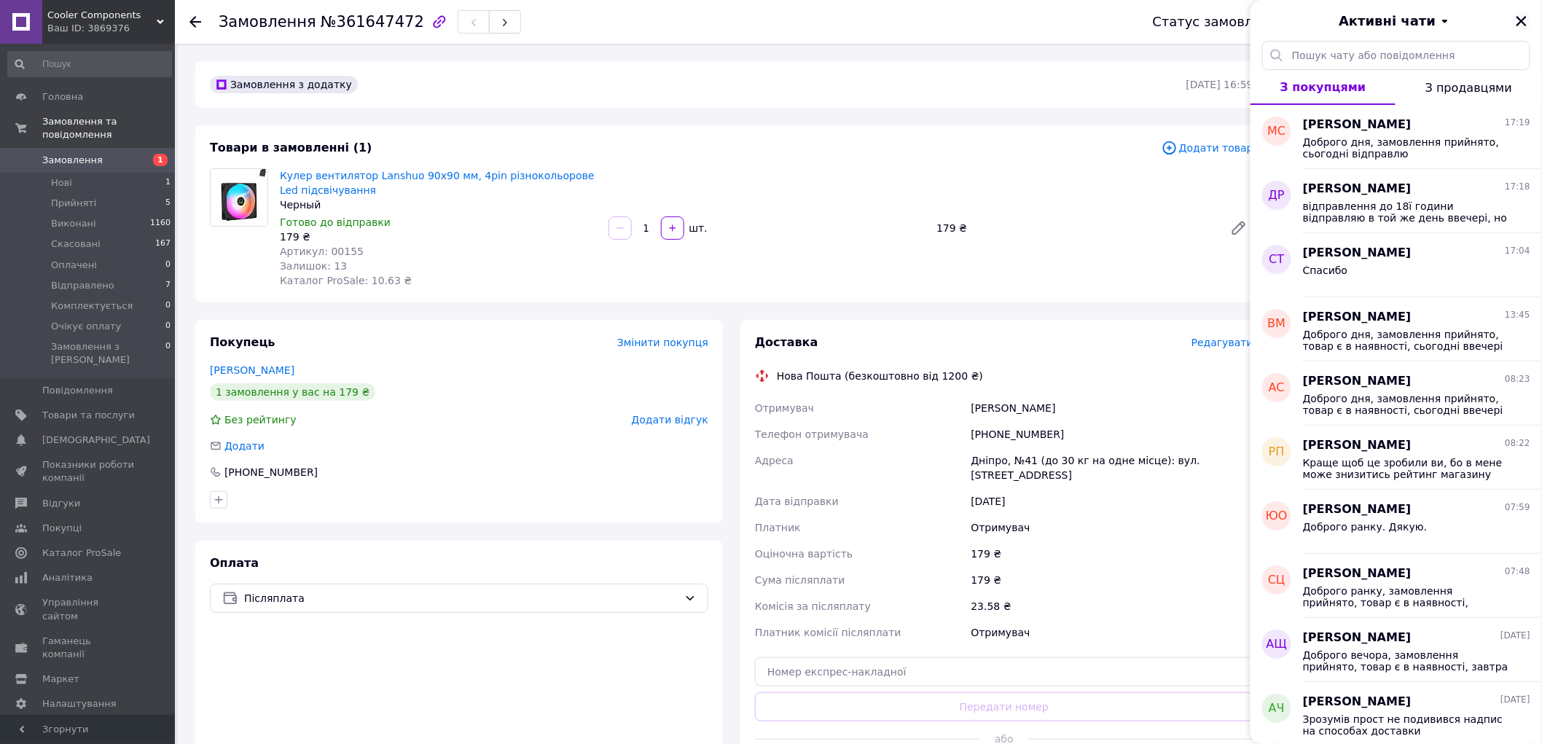
click at [1525, 26] on icon "Закрити" at bounding box center [1521, 21] width 13 height 13
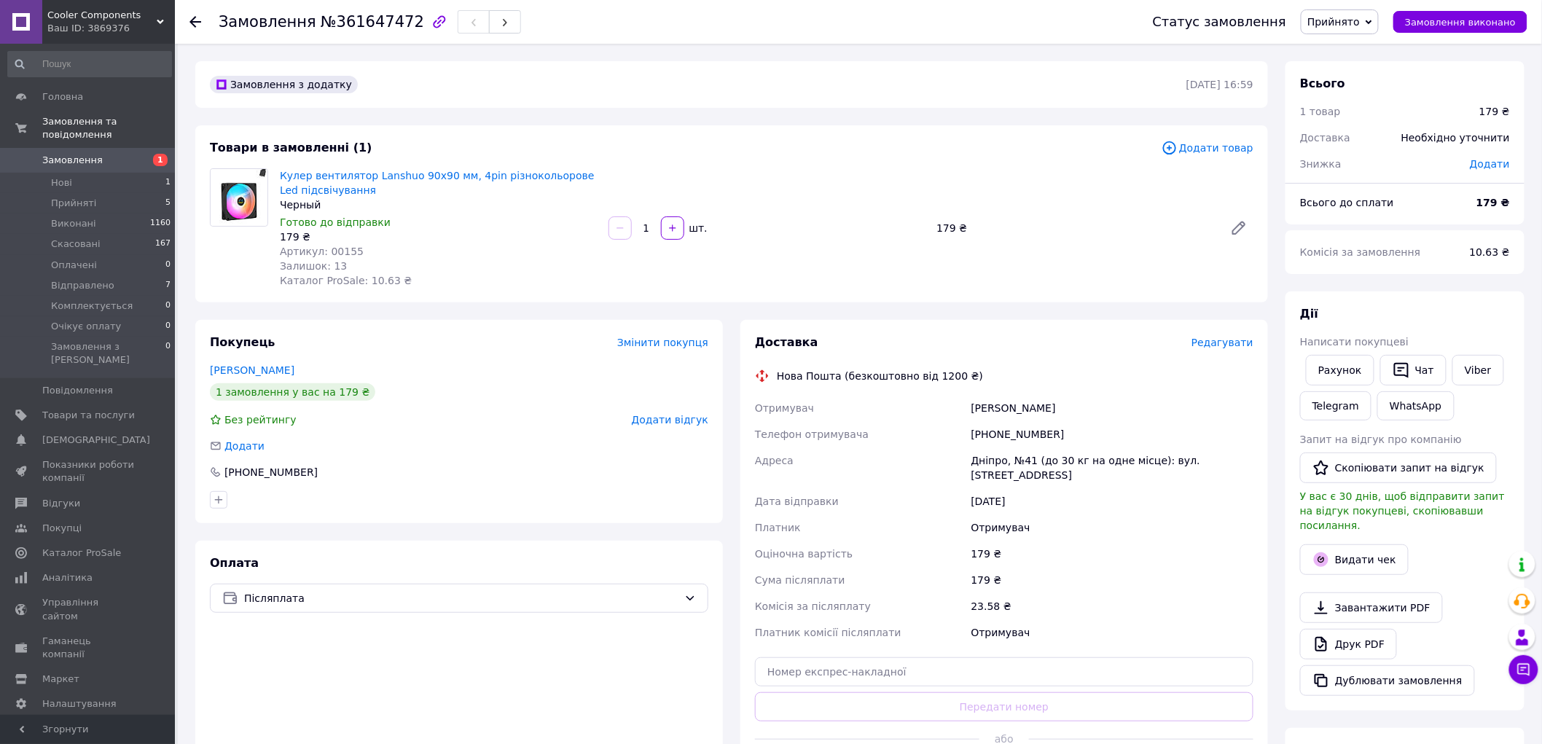
click at [189, 26] on icon at bounding box center [195, 22] width 12 height 12
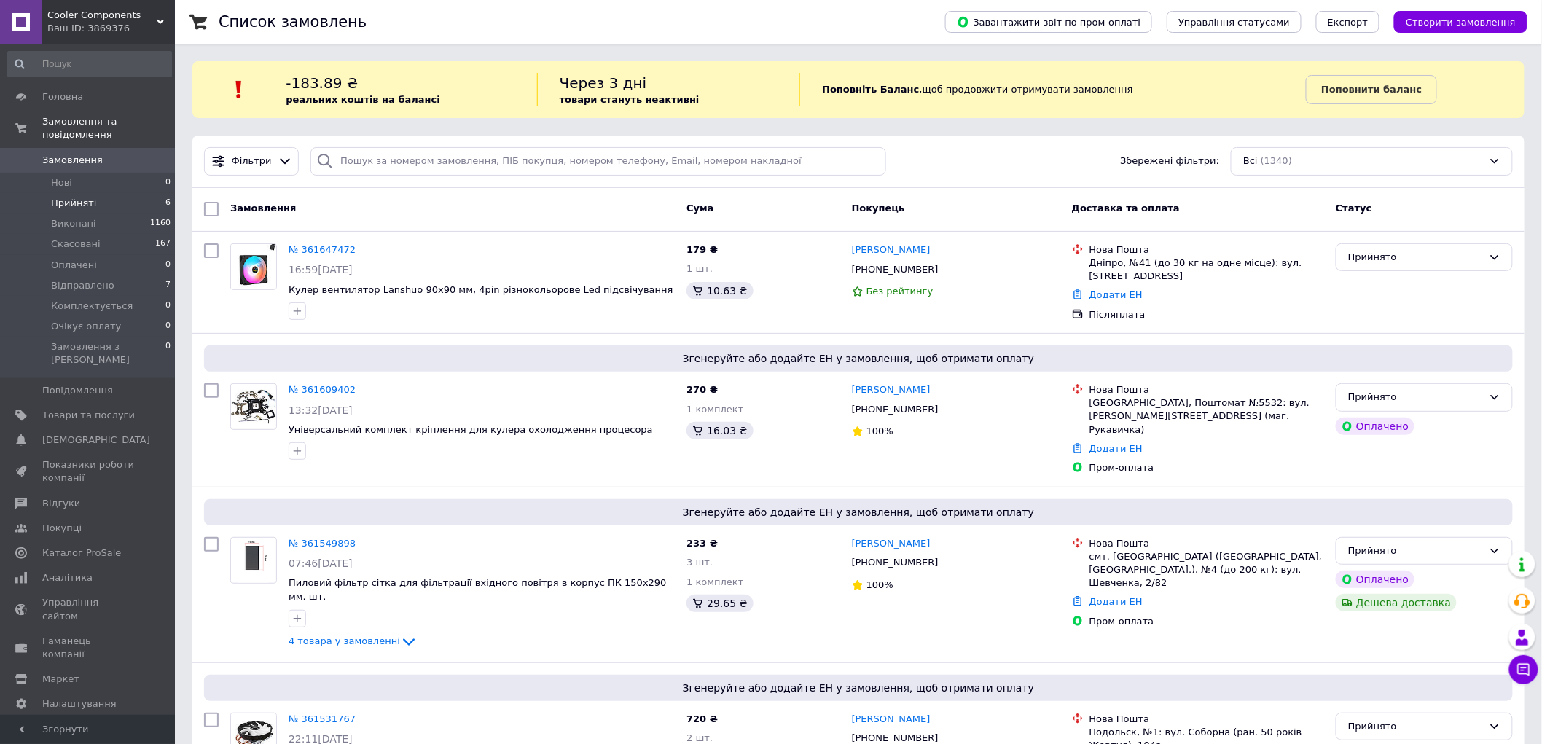
click at [70, 197] on span "Прийняті" at bounding box center [73, 203] width 45 height 13
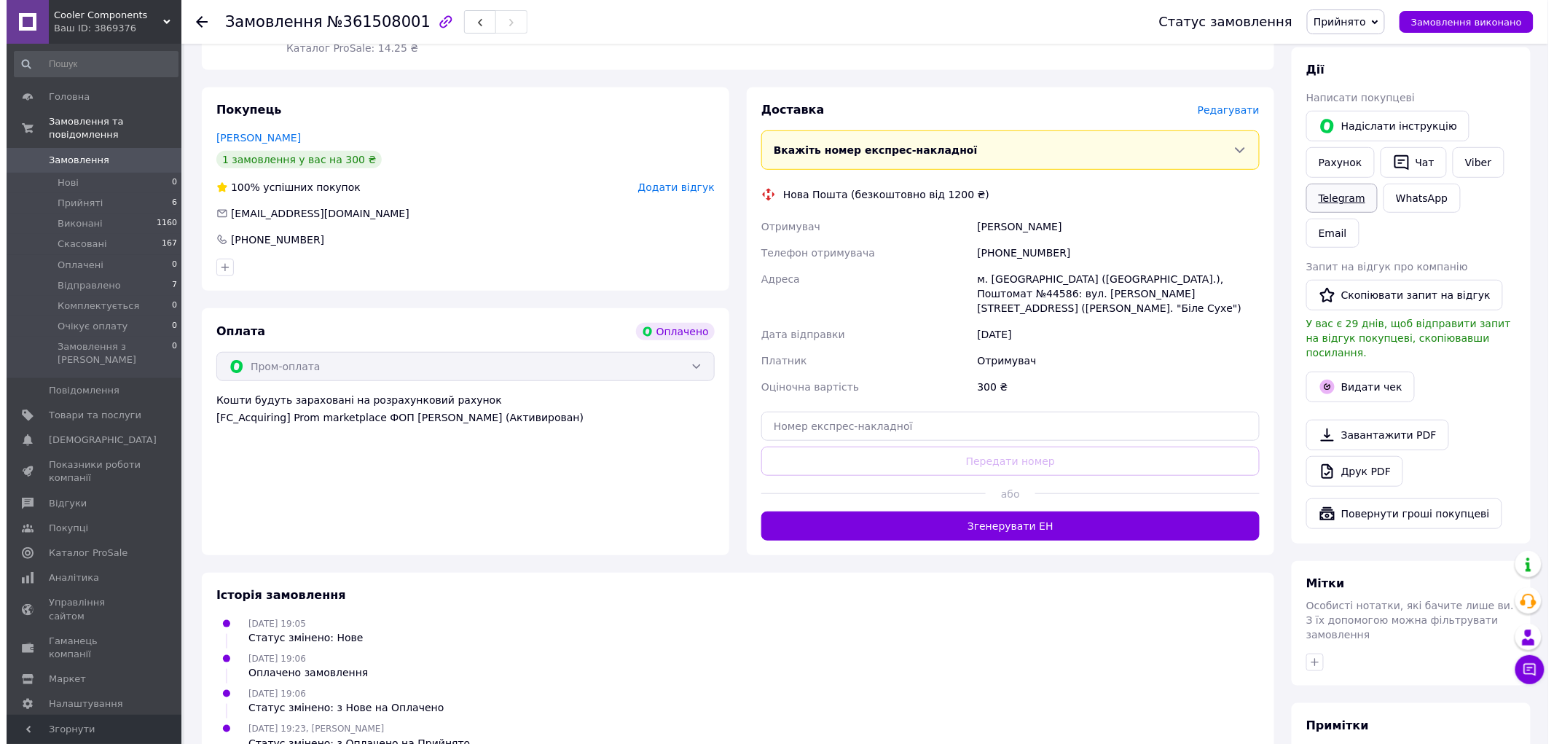
scroll to position [208, 0]
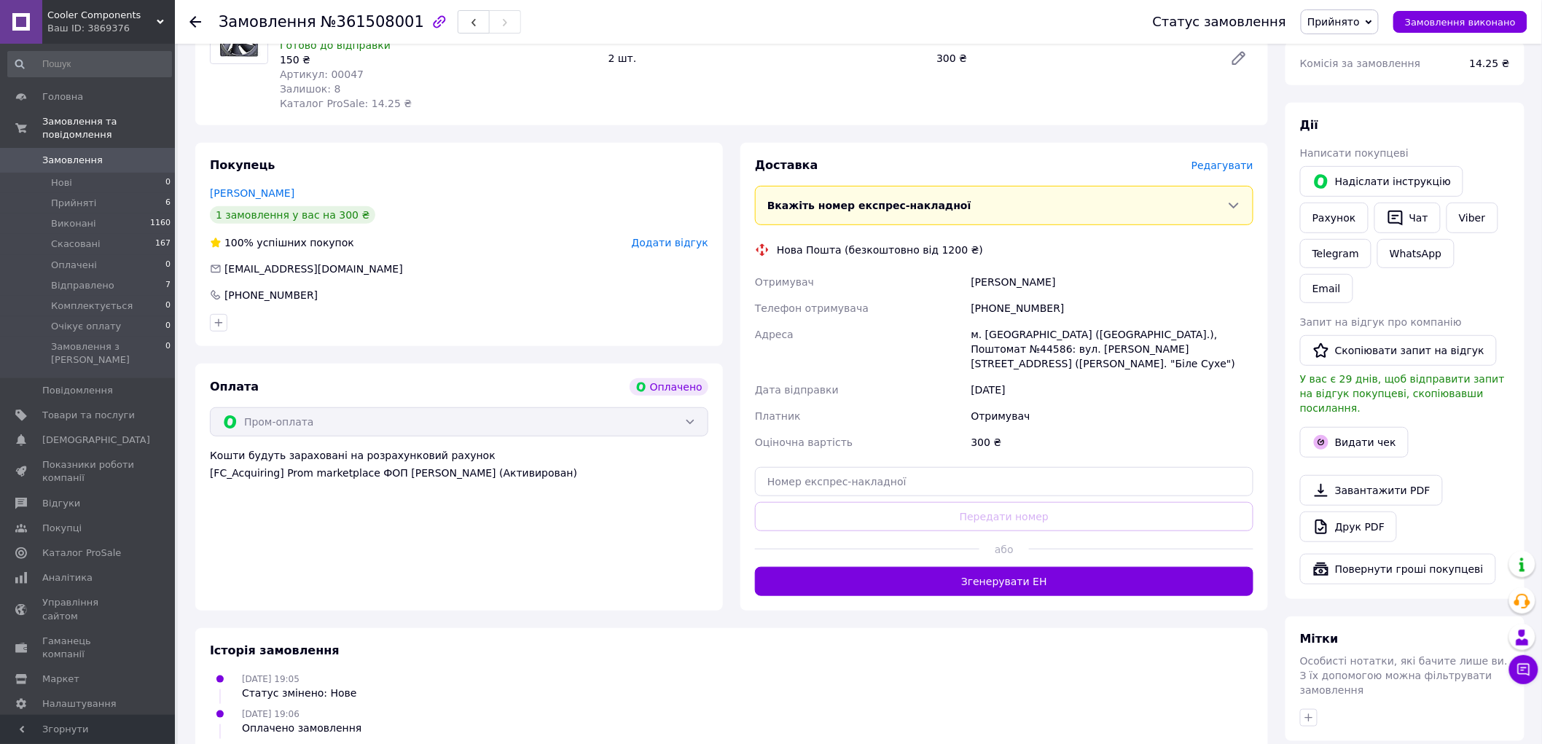
click at [1229, 163] on span "Редагувати" at bounding box center [1223, 166] width 62 height 12
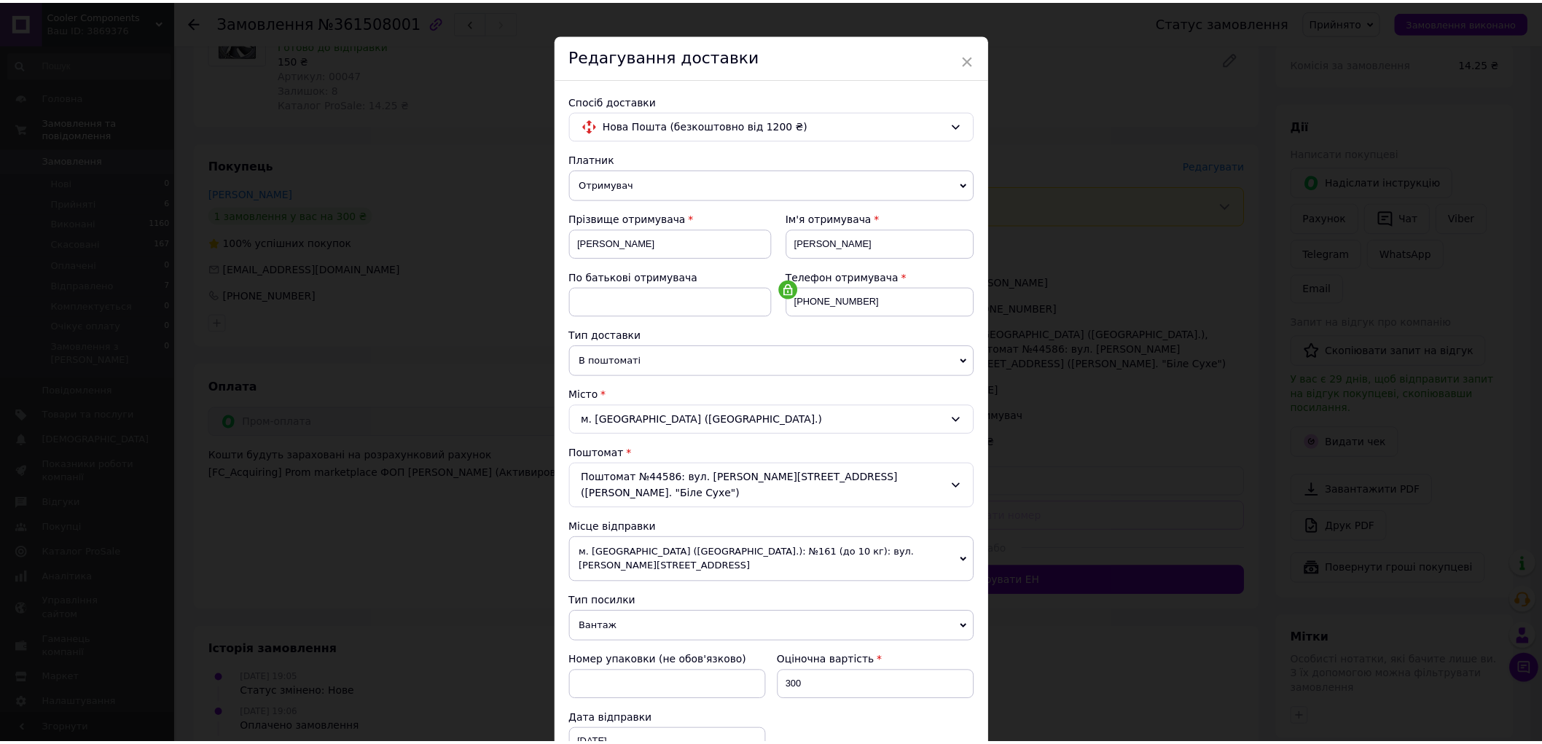
scroll to position [0, 0]
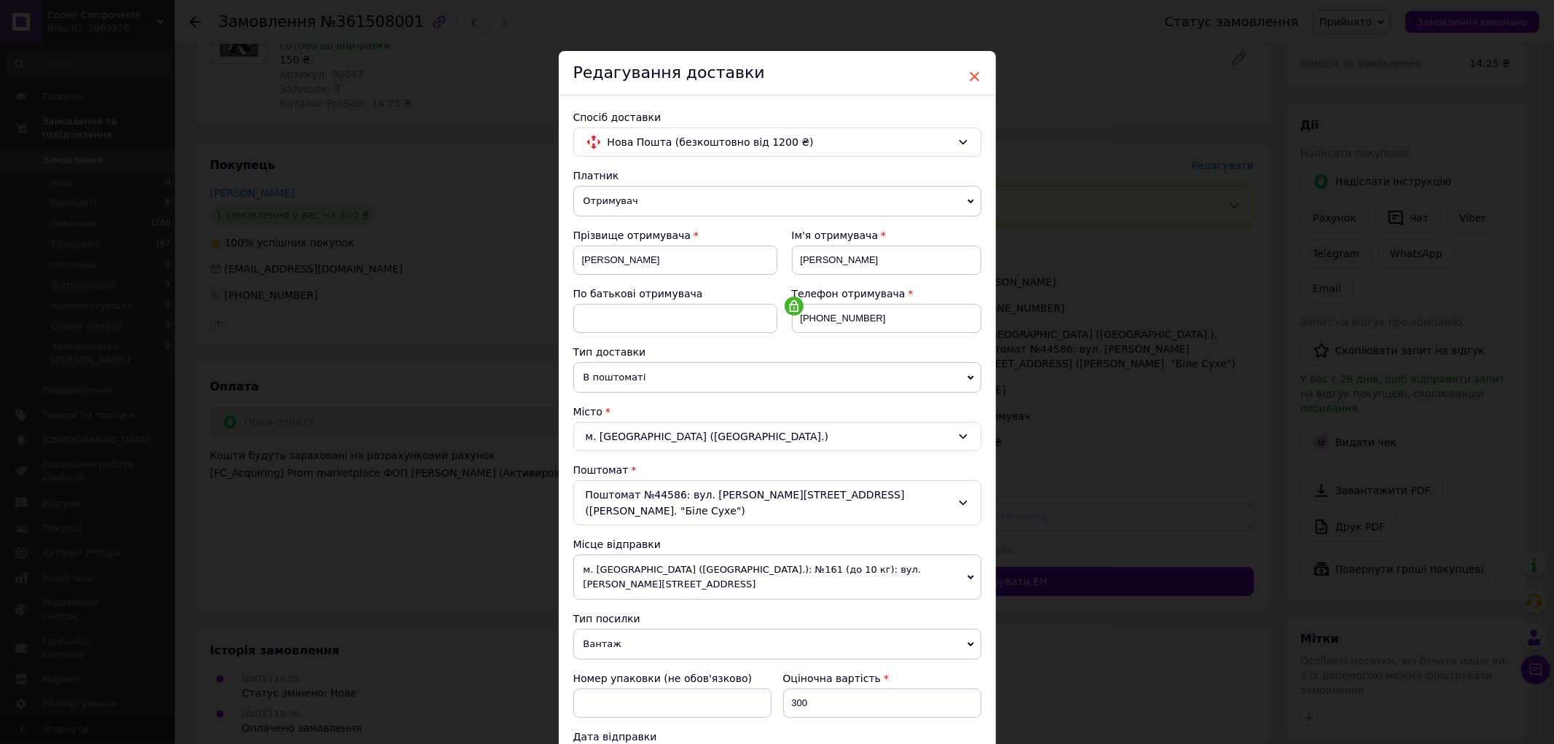
click at [969, 78] on span "×" at bounding box center [975, 76] width 13 height 25
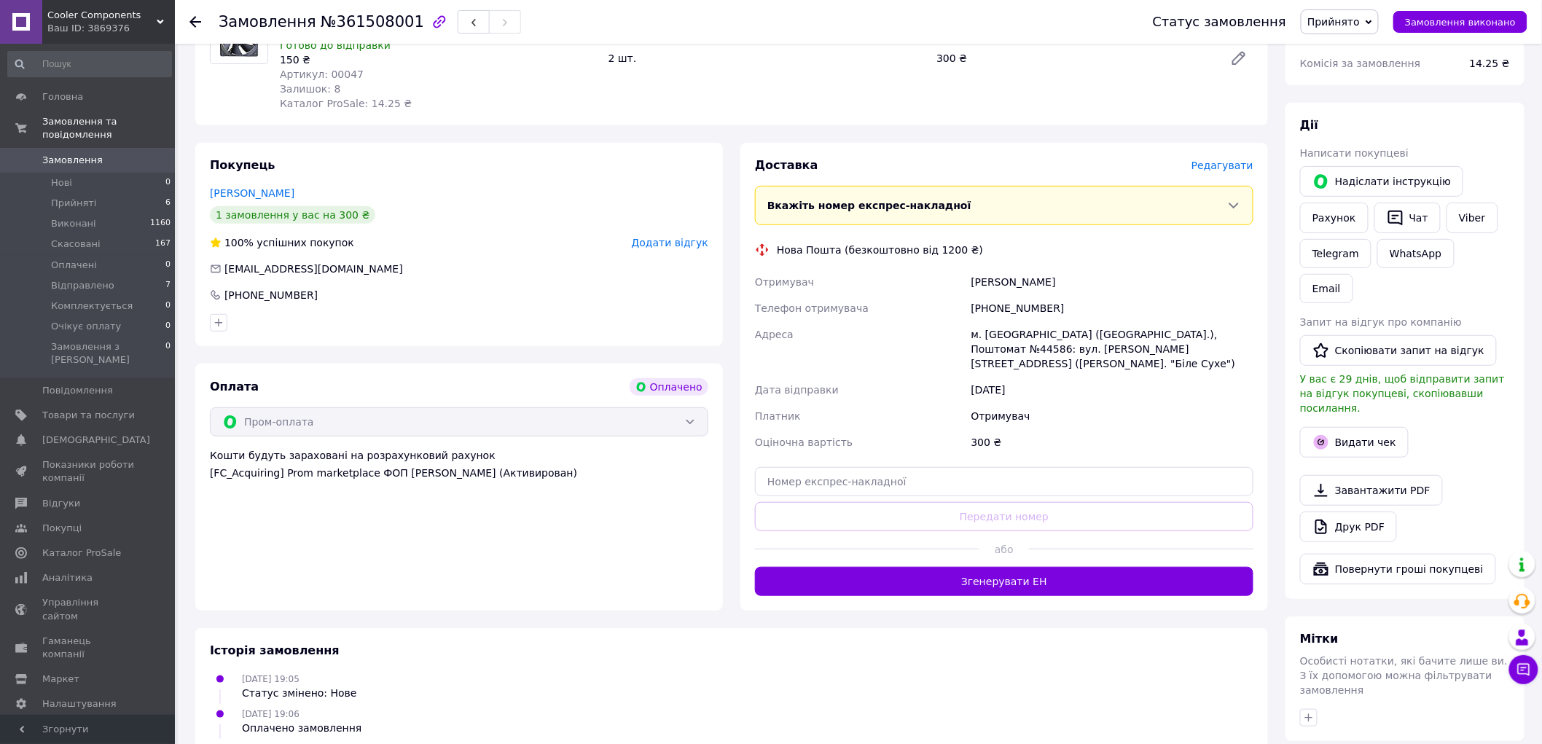
click at [1039, 571] on button "Згенерувати ЕН" at bounding box center [1004, 581] width 498 height 29
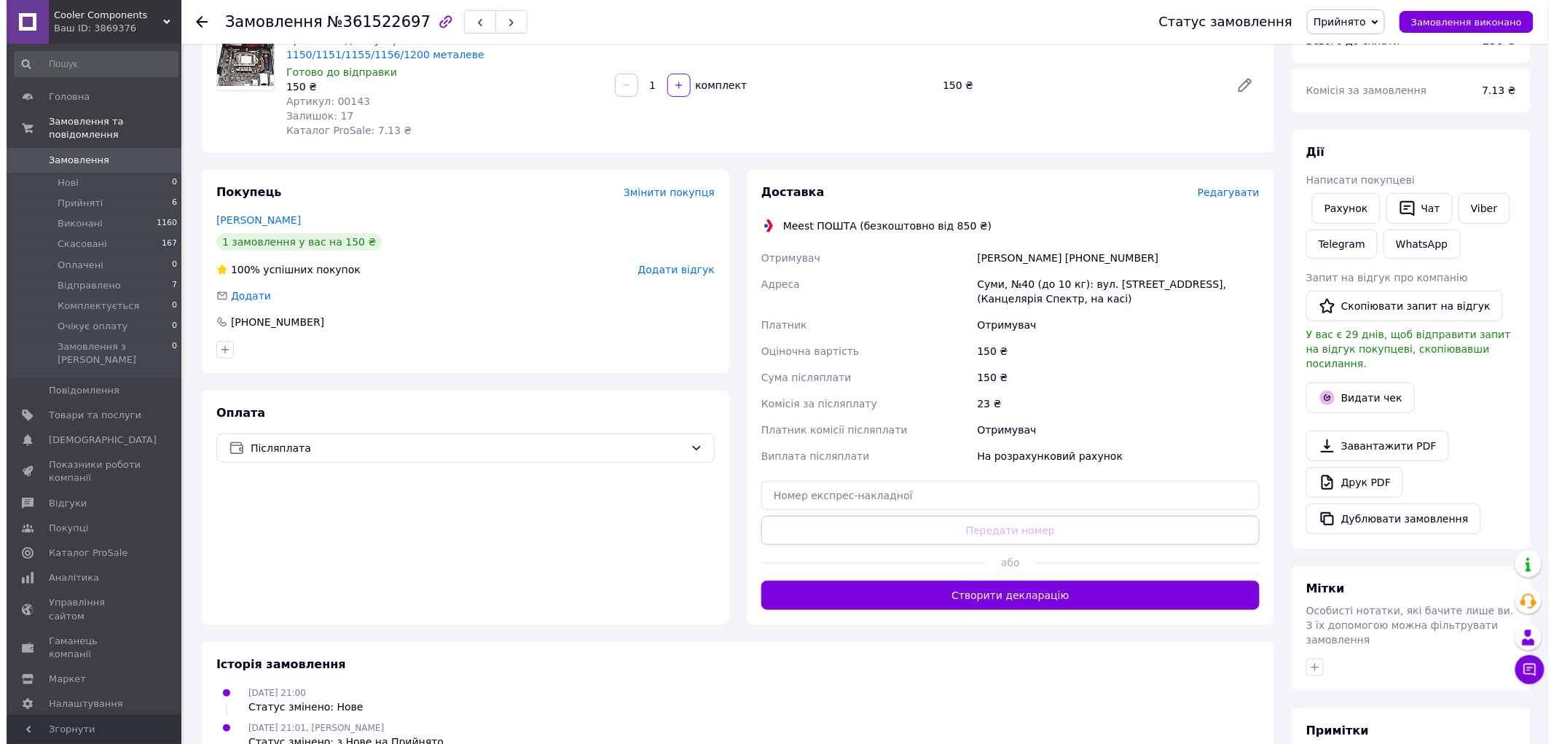
scroll to position [81, 0]
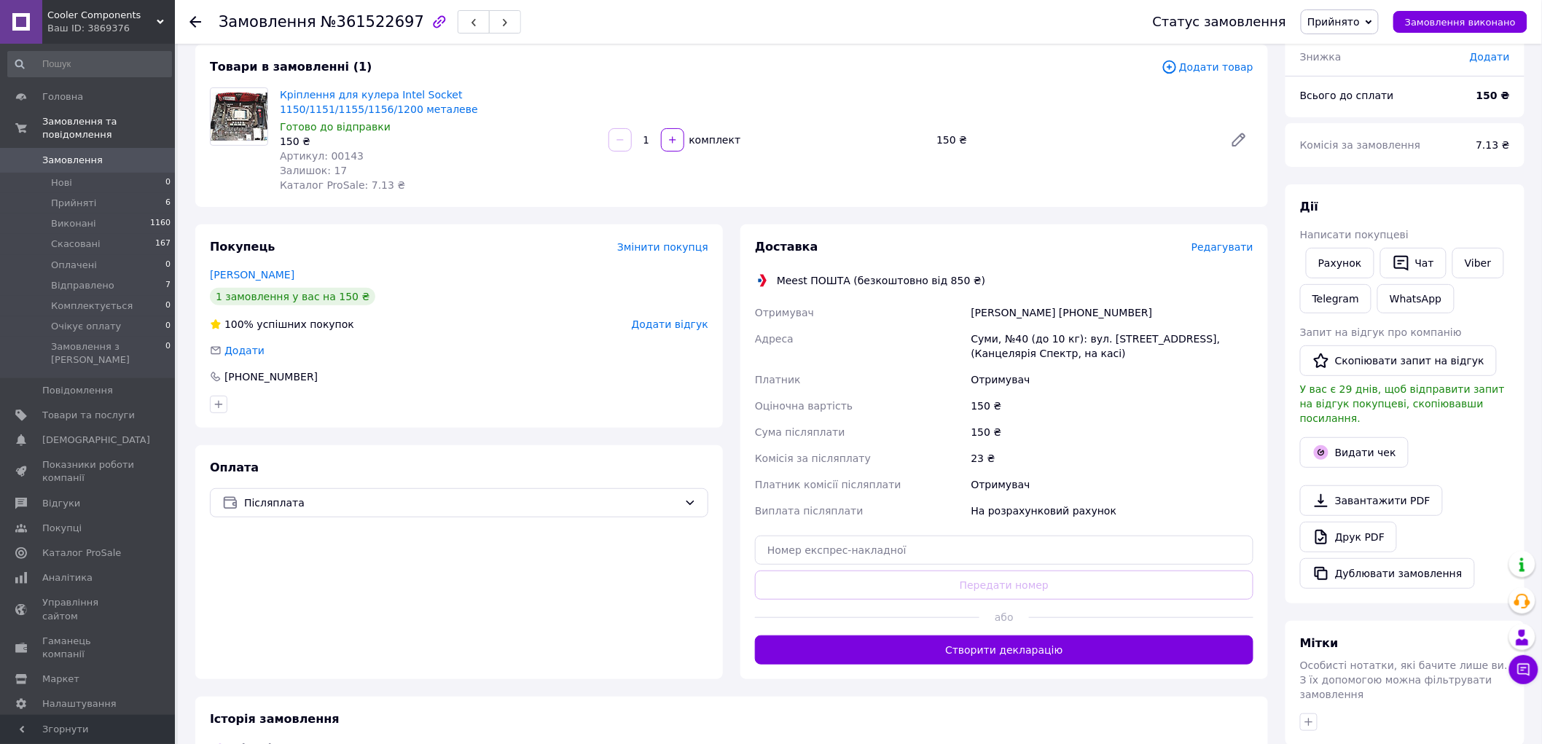
click at [1229, 245] on span "Редагувати" at bounding box center [1223, 247] width 62 height 12
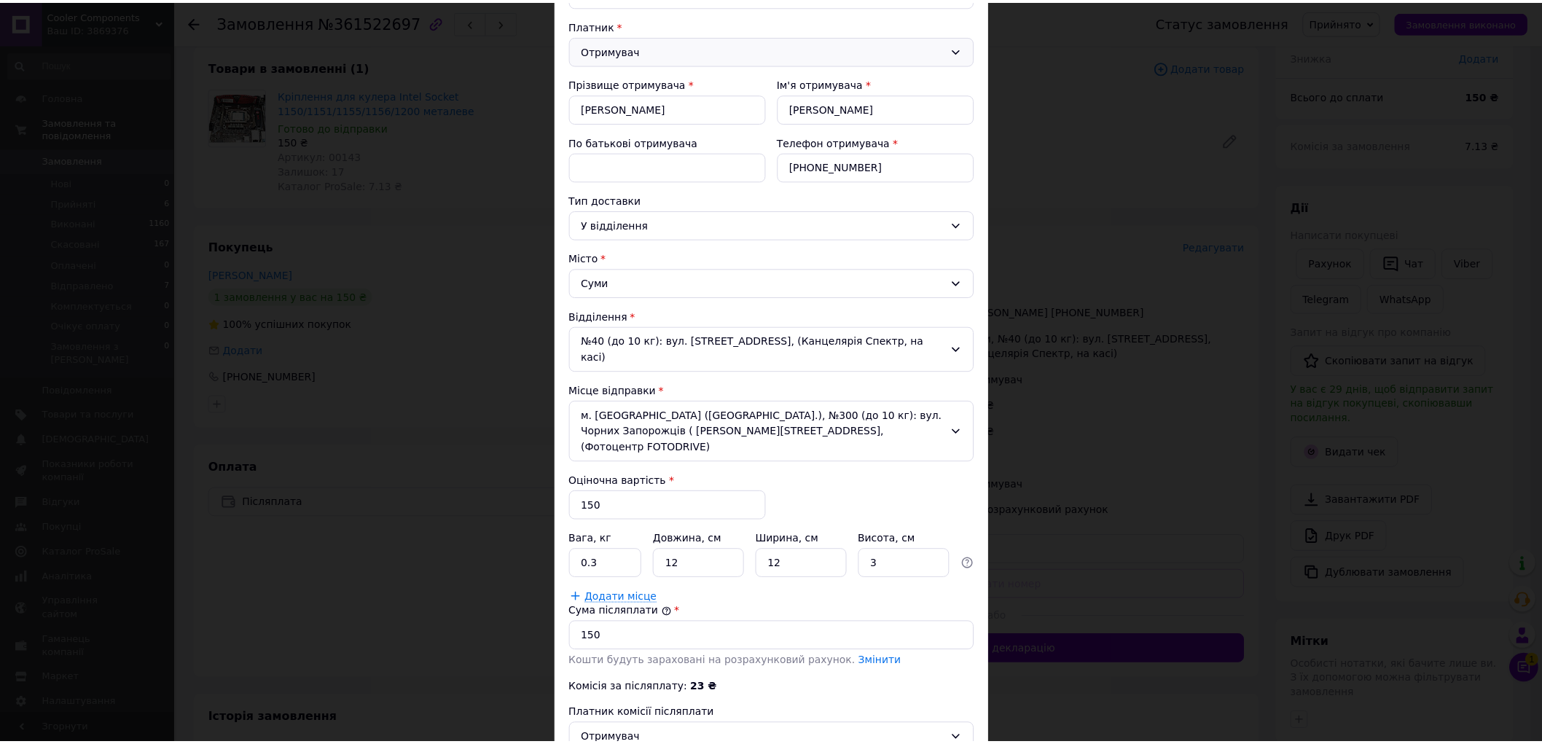
scroll to position [0, 0]
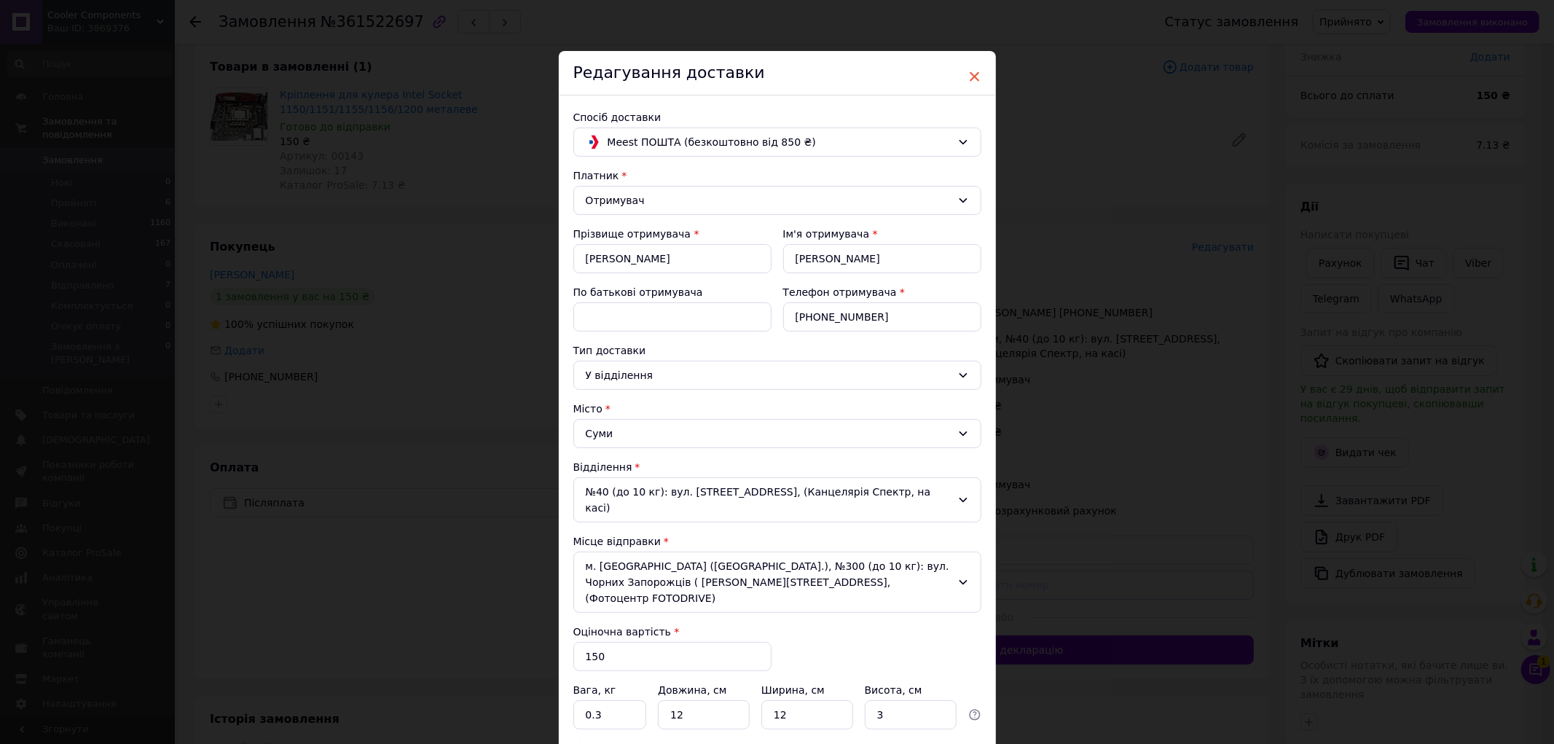
drag, startPoint x: 968, startPoint y: 77, endPoint x: 1003, endPoint y: 142, distance: 74.3
click at [969, 77] on span "×" at bounding box center [975, 76] width 13 height 25
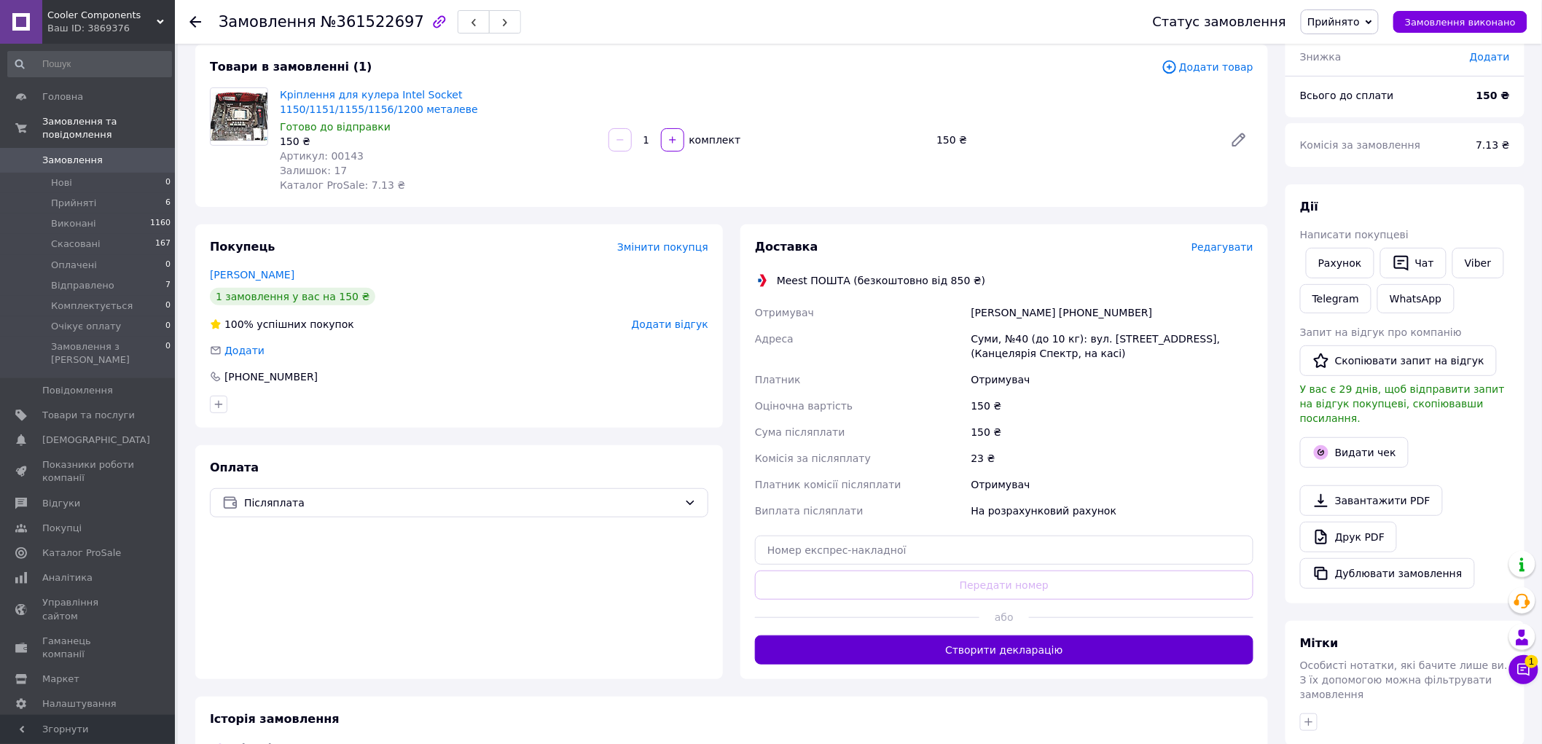
click at [995, 650] on button "Створити декларацію" at bounding box center [1004, 649] width 498 height 29
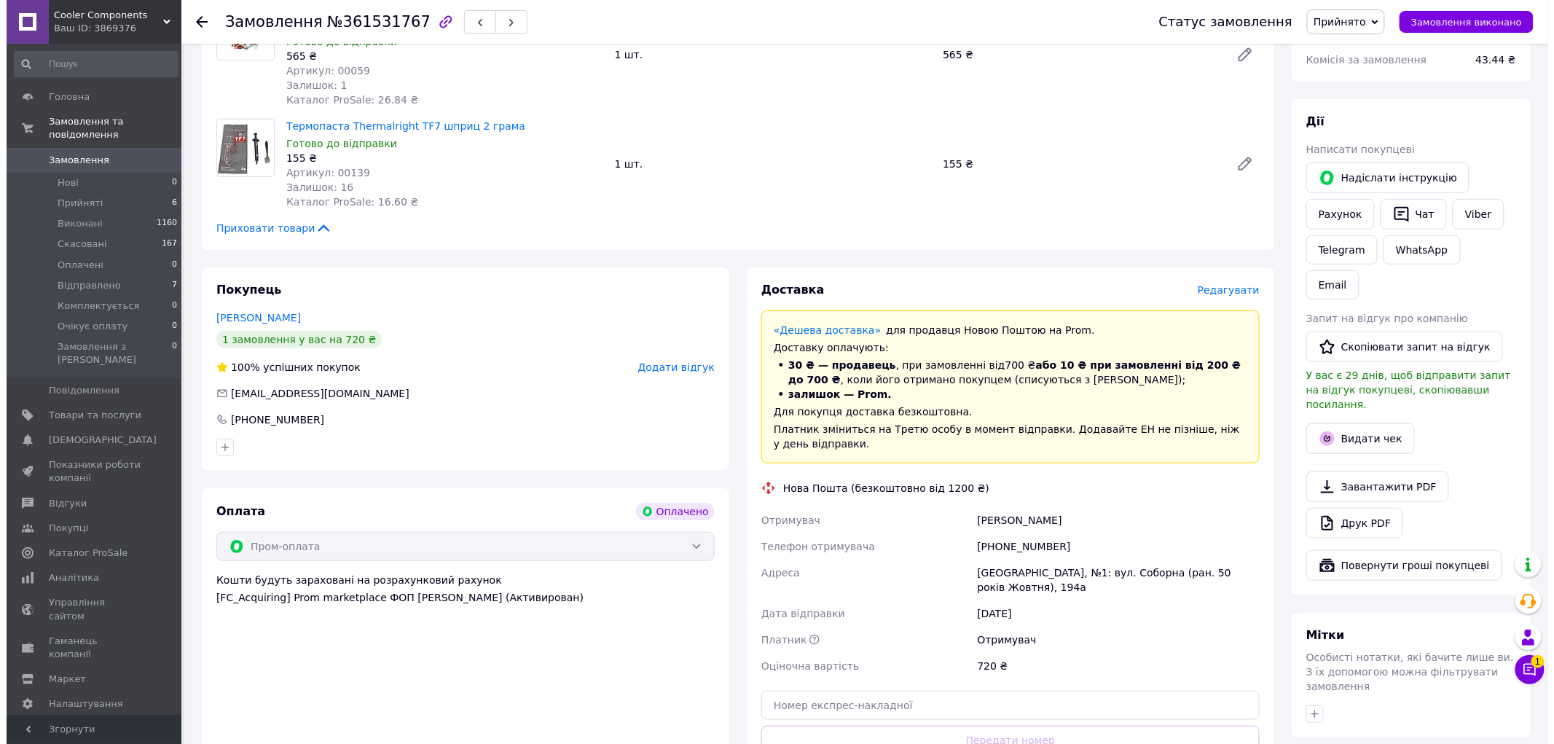
scroll to position [162, 0]
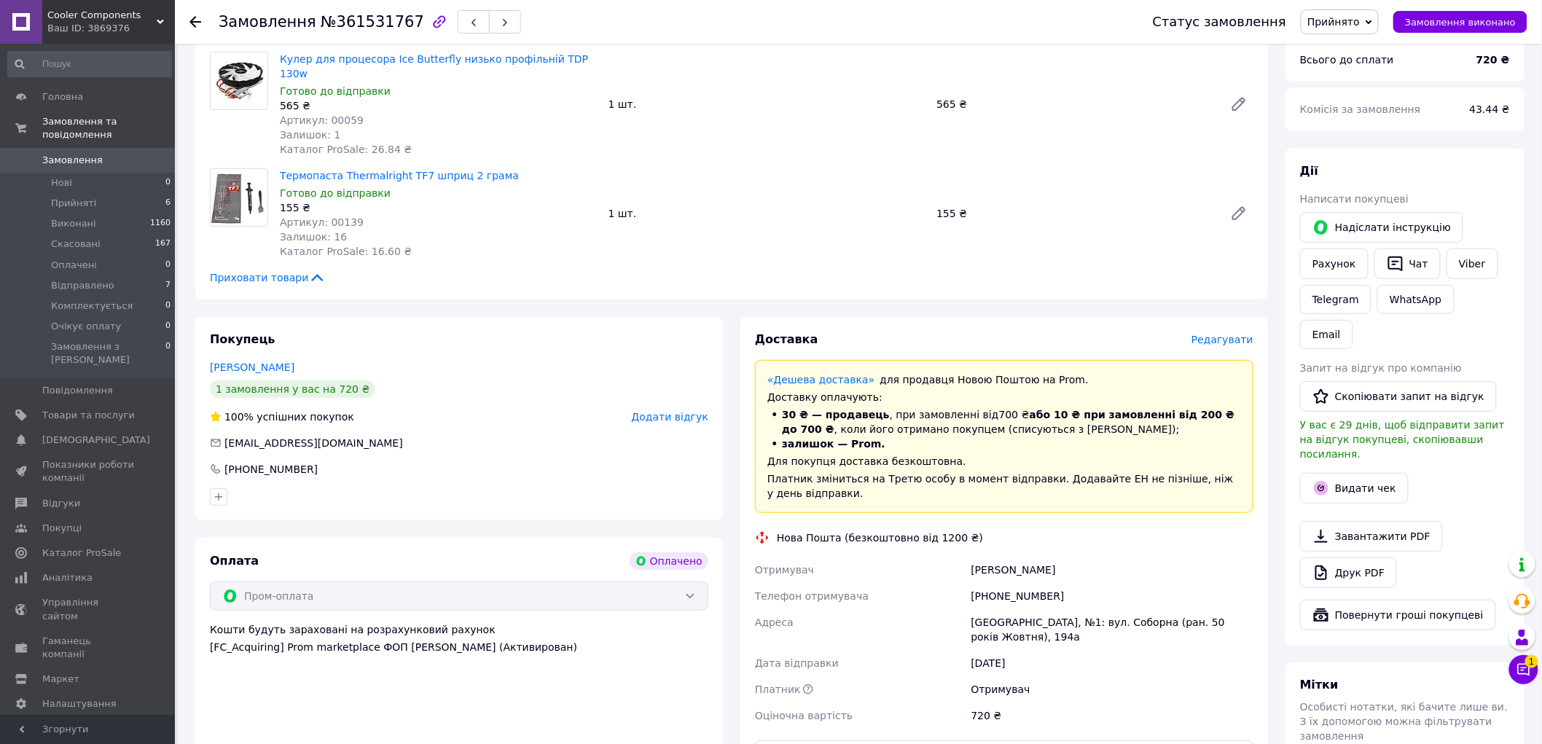
click at [1235, 334] on span "Редагувати" at bounding box center [1223, 340] width 62 height 12
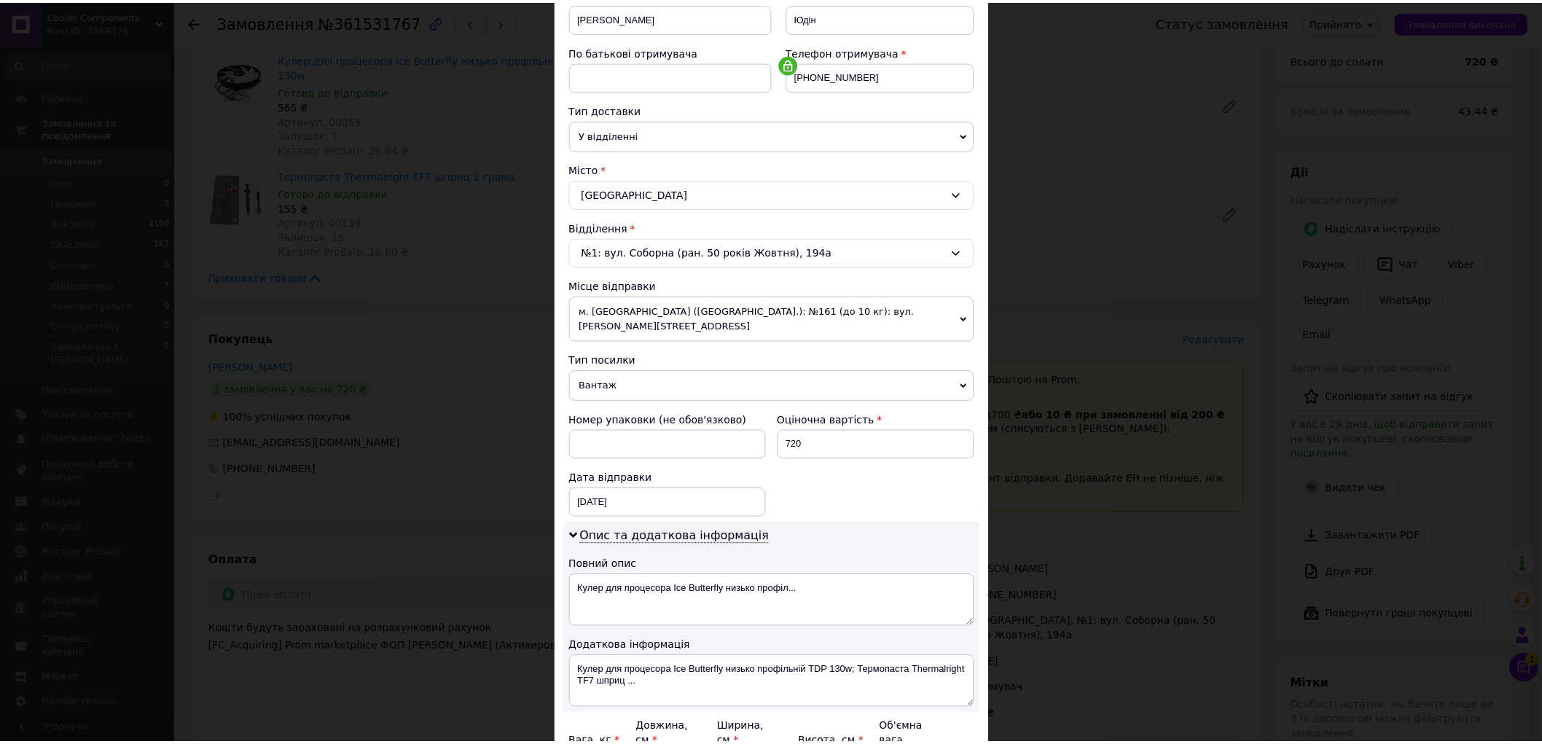
scroll to position [0, 0]
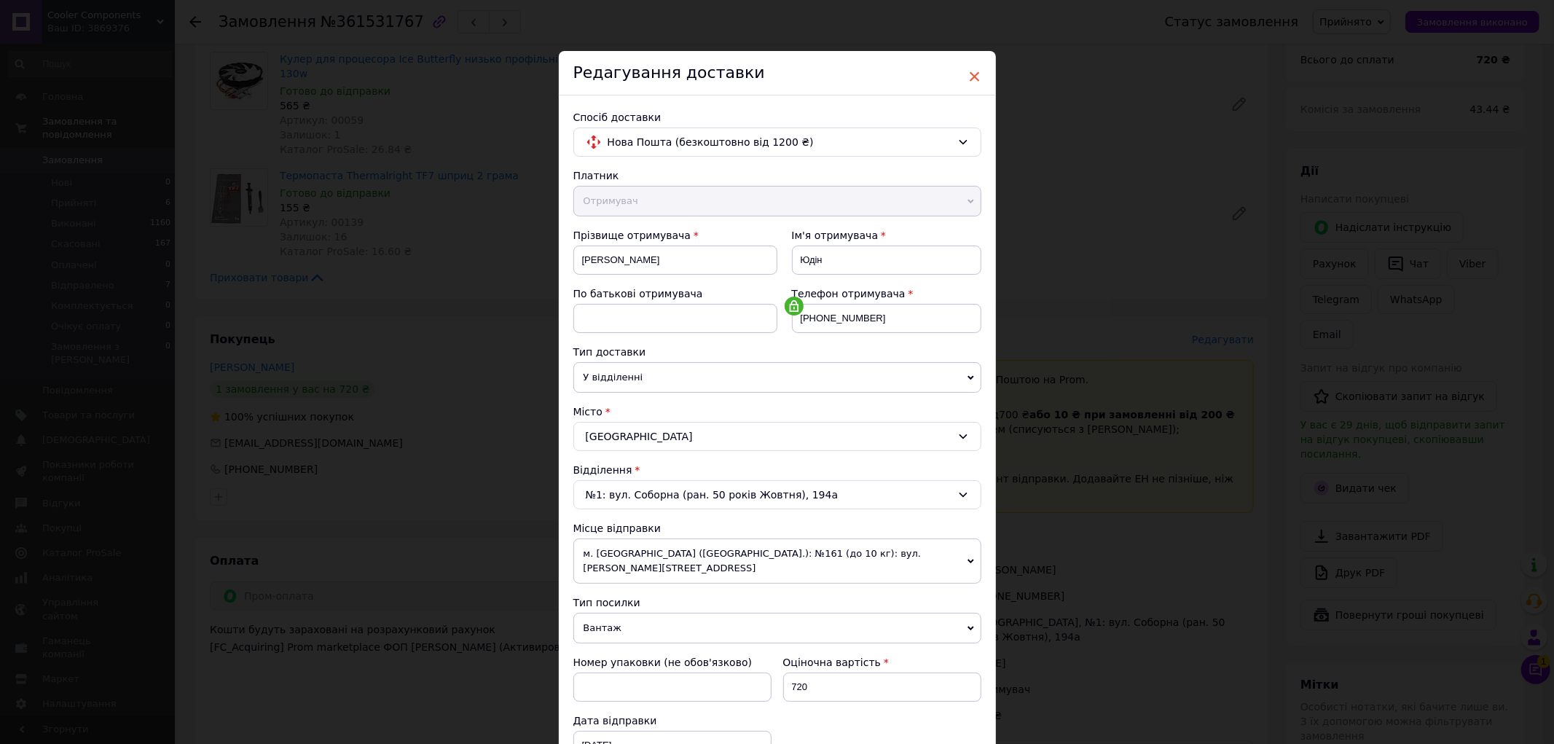
drag, startPoint x: 971, startPoint y: 69, endPoint x: 1142, endPoint y: 270, distance: 263.6
click at [971, 70] on span "×" at bounding box center [975, 76] width 13 height 25
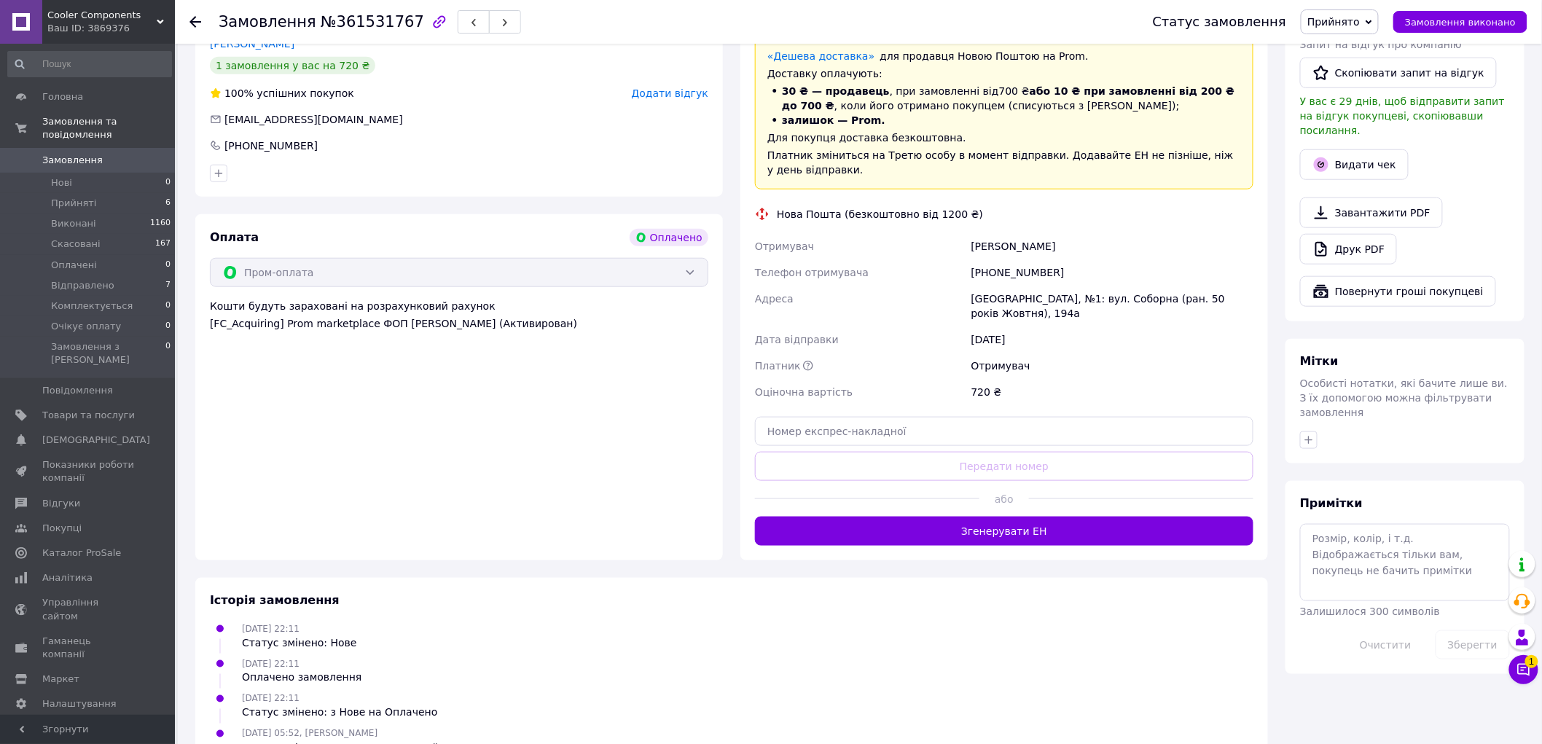
scroll to position [500, 0]
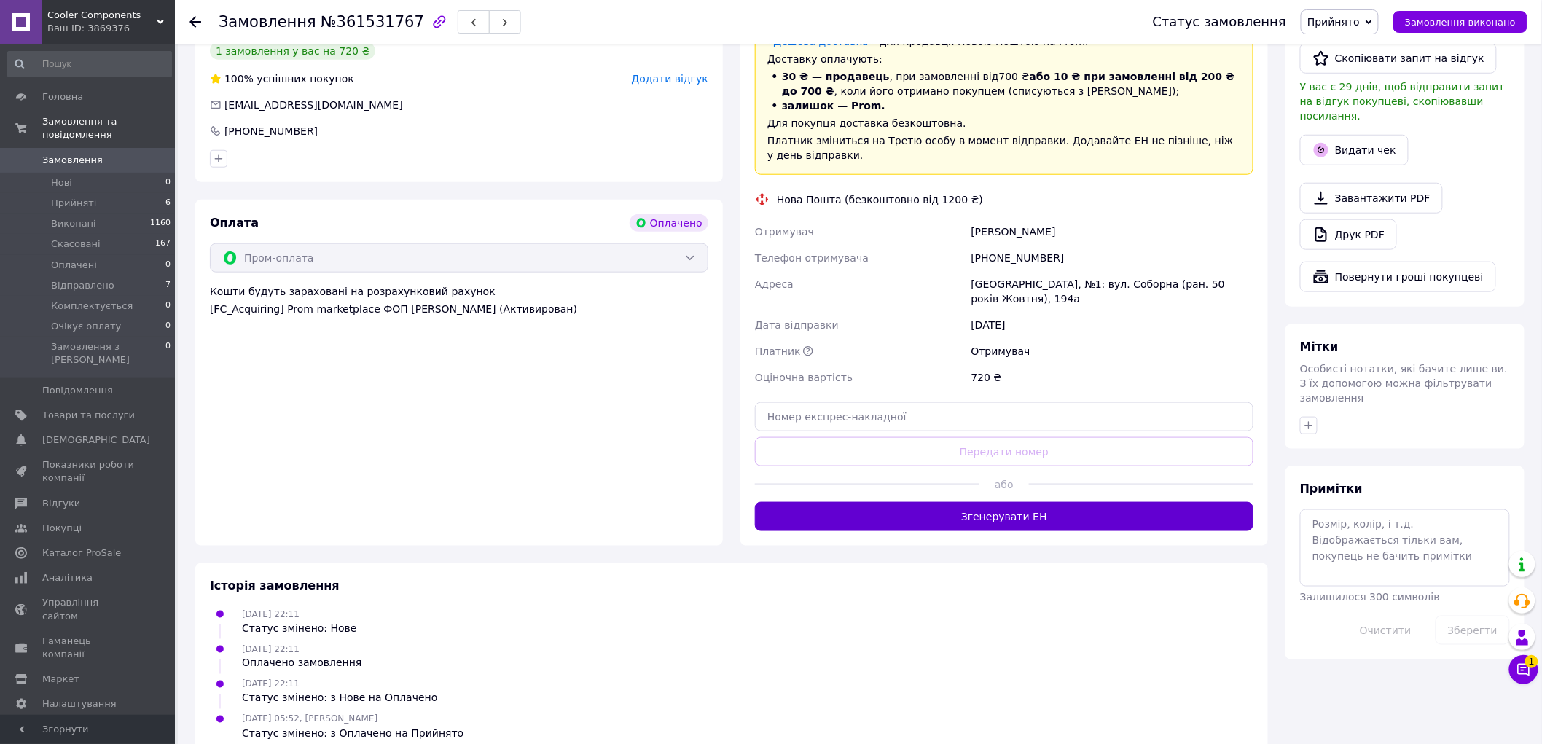
drag, startPoint x: 1017, startPoint y: 491, endPoint x: 1028, endPoint y: 496, distance: 11.8
click at [1017, 502] on button "Згенерувати ЕН" at bounding box center [1004, 516] width 498 height 29
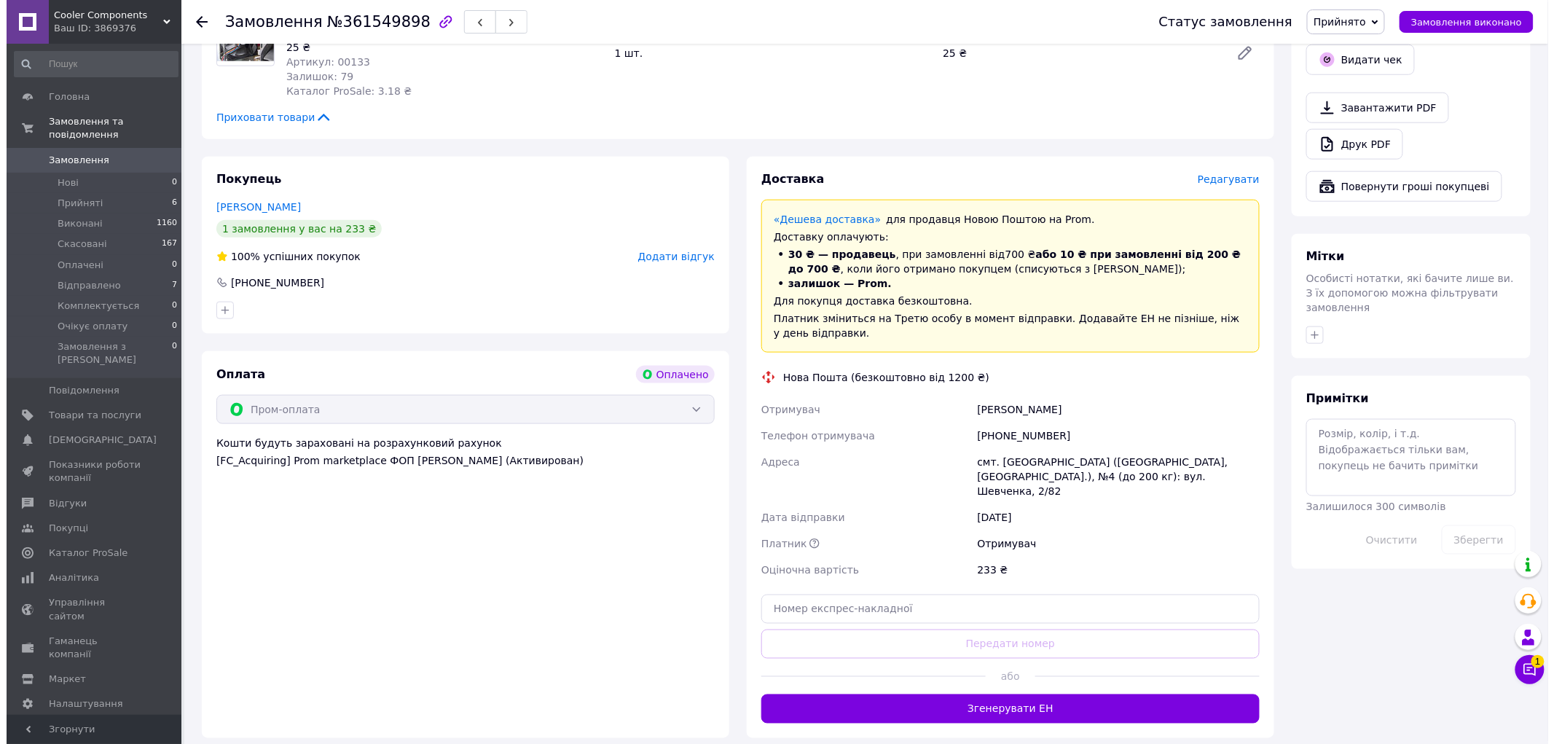
scroll to position [566, 0]
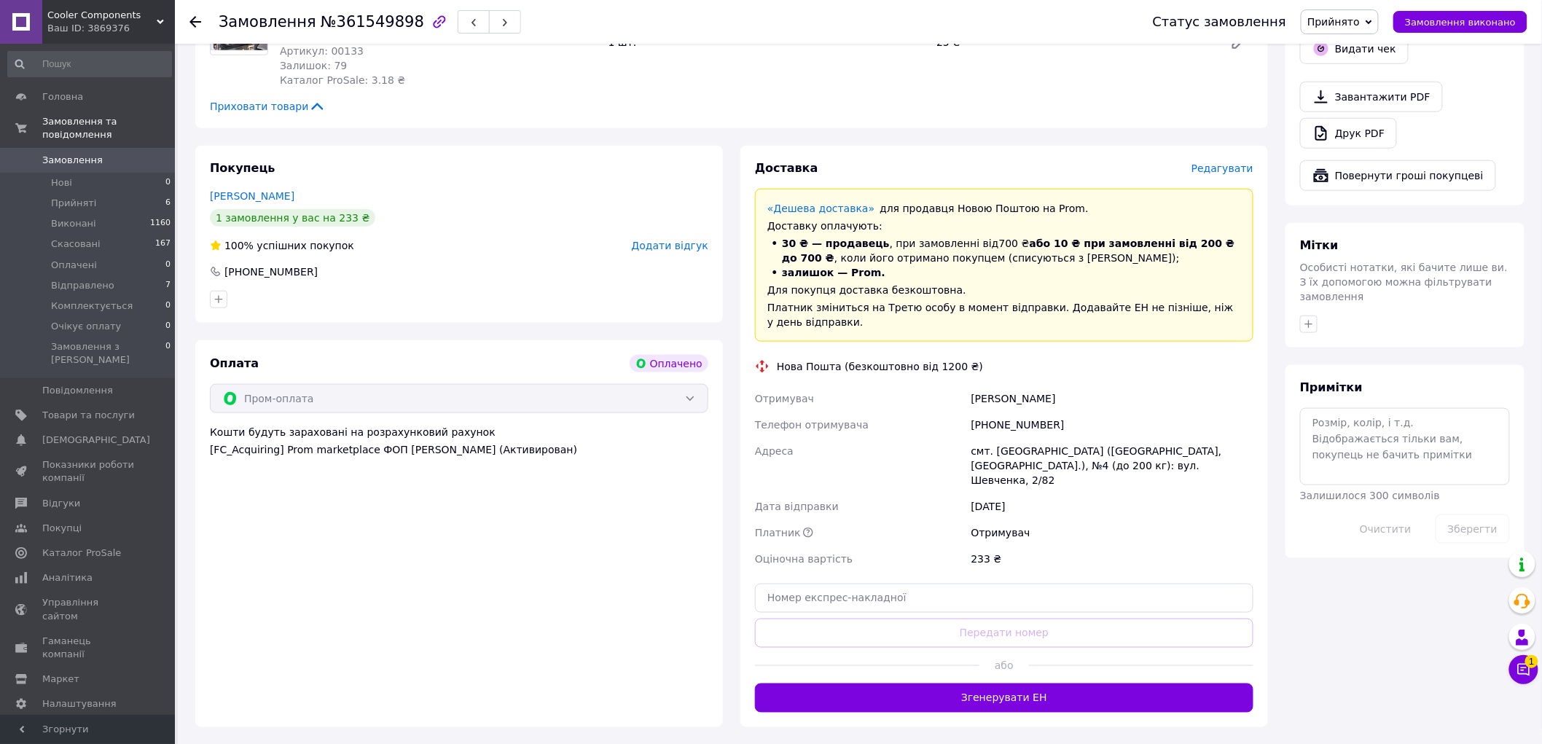
click at [1235, 165] on span "Редагувати" at bounding box center [1223, 169] width 62 height 12
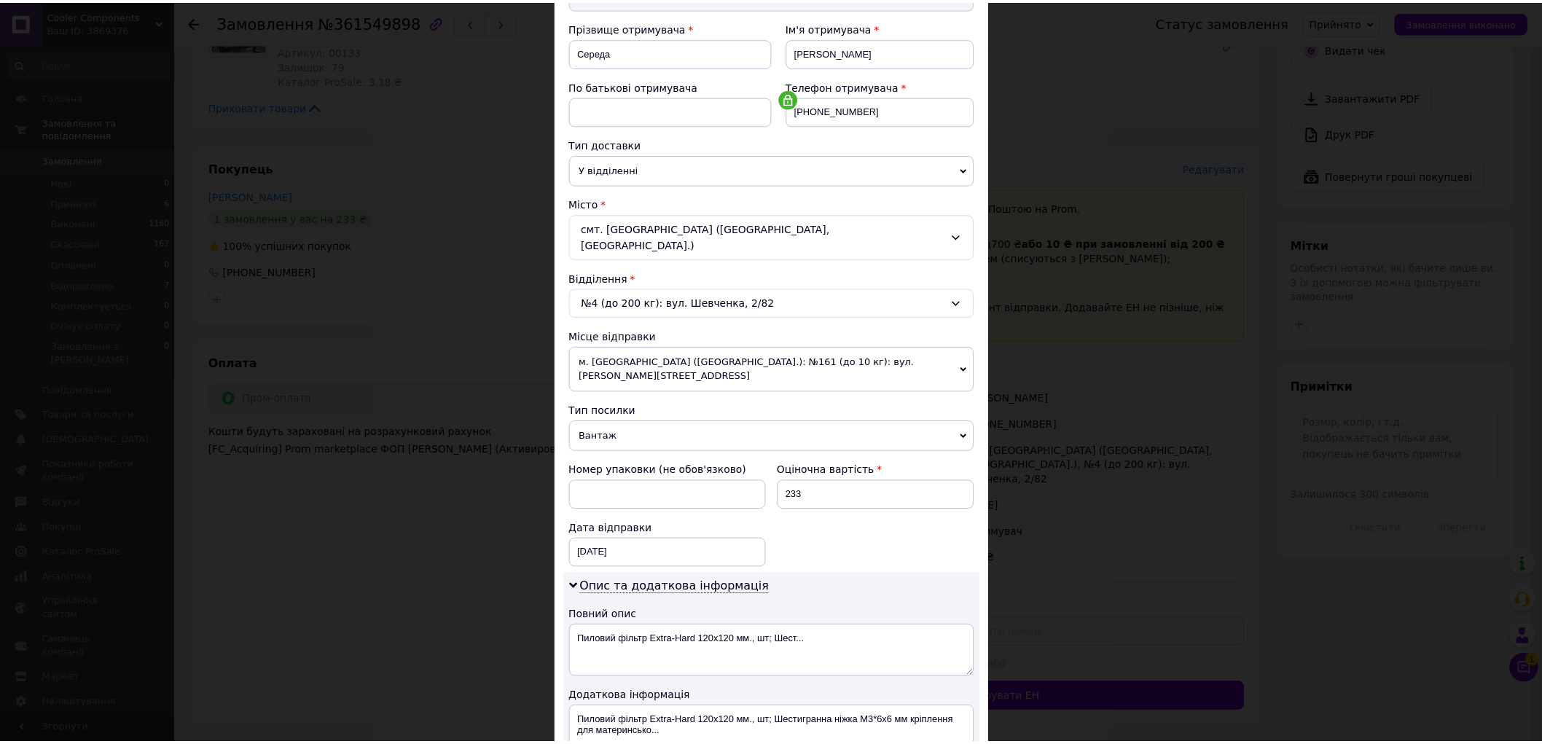
scroll to position [0, 0]
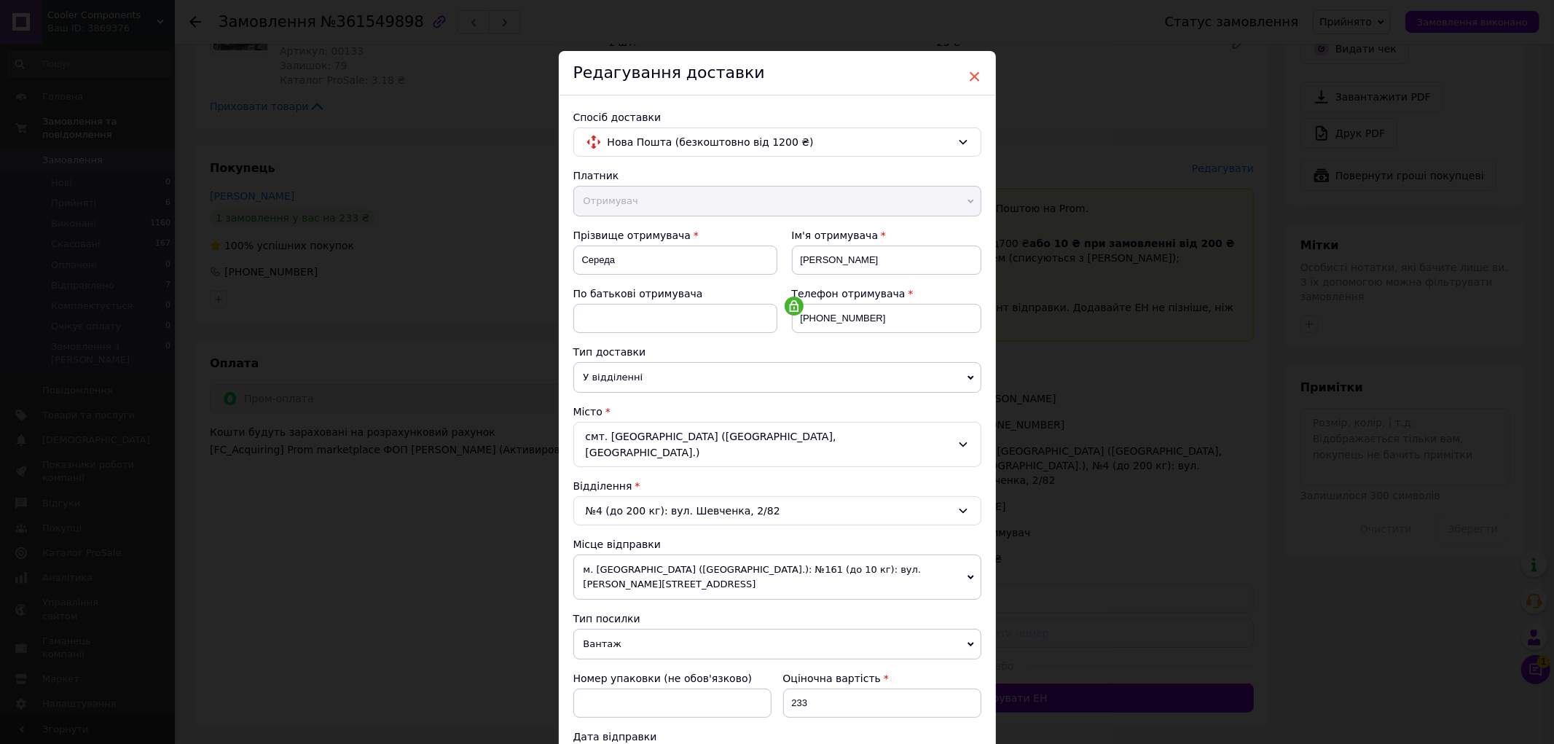
click at [969, 74] on span "×" at bounding box center [975, 76] width 13 height 25
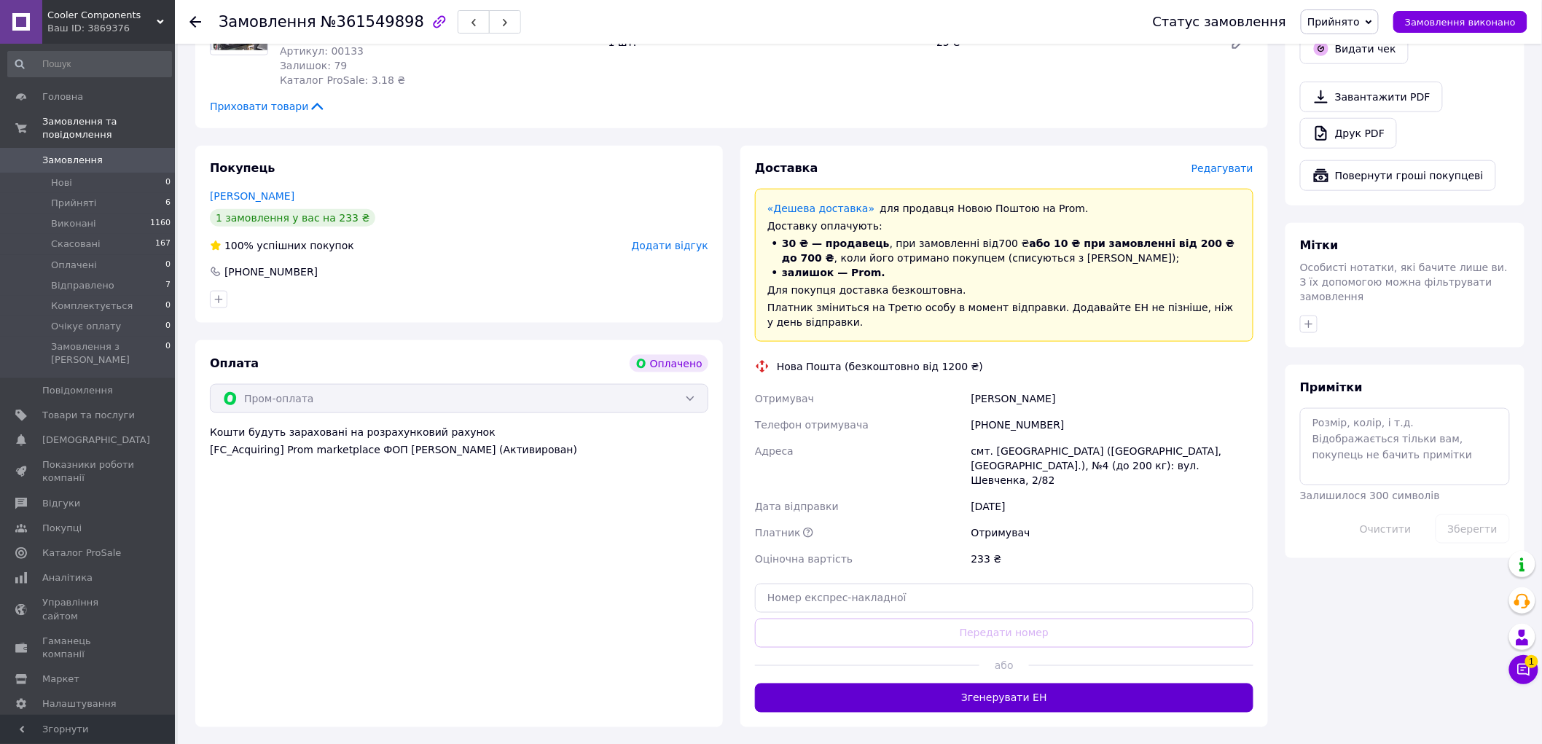
click at [994, 685] on button "Згенерувати ЕН" at bounding box center [1004, 698] width 498 height 29
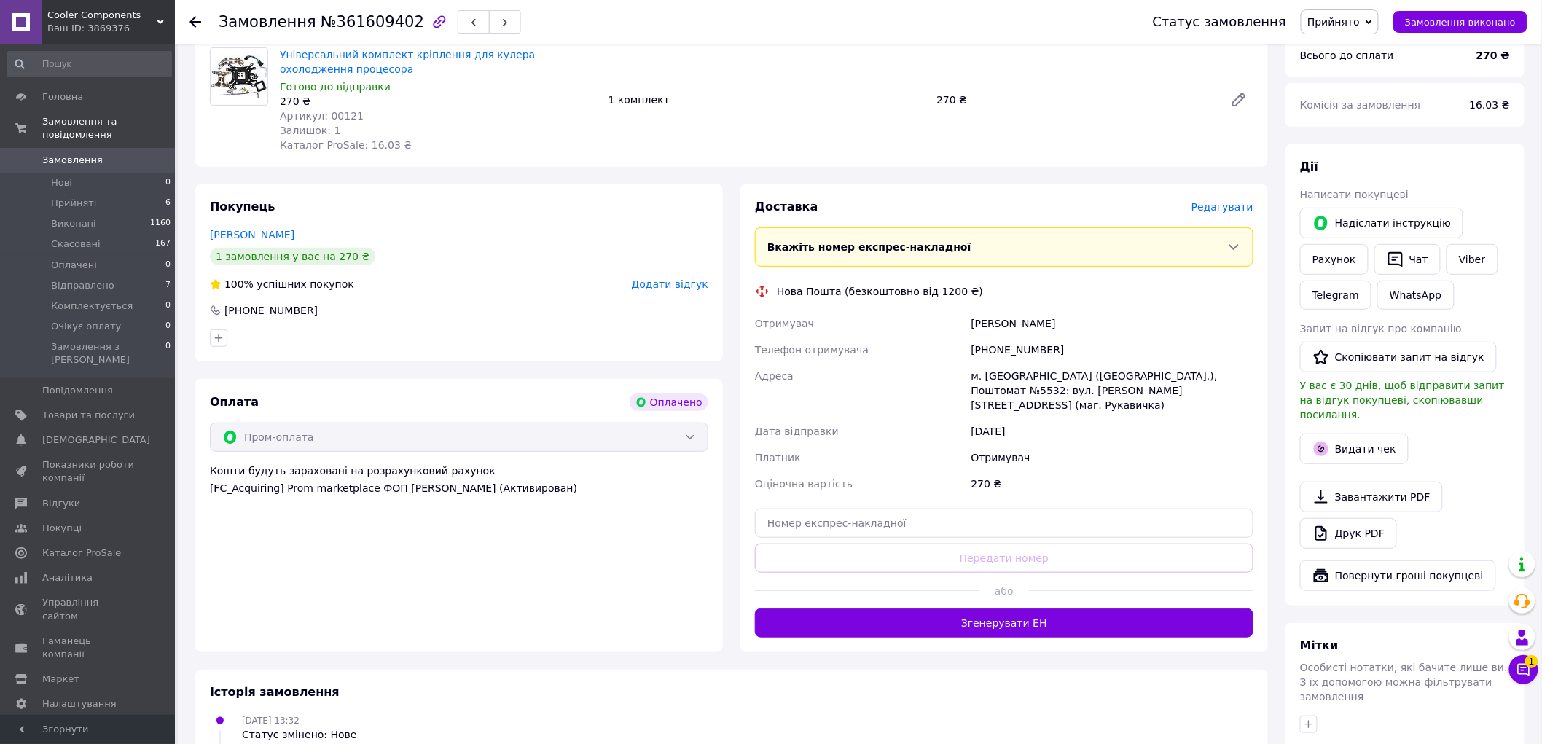
scroll to position [243, 0]
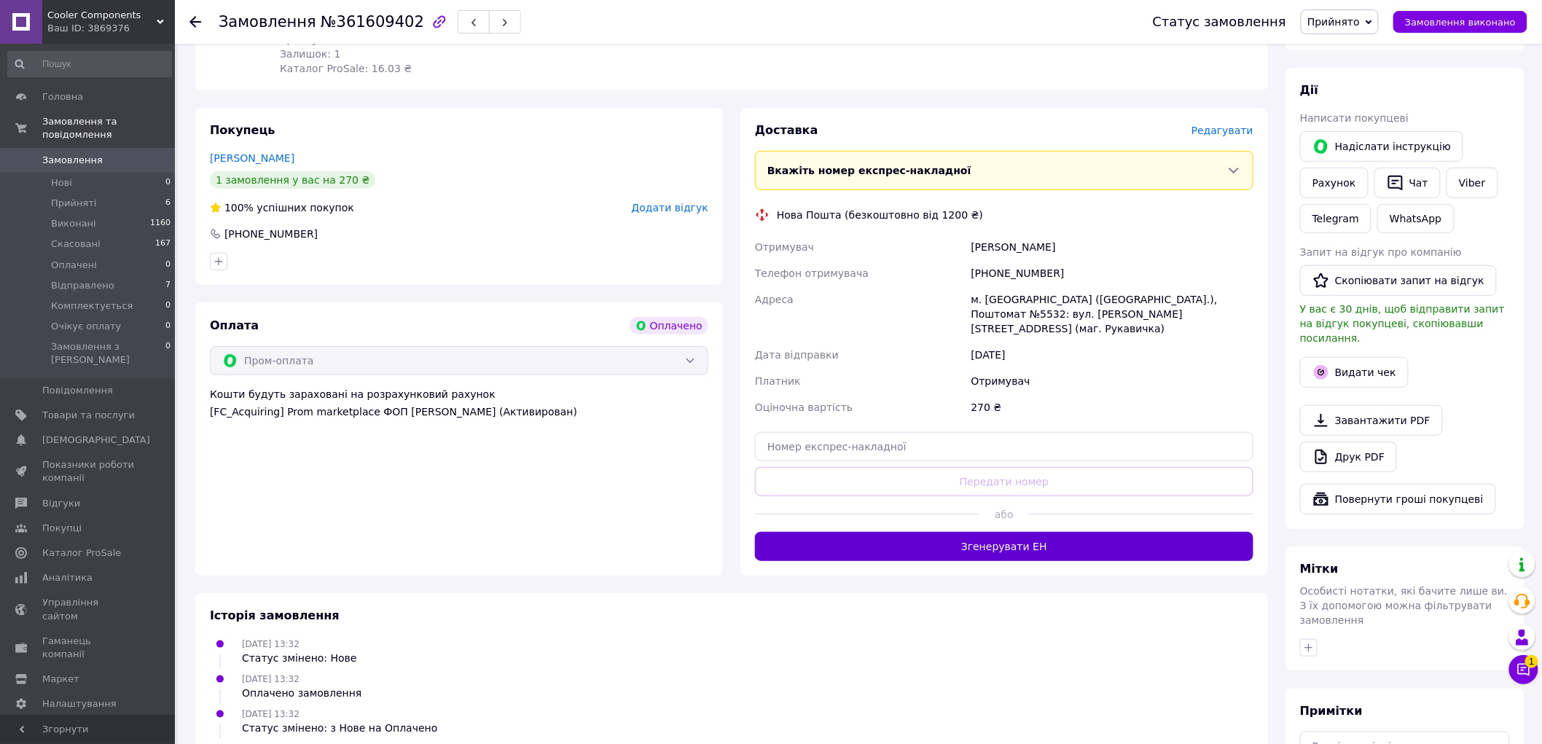
click at [1099, 533] on button "Згенерувати ЕН" at bounding box center [1004, 546] width 498 height 29
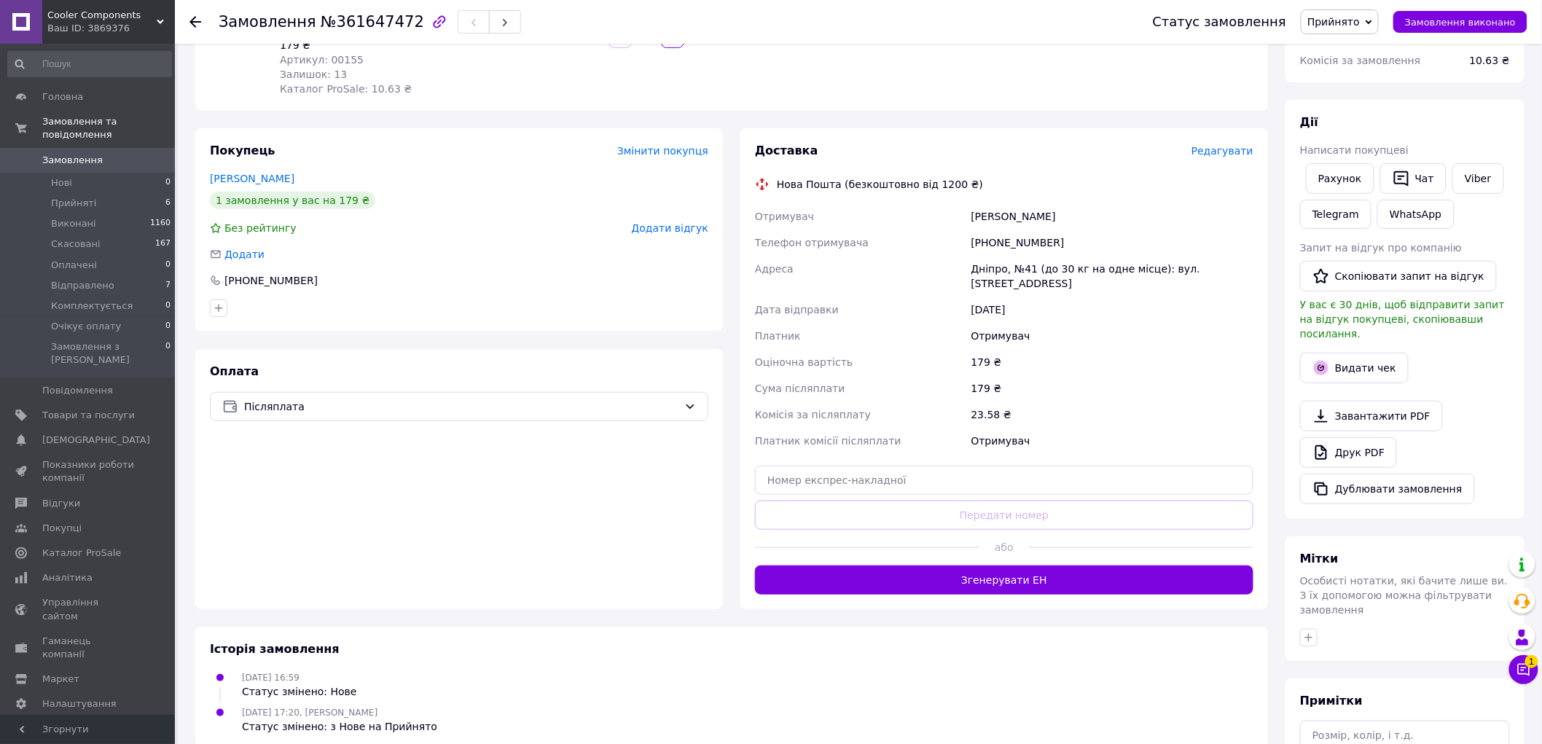
scroll to position [308, 0]
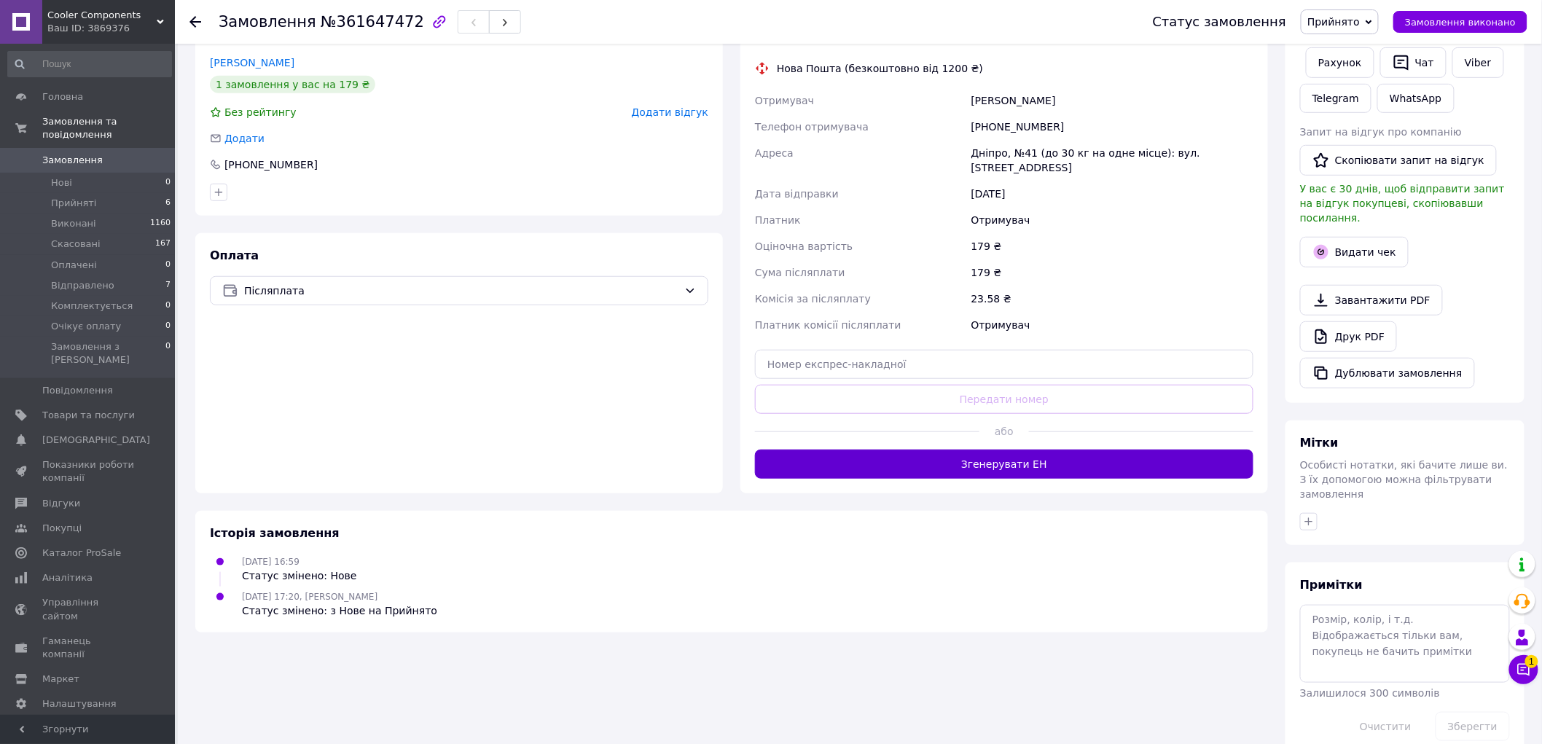
click at [1025, 464] on button "Згенерувати ЕН" at bounding box center [1004, 464] width 498 height 29
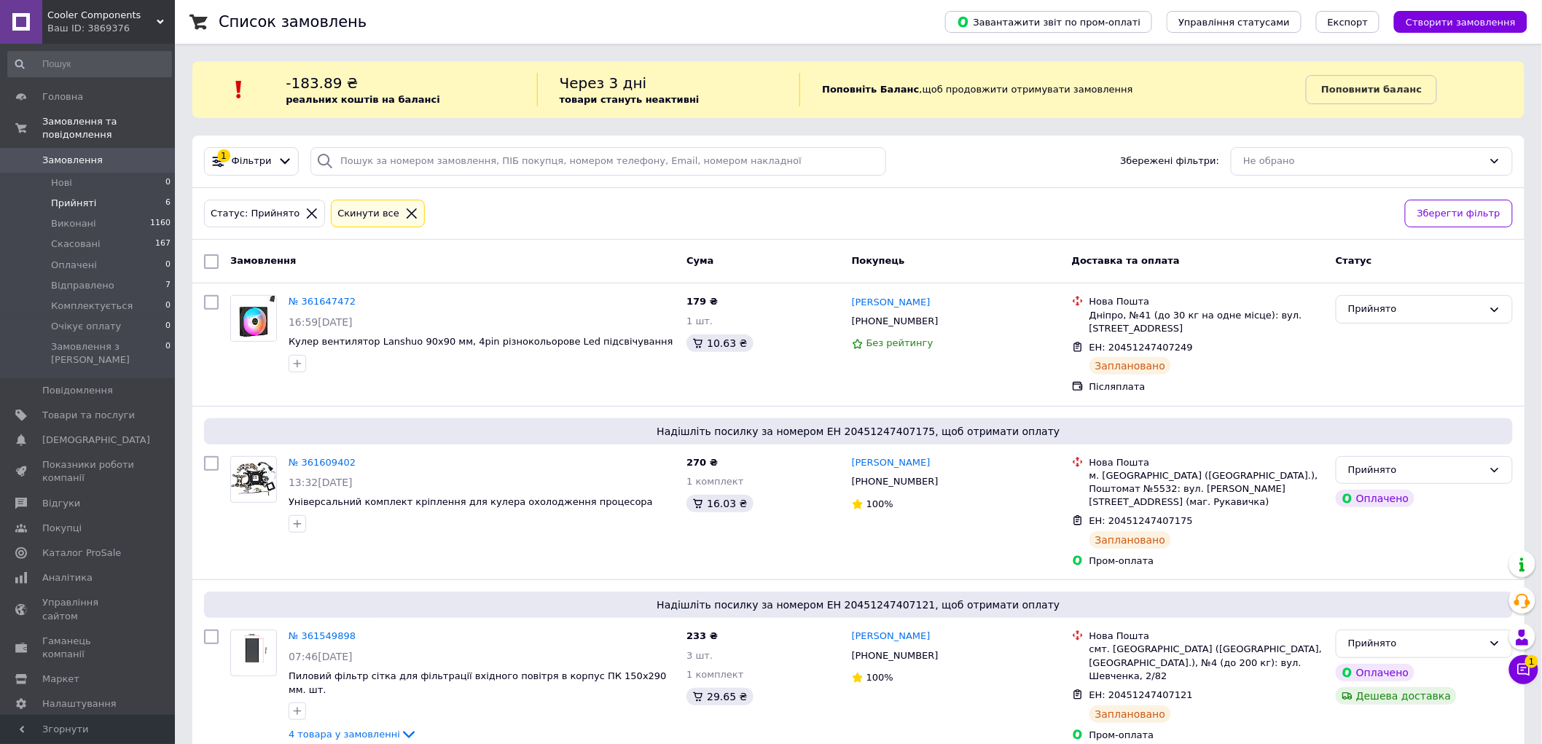
click at [407, 209] on icon at bounding box center [412, 213] width 10 height 10
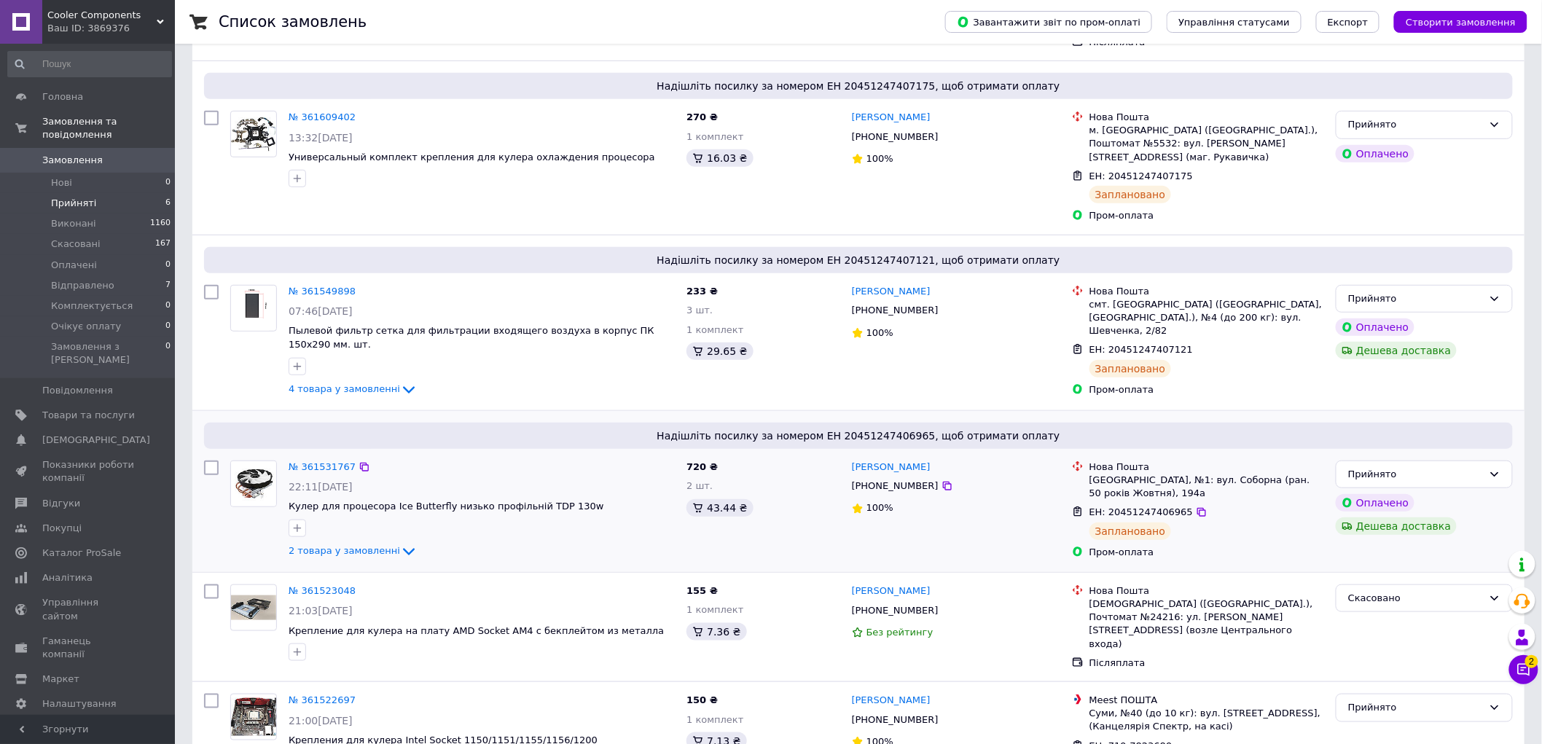
scroll to position [324, 0]
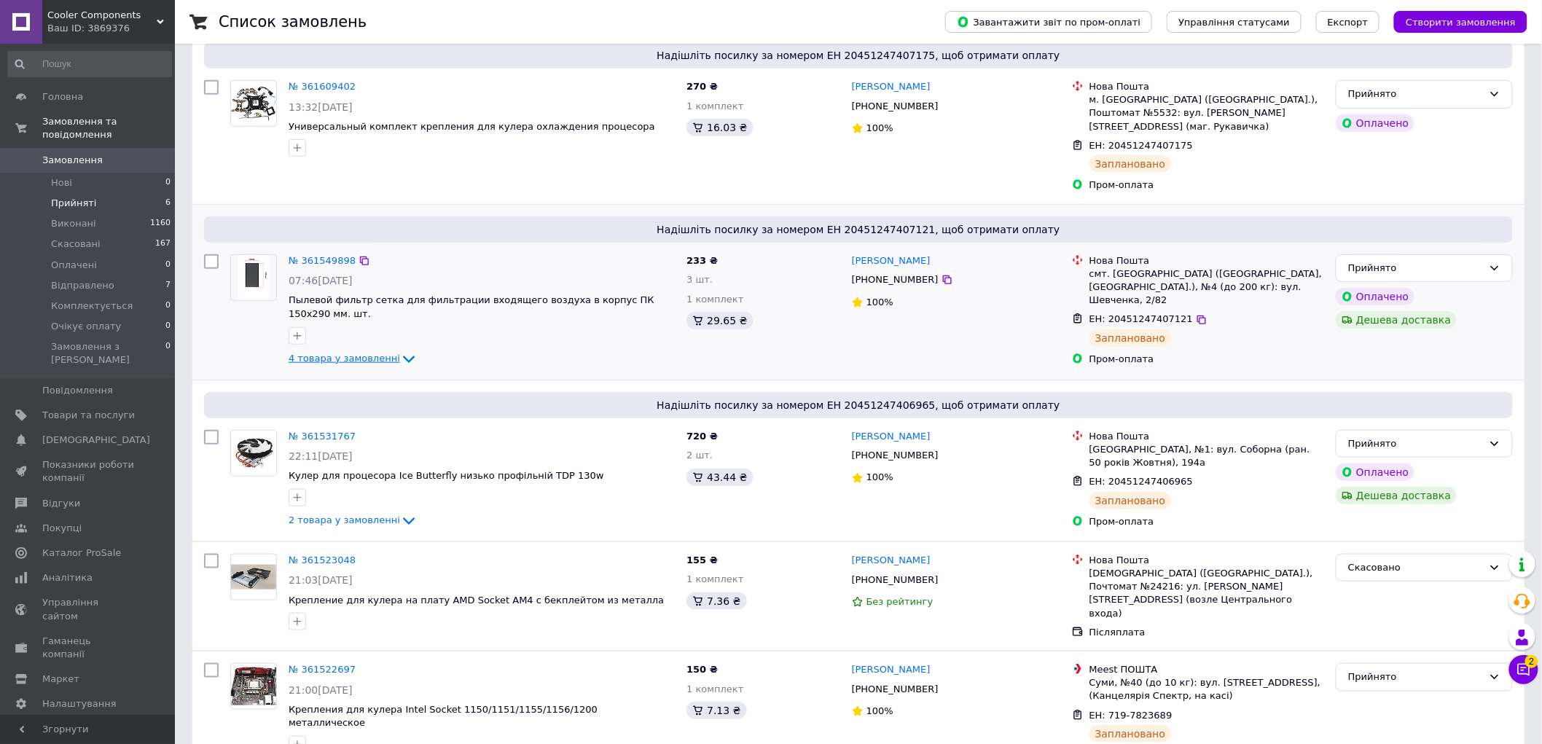
click at [400, 351] on icon at bounding box center [408, 359] width 17 height 17
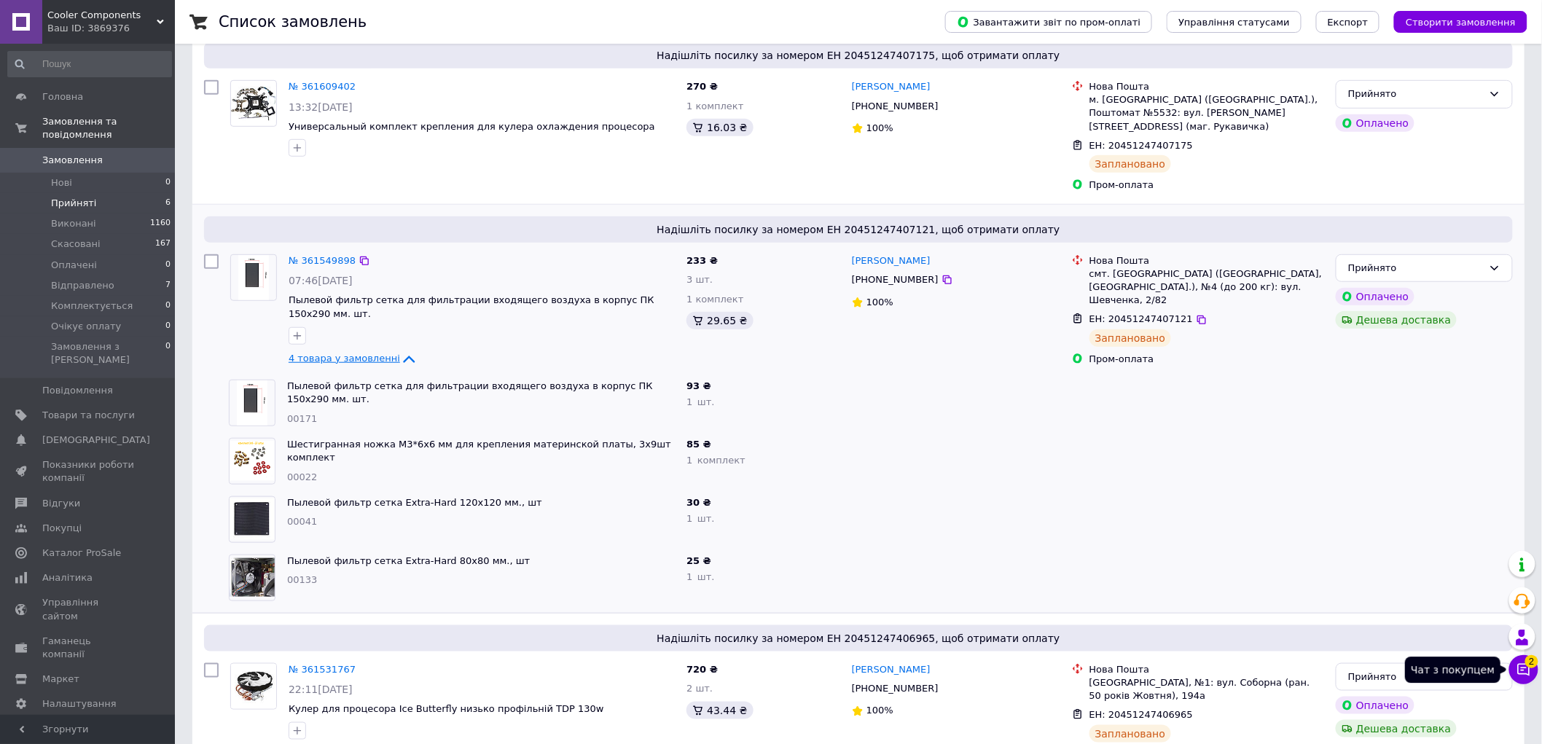
click at [1525, 671] on icon at bounding box center [1524, 669] width 15 height 15
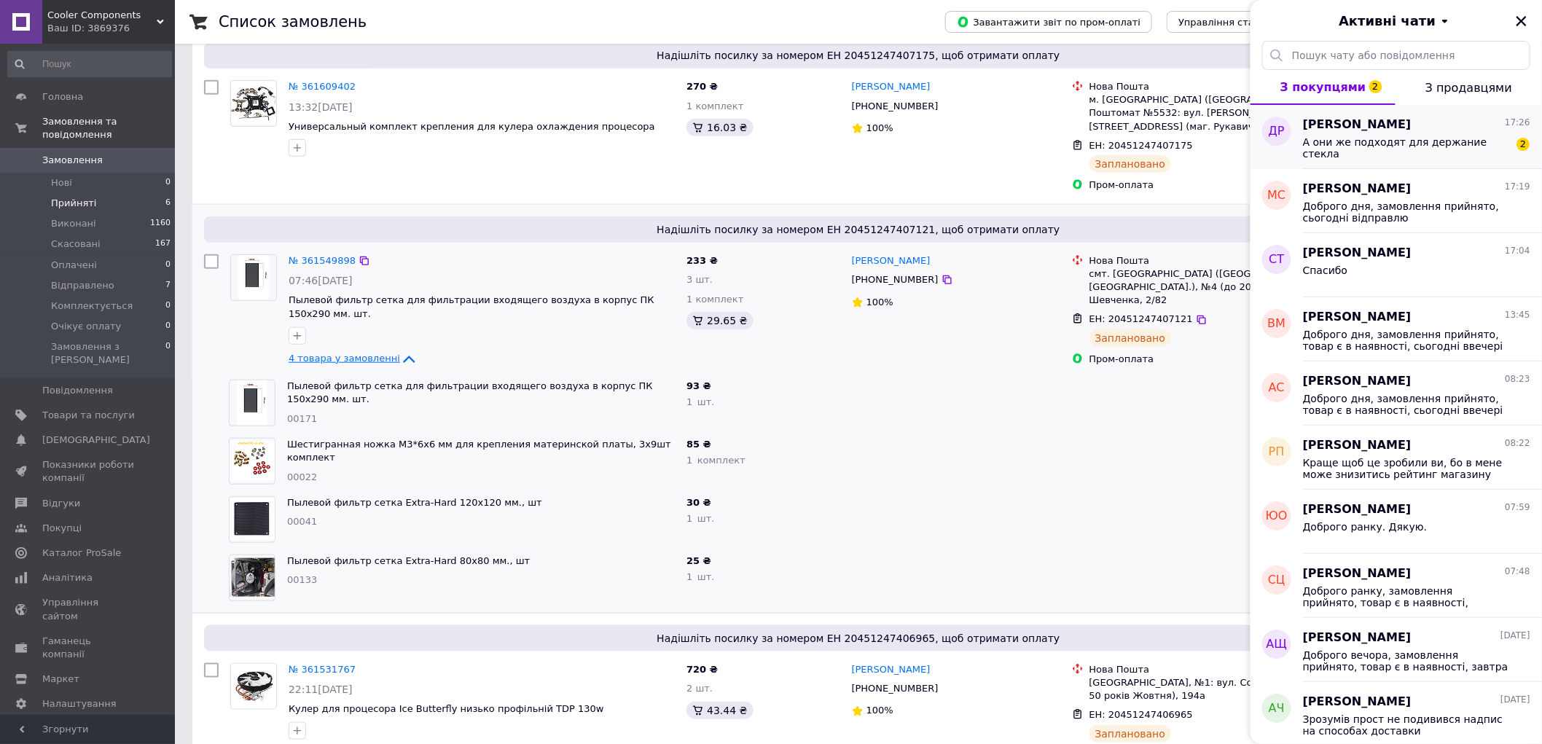
click at [1410, 127] on div "Давид Рукавиця 17:26" at bounding box center [1416, 125] width 227 height 17
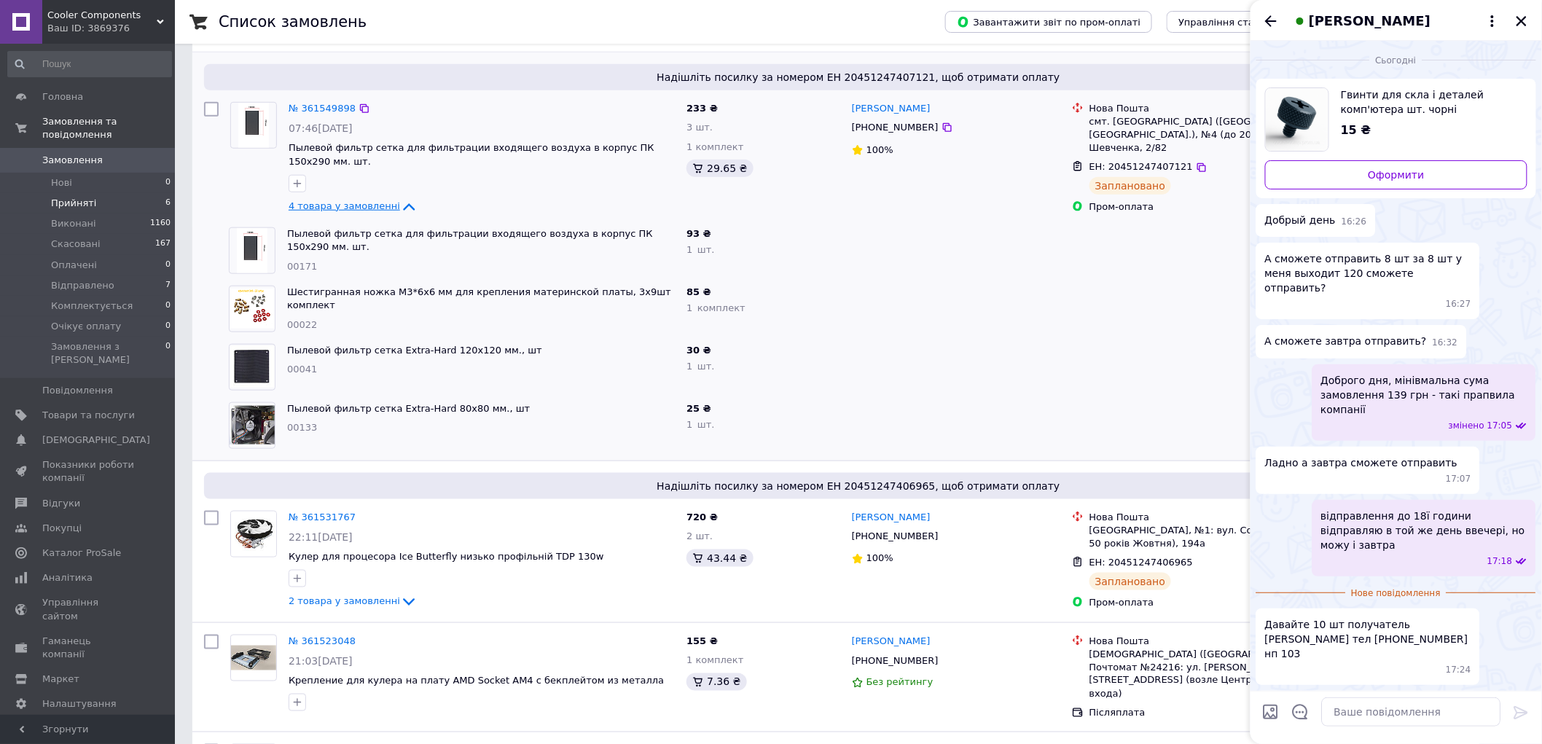
scroll to position [485, 0]
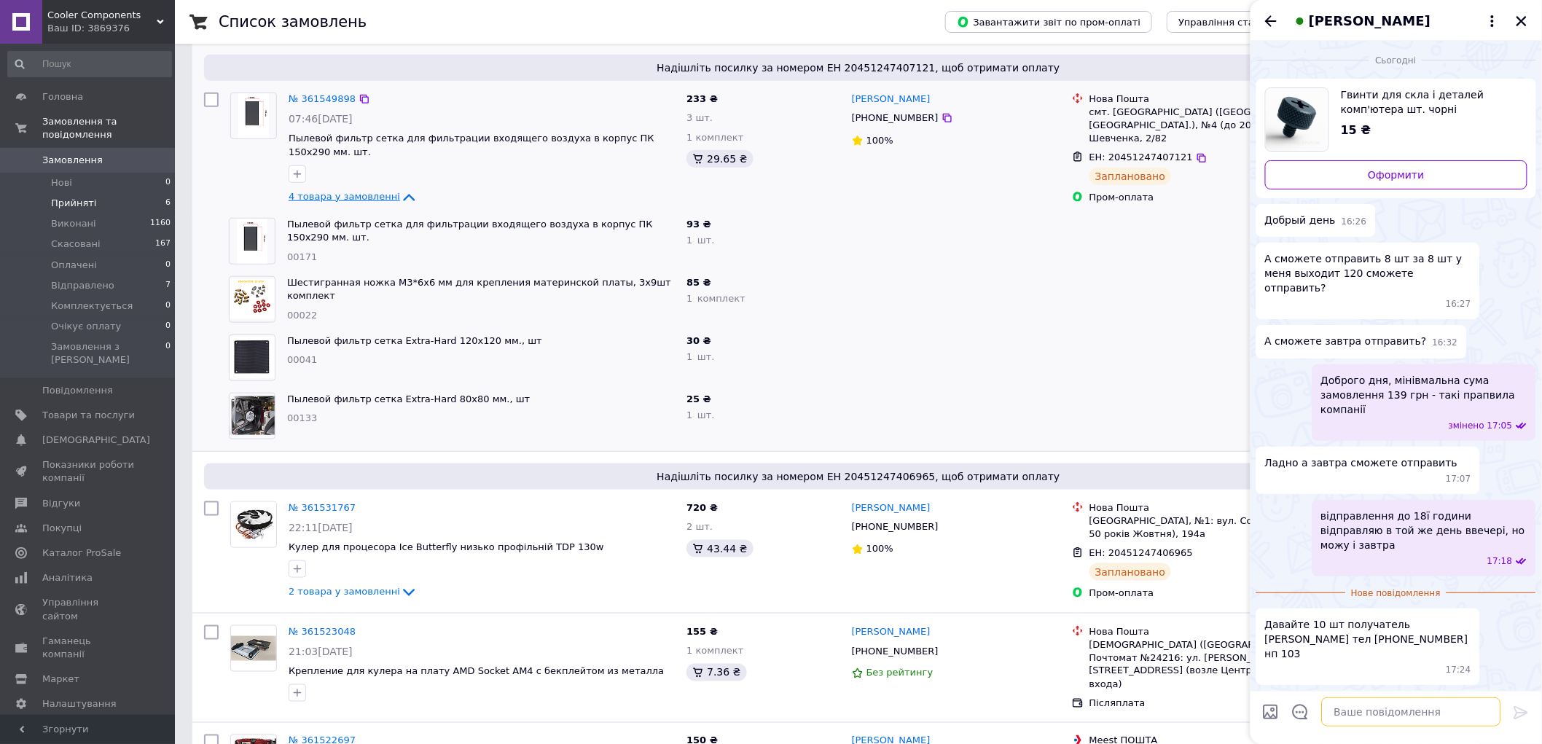
click at [1396, 714] on textarea at bounding box center [1411, 711] width 179 height 29
type textarea "Оформлюйте через пром"
click at [1519, 716] on icon at bounding box center [1521, 712] width 14 height 13
click at [1405, 710] on textarea at bounding box center [1411, 711] width 179 height 29
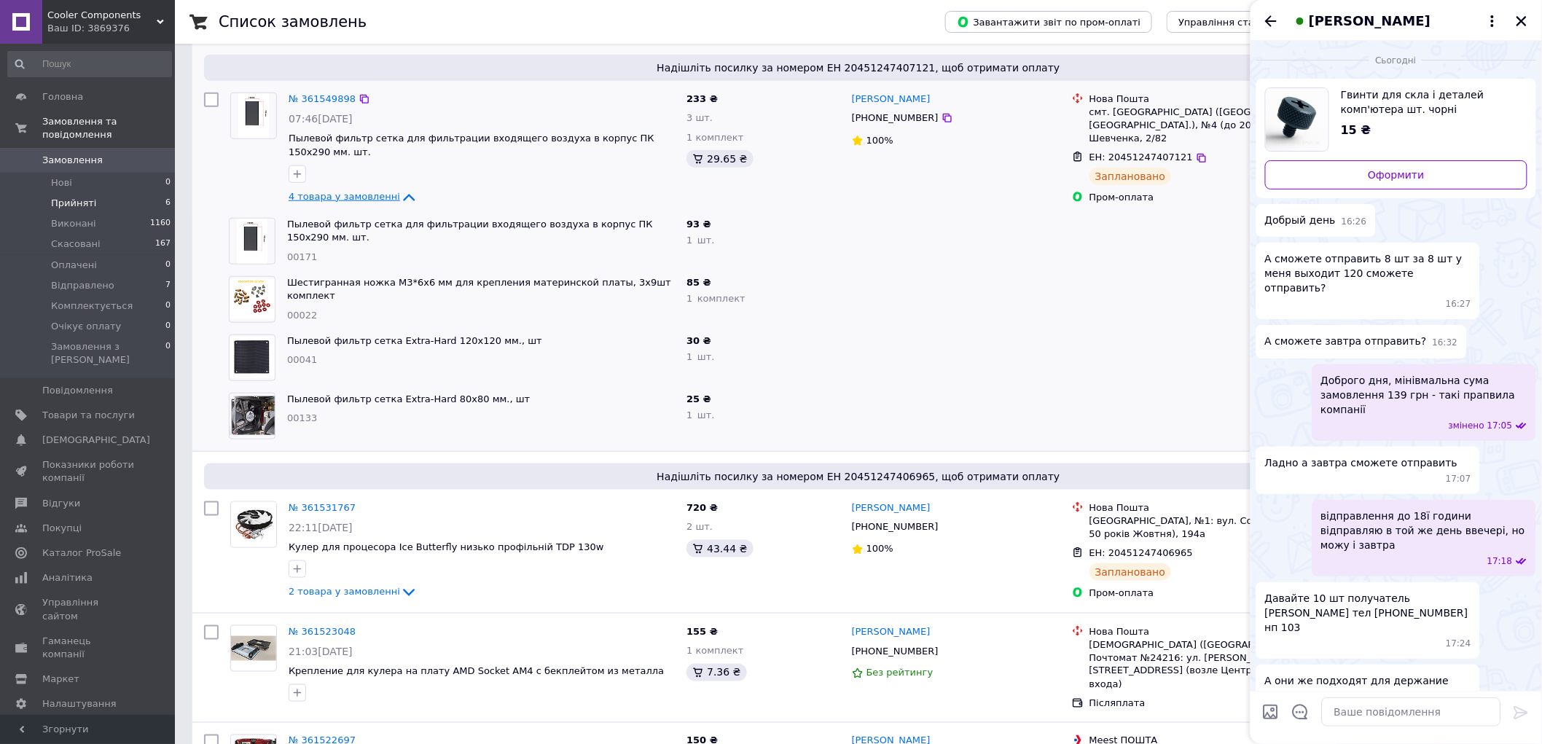
click at [1455, 665] on div "А они же подходят для держание стекла 17:26" at bounding box center [1368, 696] width 224 height 62
drag, startPoint x: 1447, startPoint y: 613, endPoint x: 1491, endPoint y: 618, distance: 44.0
click at [1491, 665] on div "А они же подходят для держание стекла 17:26" at bounding box center [1396, 696] width 280 height 62
click at [1436, 711] on textarea at bounding box center [1411, 711] width 179 height 29
type textarea "Вони длдя скла іф призначені, головне щоб різьба підійшла,"
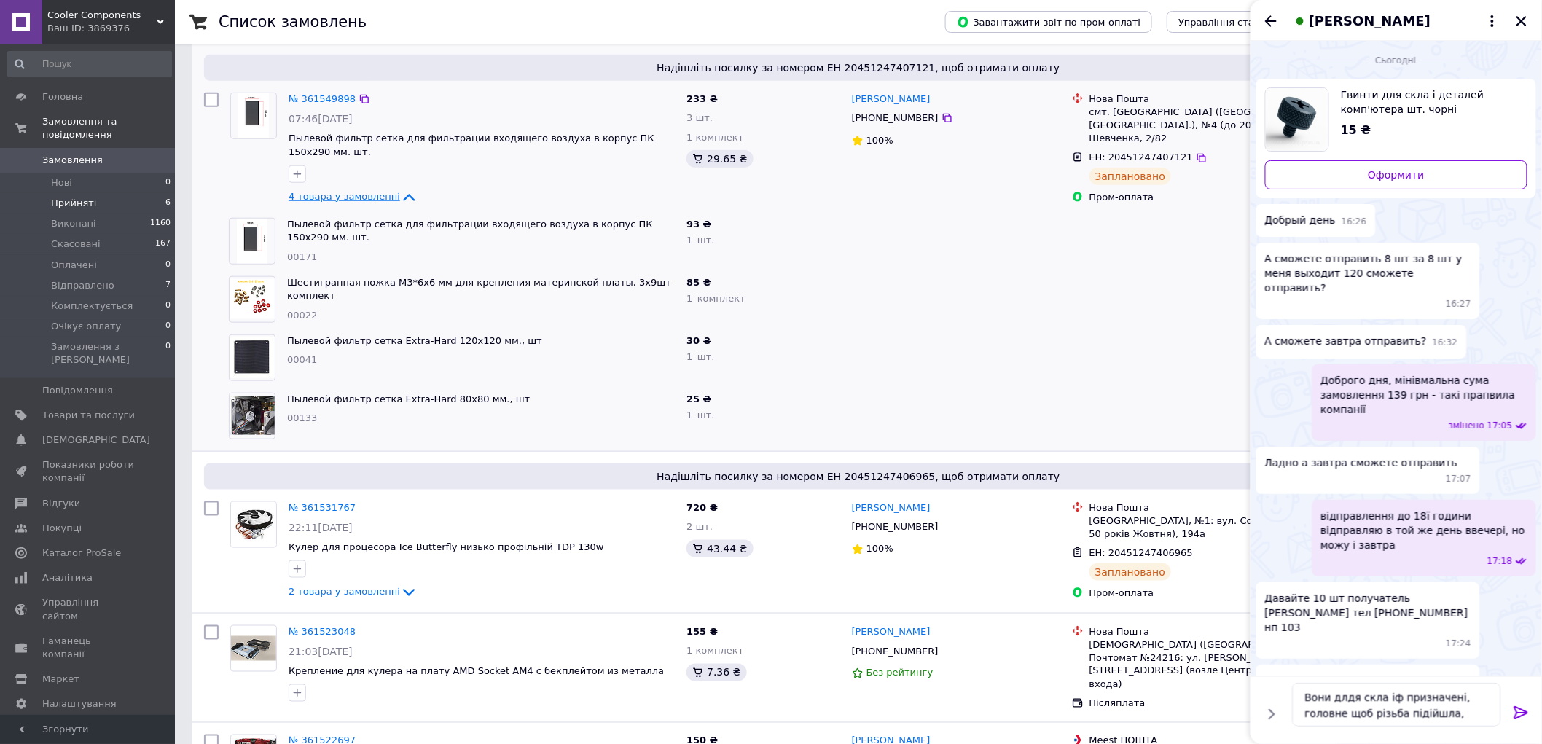
click at [1527, 710] on icon at bounding box center [1521, 712] width 17 height 17
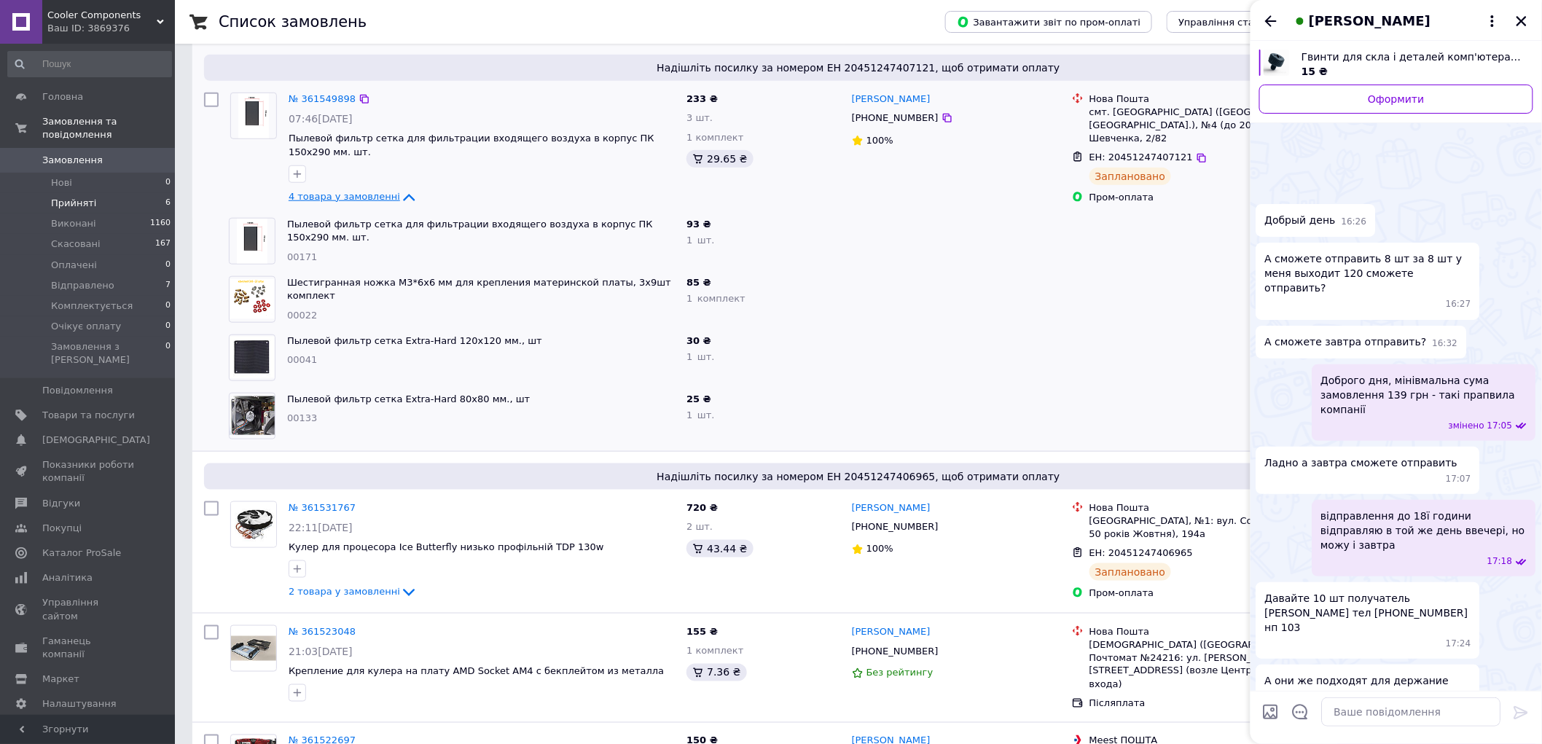
scroll to position [60, 0]
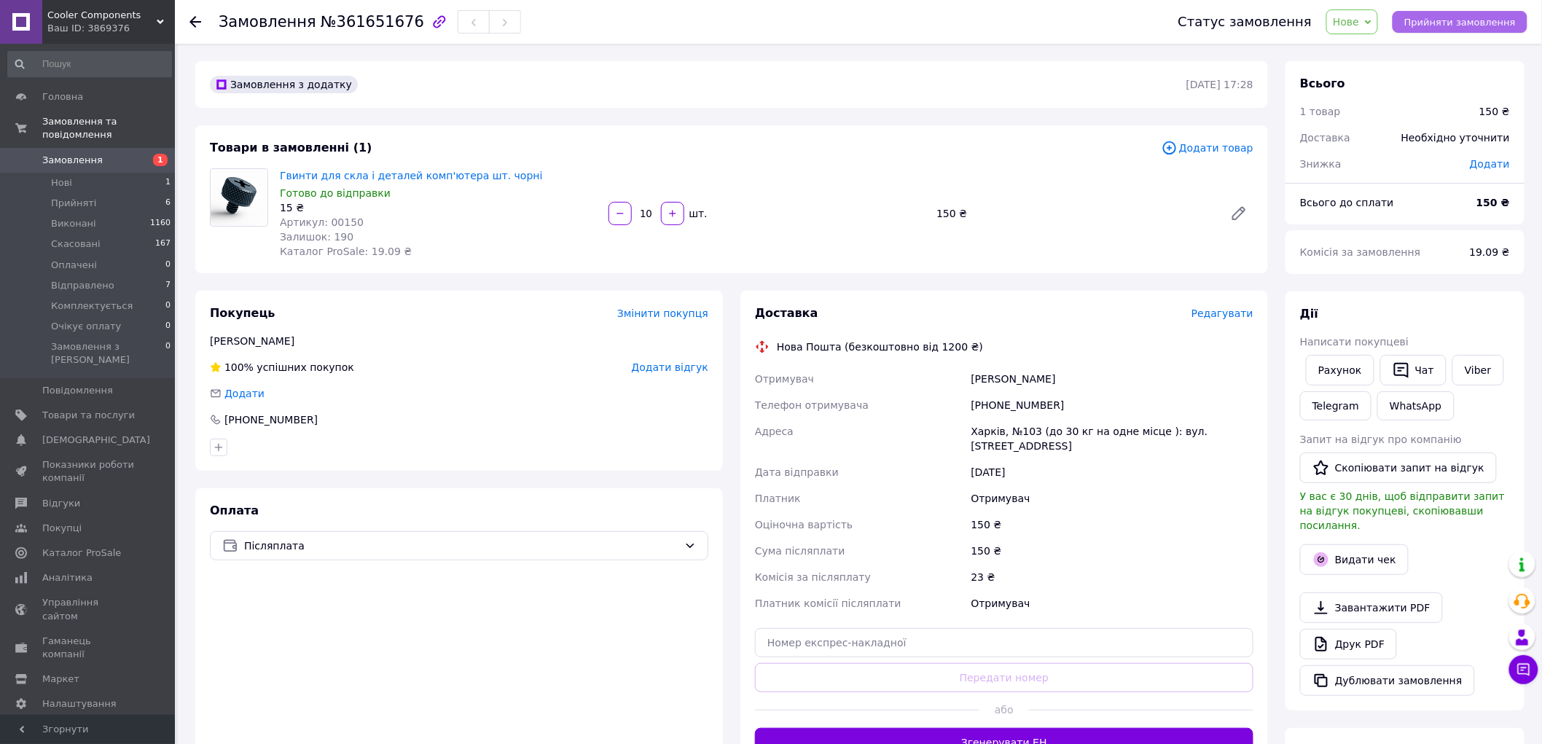
click at [1468, 20] on span "Прийняти замовлення" at bounding box center [1459, 22] width 111 height 11
click at [198, 23] on icon at bounding box center [195, 22] width 12 height 12
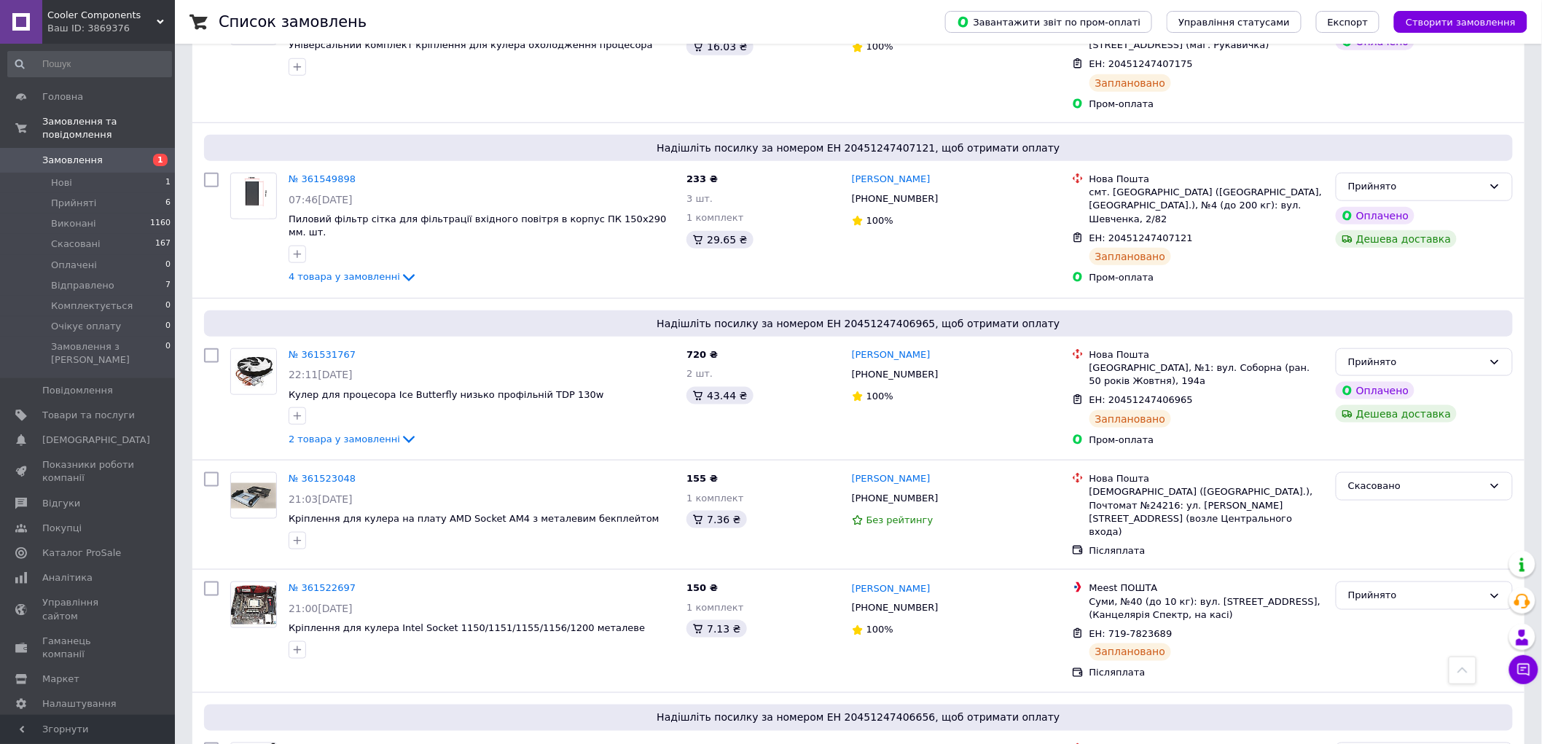
scroll to position [243, 0]
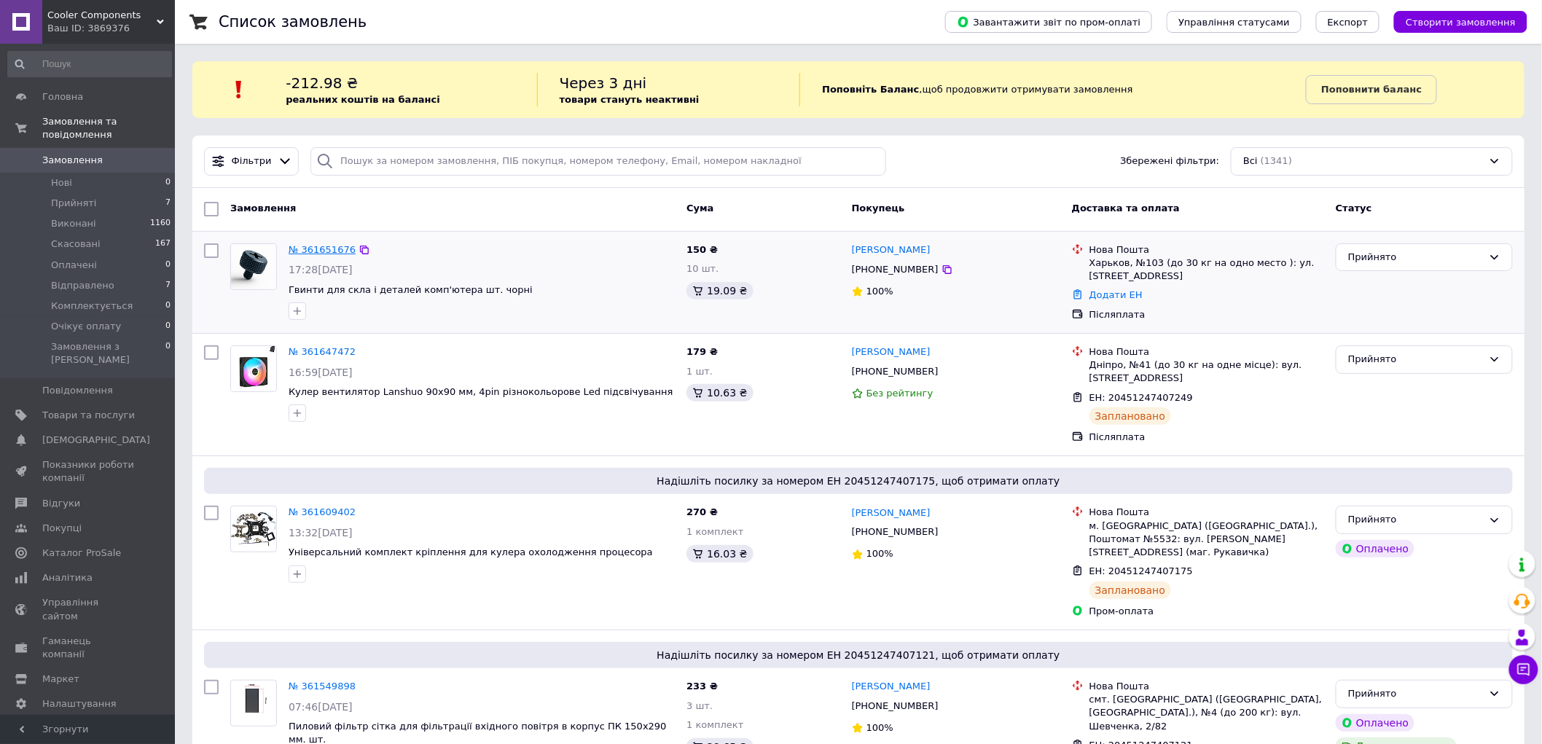
click at [334, 251] on link "№ 361651676" at bounding box center [322, 249] width 67 height 11
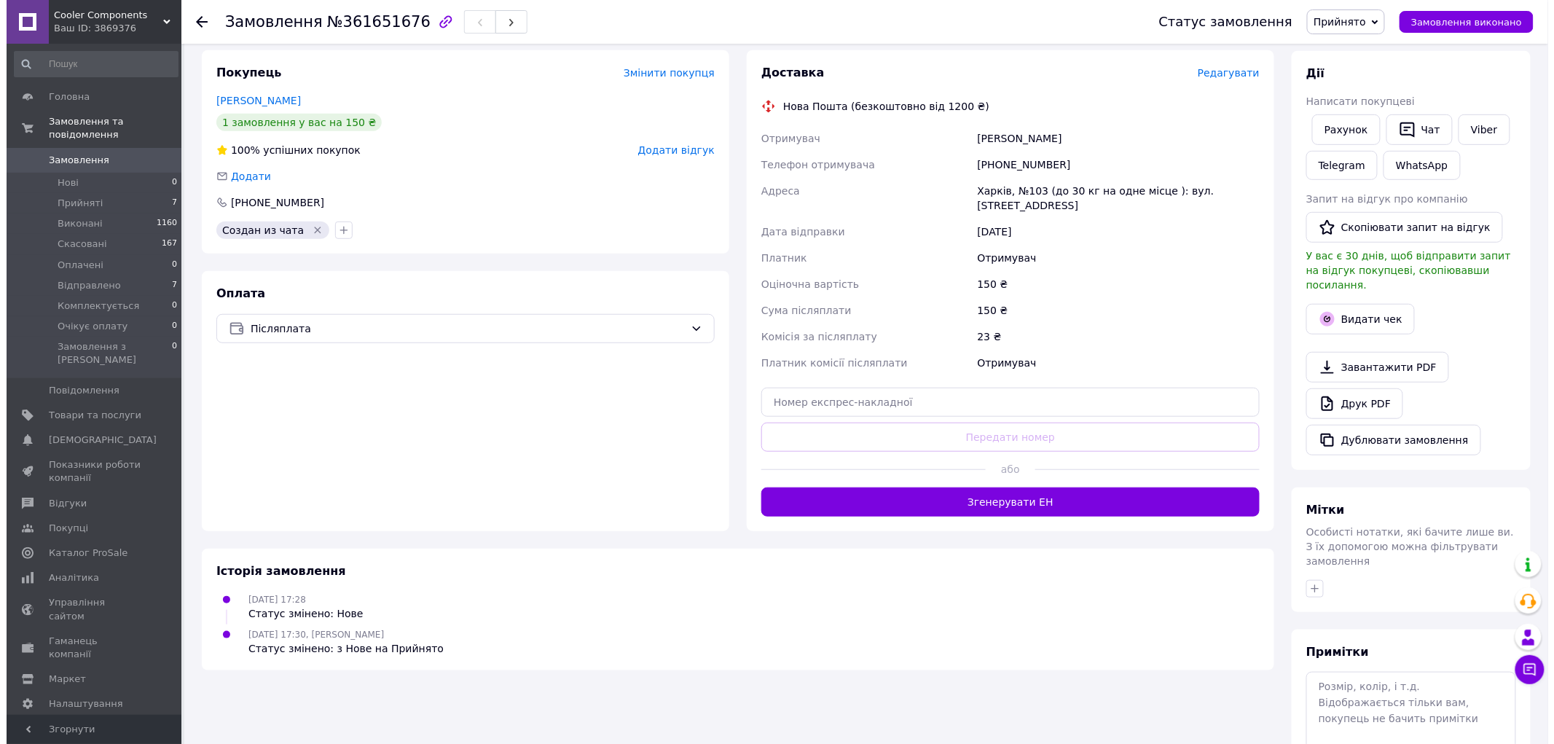
scroll to position [243, 0]
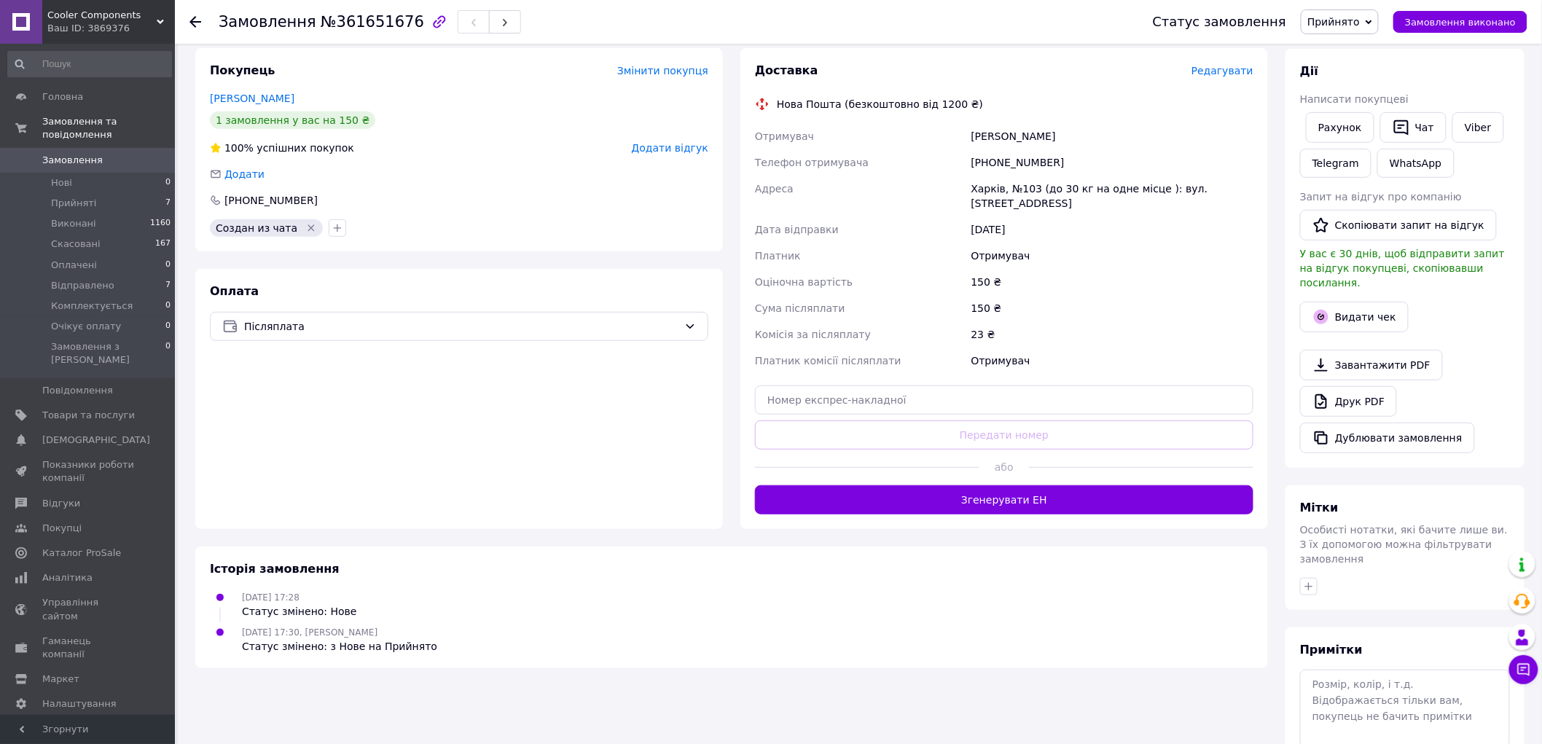
click at [1223, 75] on span "Редагувати" at bounding box center [1223, 71] width 62 height 12
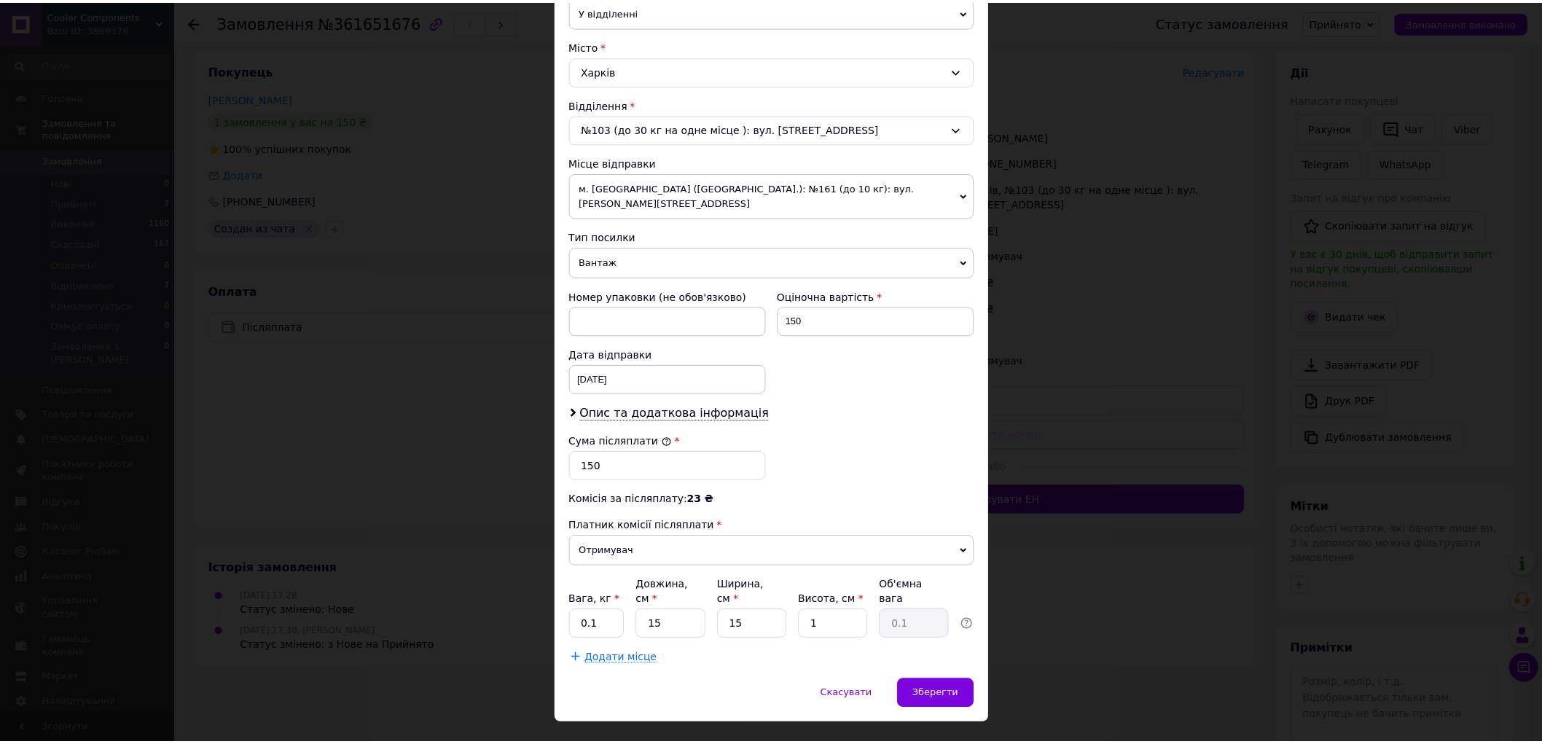
scroll to position [369, 0]
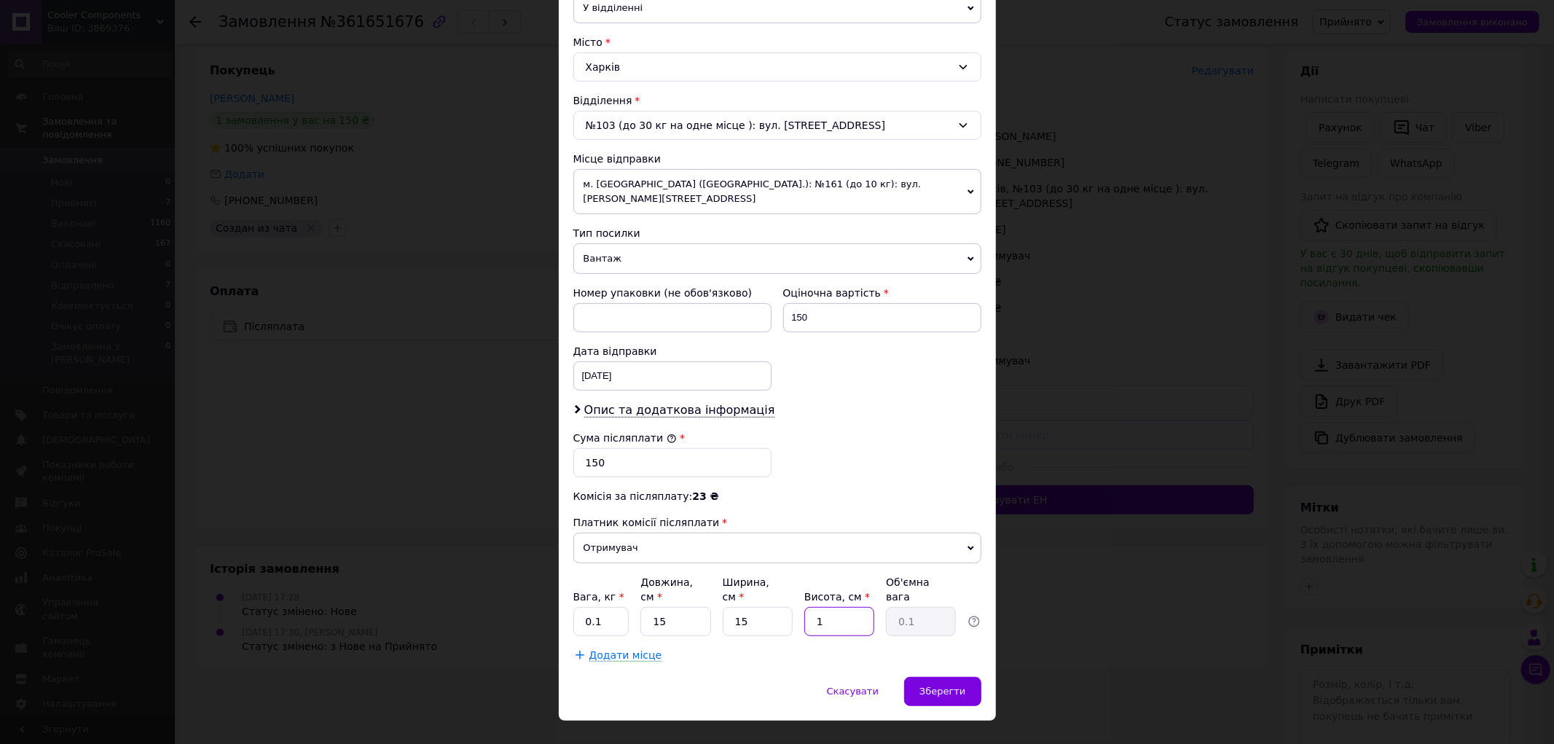
drag, startPoint x: 846, startPoint y: 593, endPoint x: 814, endPoint y: 593, distance: 32.1
click at [814, 607] on input "1" at bounding box center [840, 621] width 70 height 29
type input "8"
type input "0.45"
type input "8"
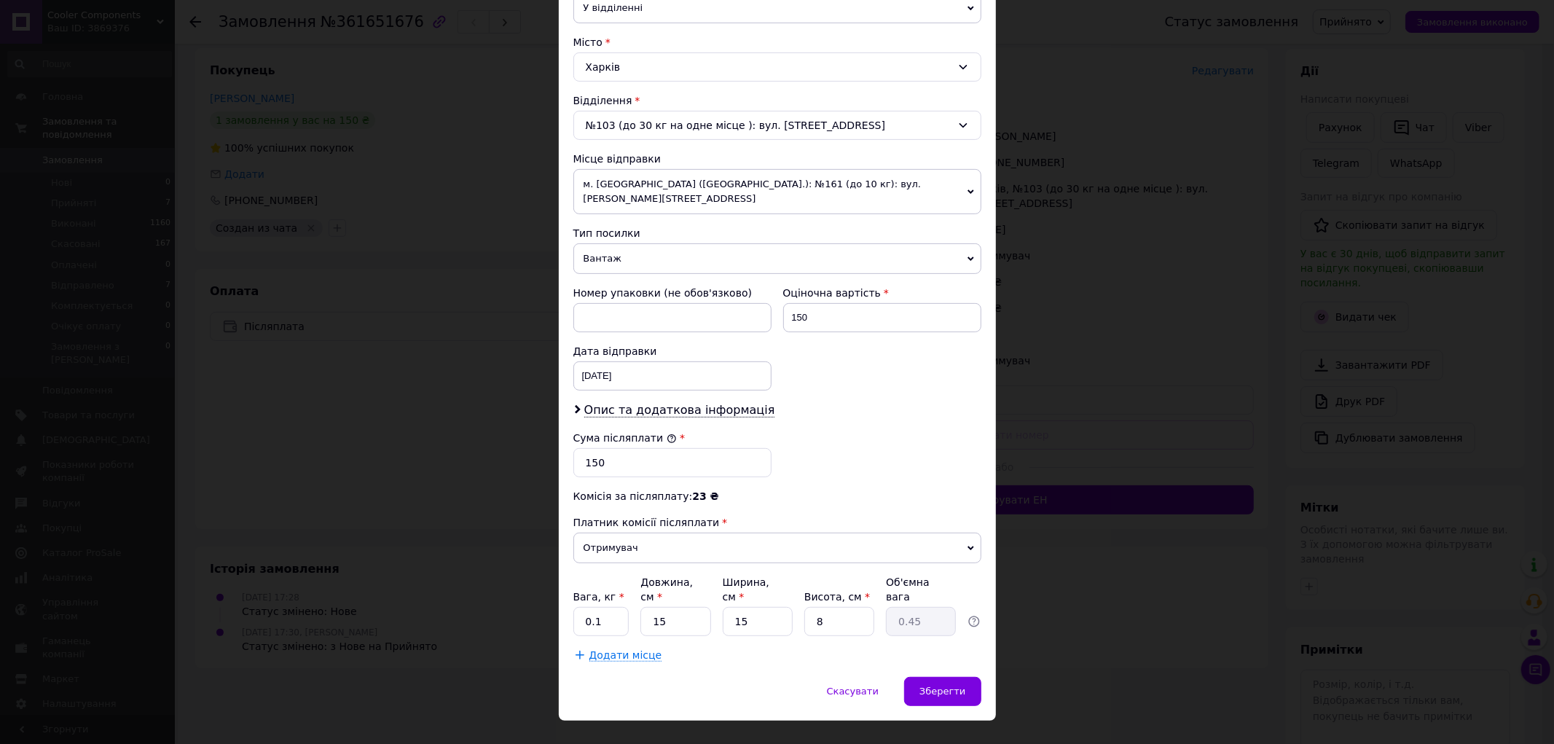
drag, startPoint x: 948, startPoint y: 665, endPoint x: 988, endPoint y: 625, distance: 56.7
click at [950, 686] on span "Зберегти" at bounding box center [943, 691] width 46 height 11
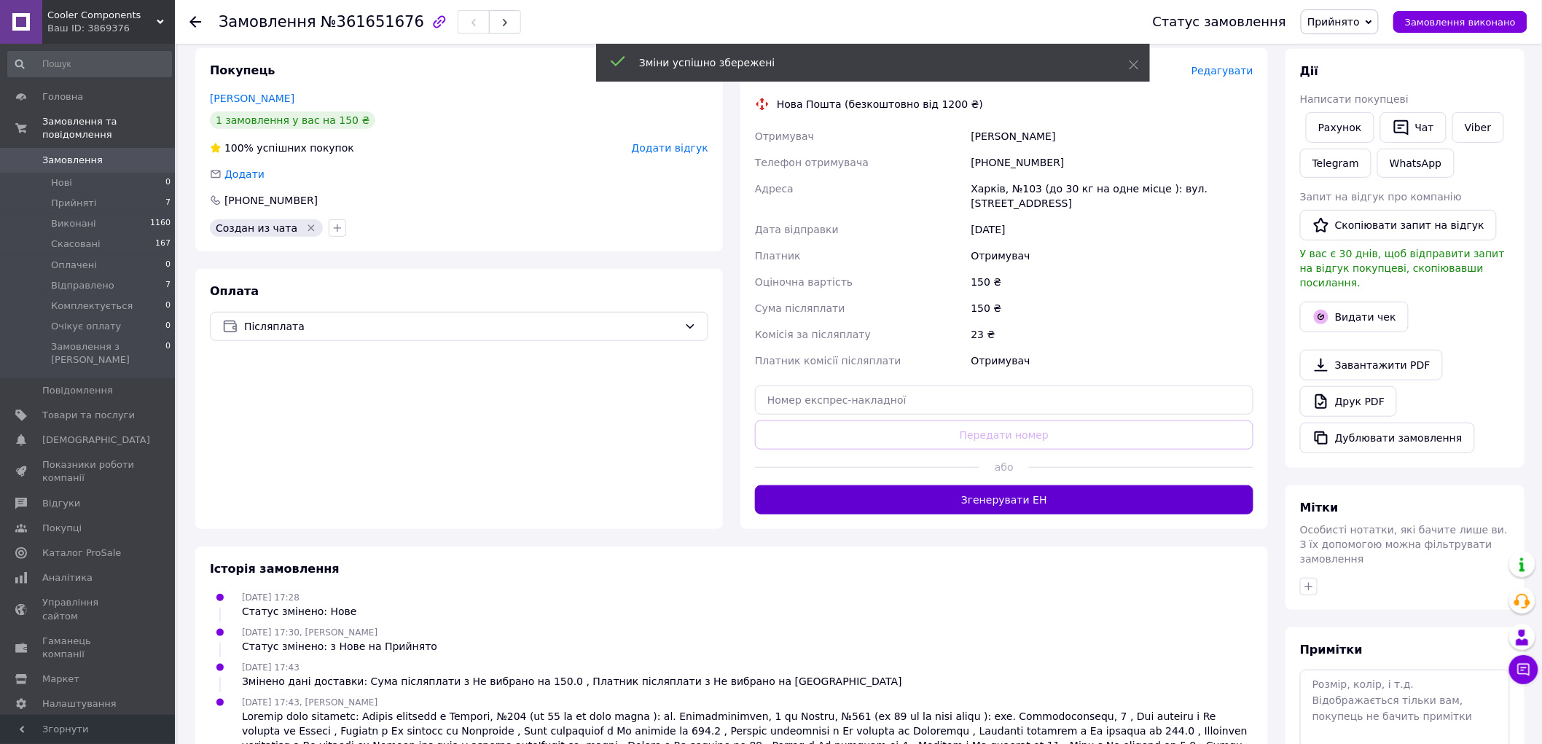
click at [1081, 500] on button "Згенерувати ЕН" at bounding box center [1004, 499] width 498 height 29
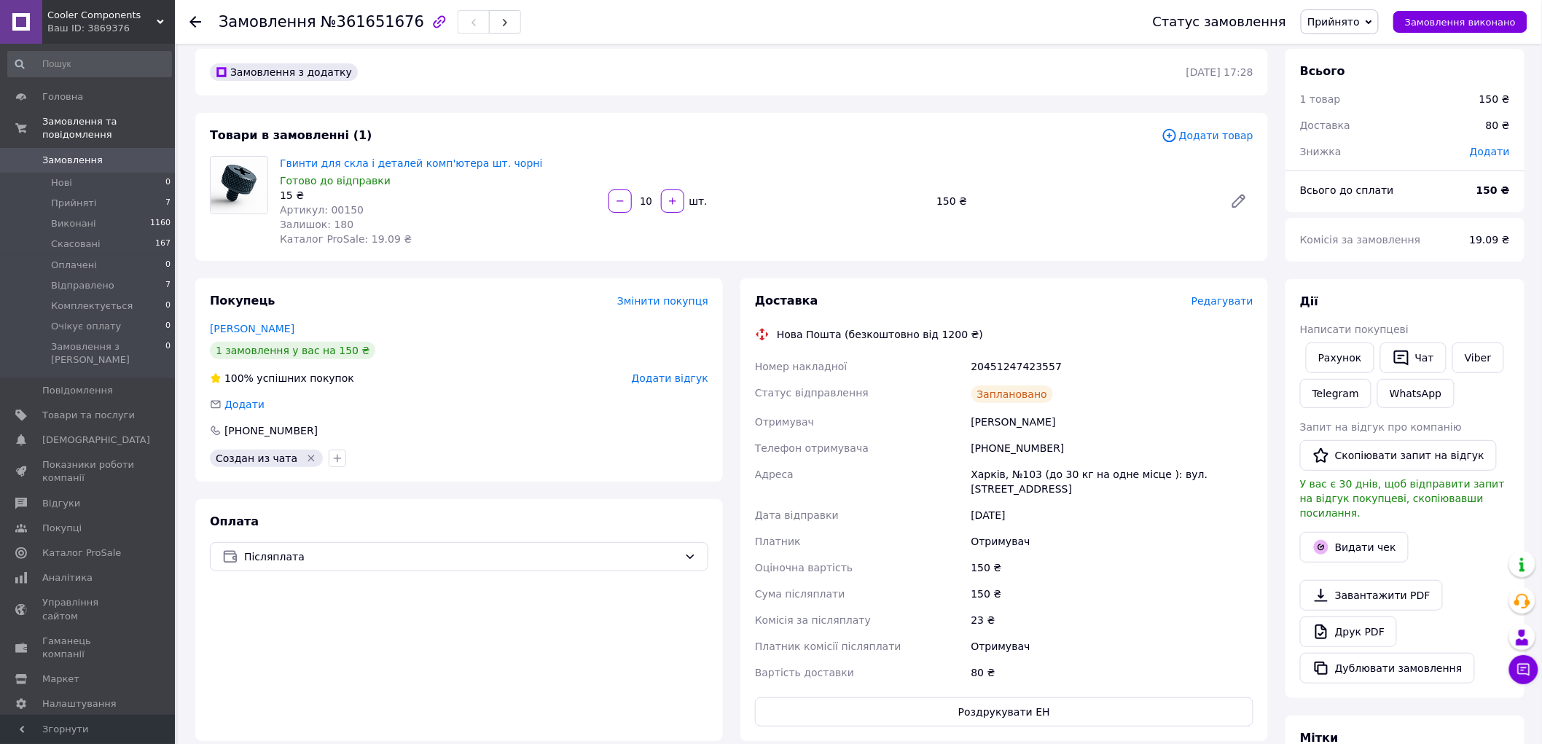
scroll to position [0, 0]
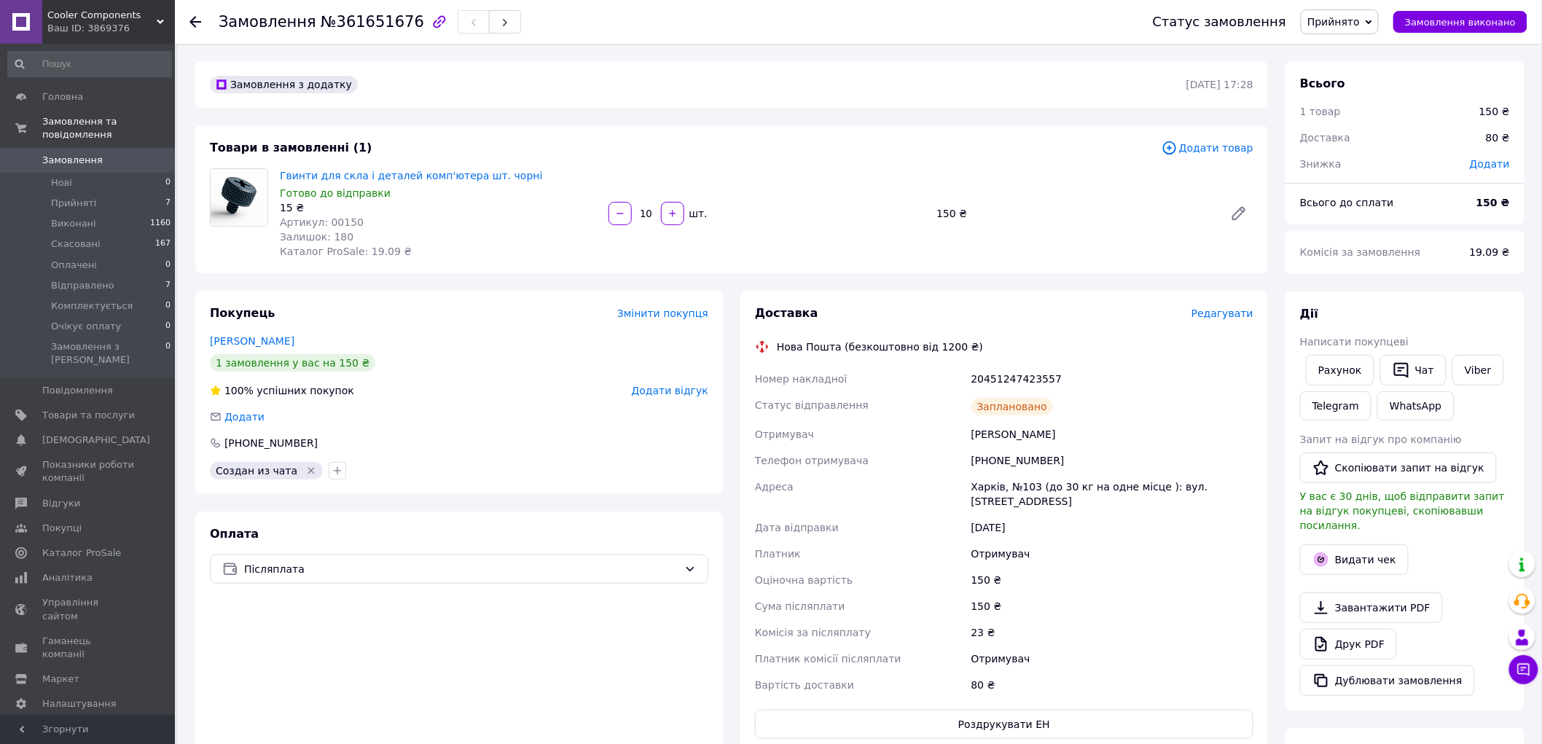
drag, startPoint x: 197, startPoint y: 18, endPoint x: 492, endPoint y: 18, distance: 294.4
click at [199, 18] on icon at bounding box center [195, 22] width 12 height 12
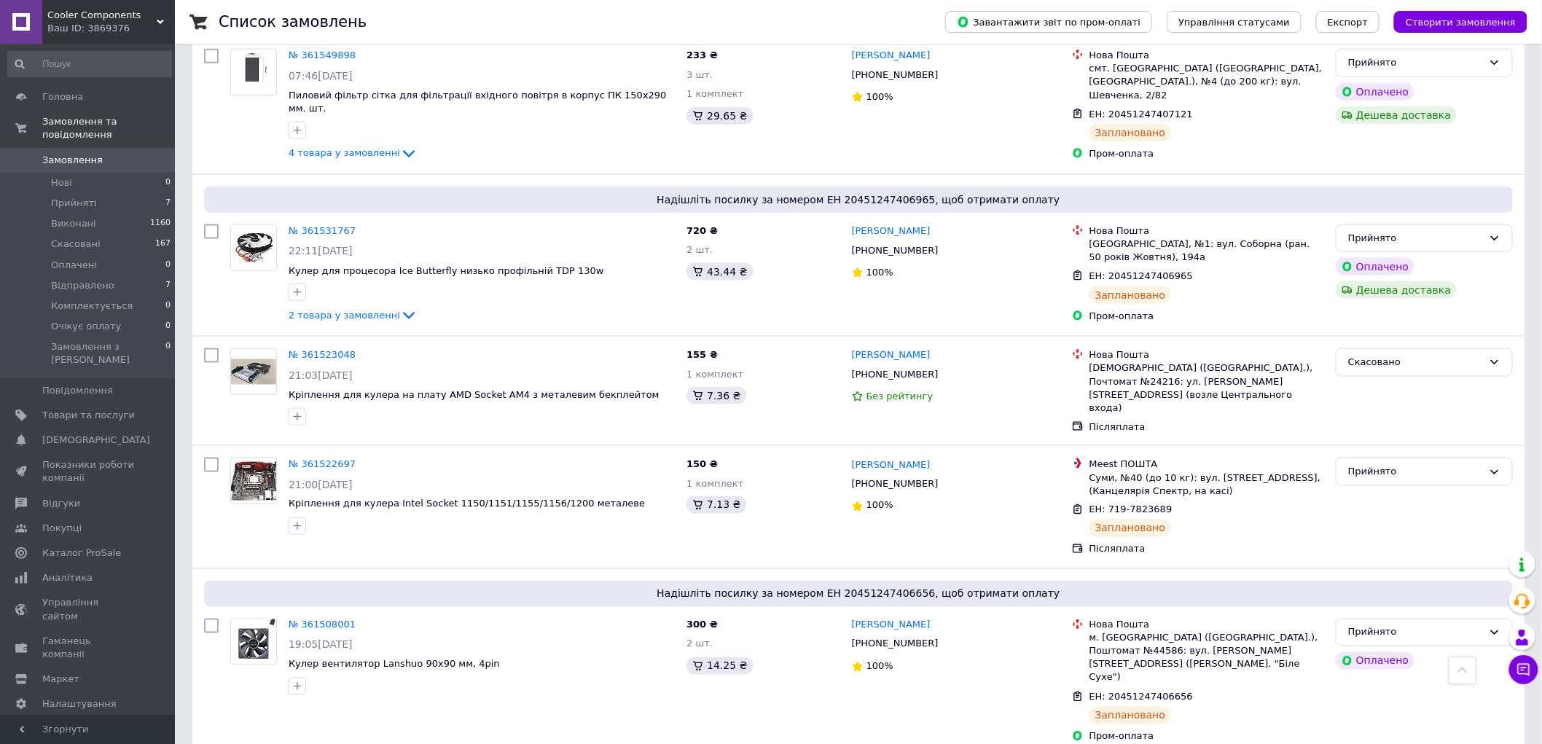
scroll to position [729, 0]
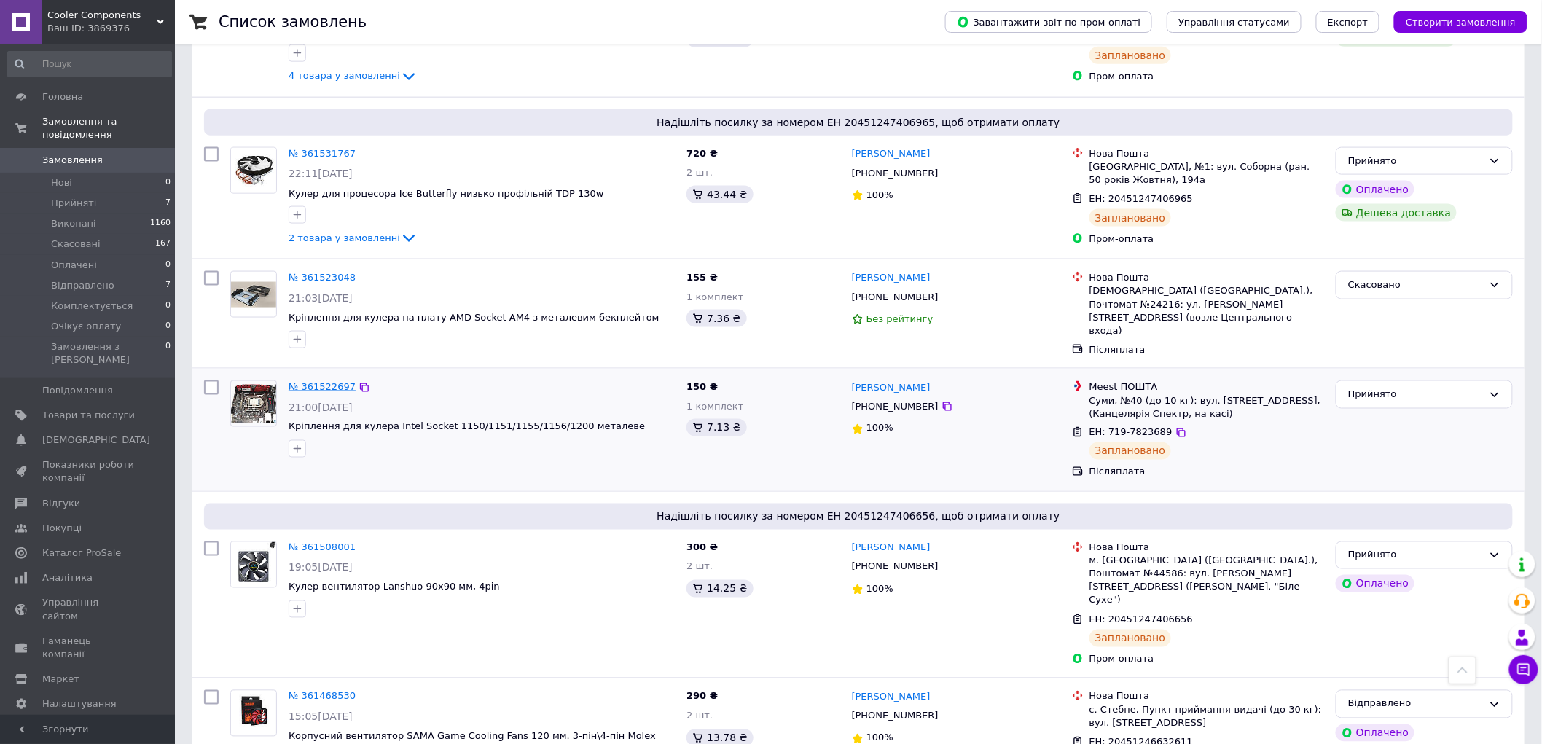
click at [318, 381] on link "№ 361522697" at bounding box center [322, 386] width 67 height 11
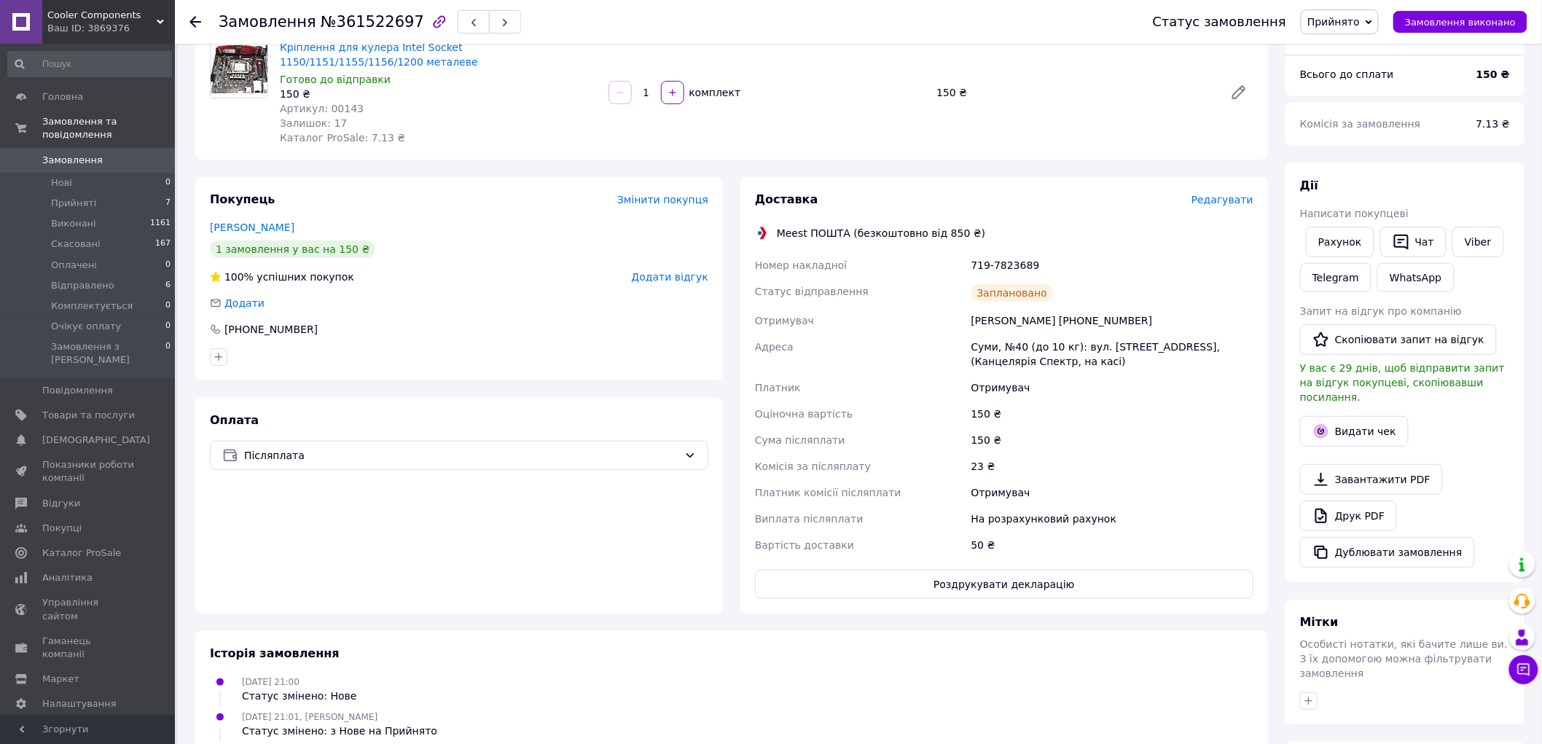
scroll to position [243, 0]
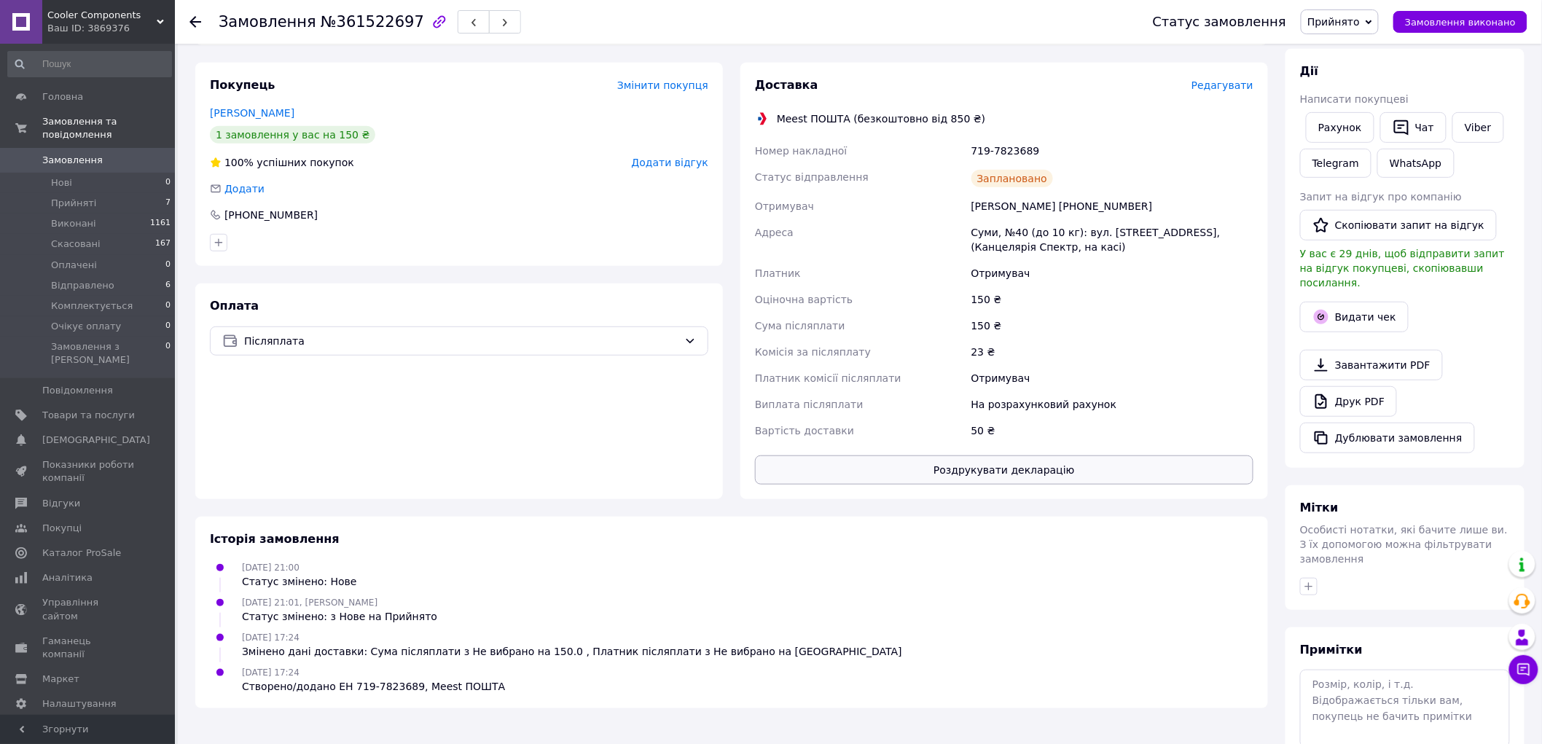
click at [1039, 474] on button "Роздрукувати декларацію" at bounding box center [1004, 469] width 498 height 29
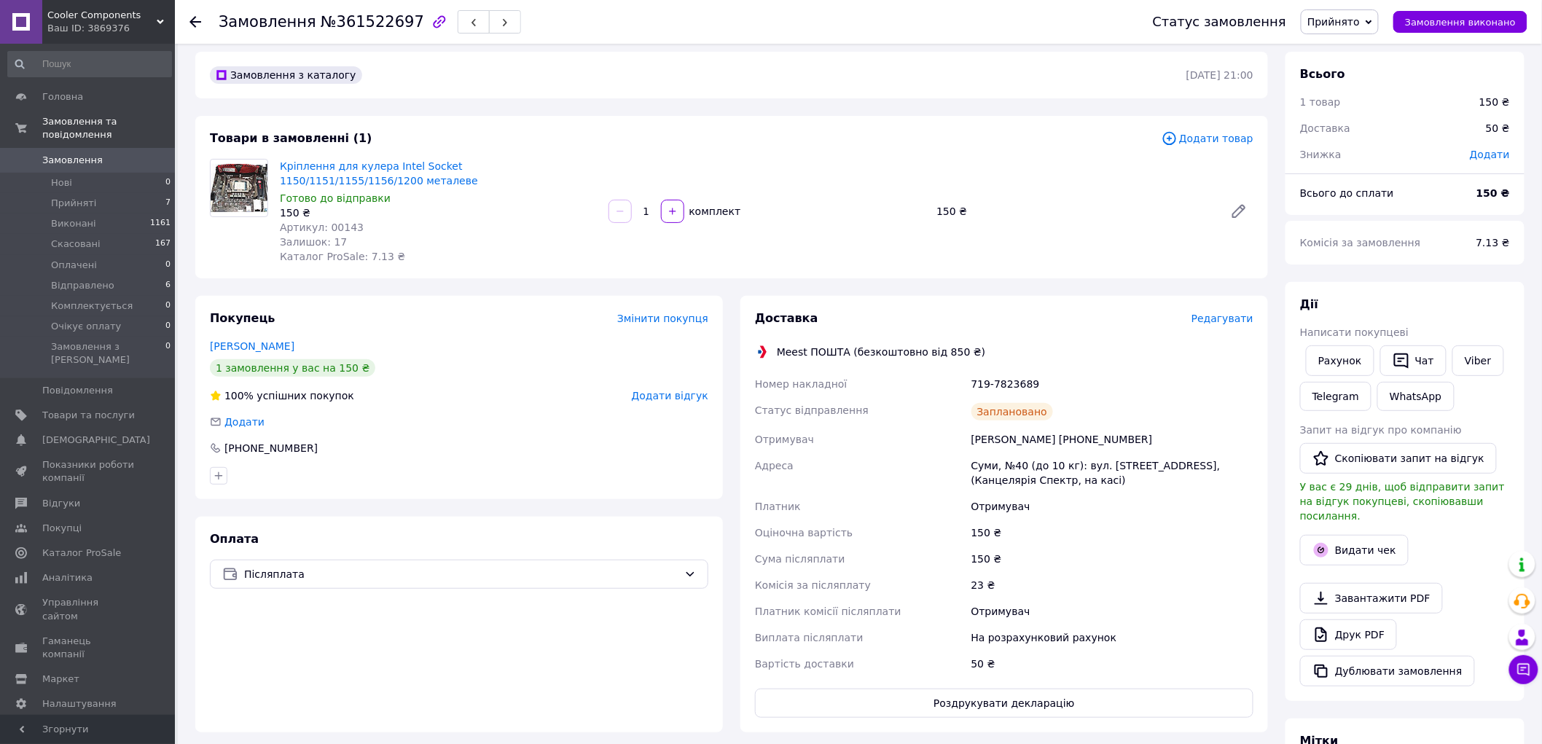
scroll to position [0, 0]
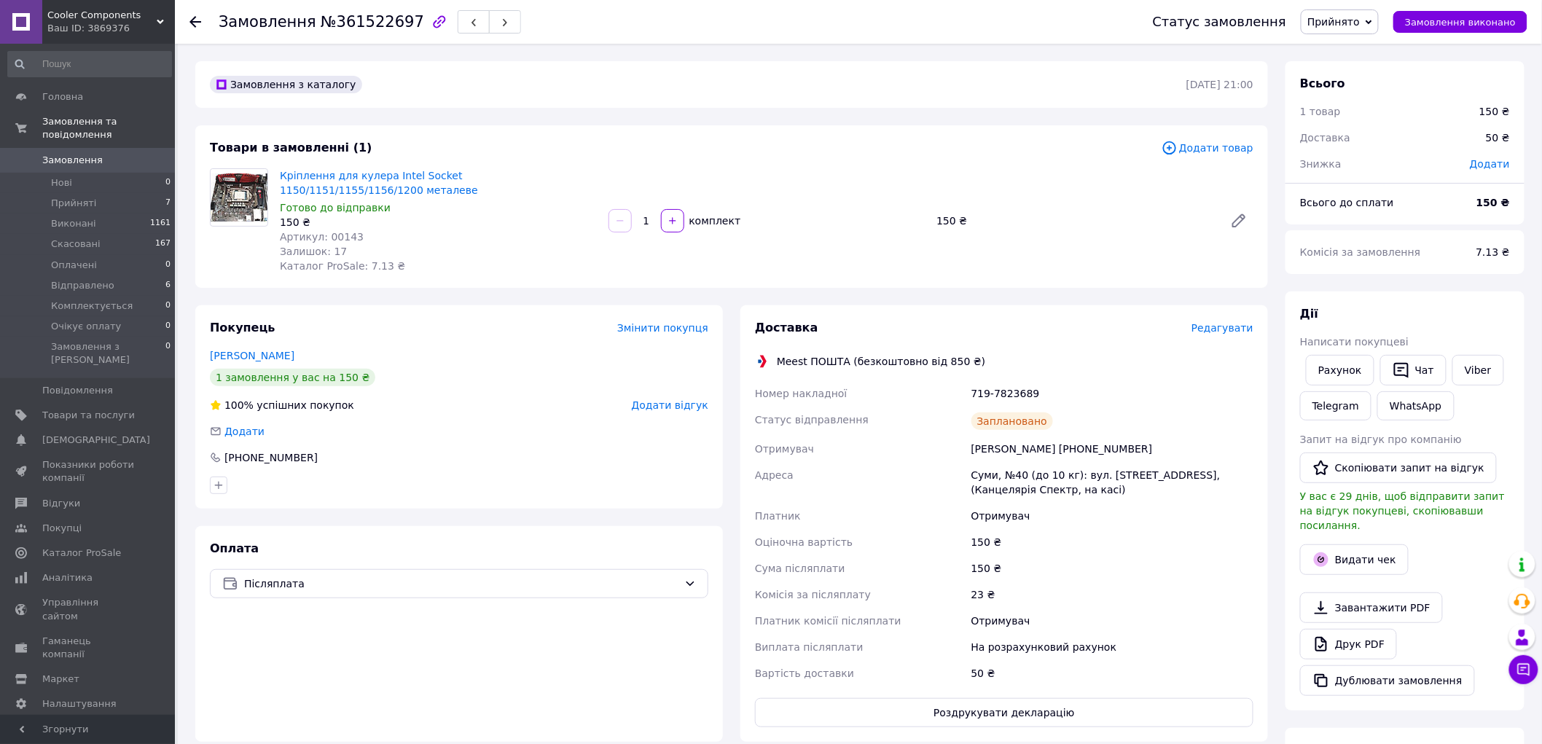
click at [193, 18] on use at bounding box center [195, 22] width 12 height 12
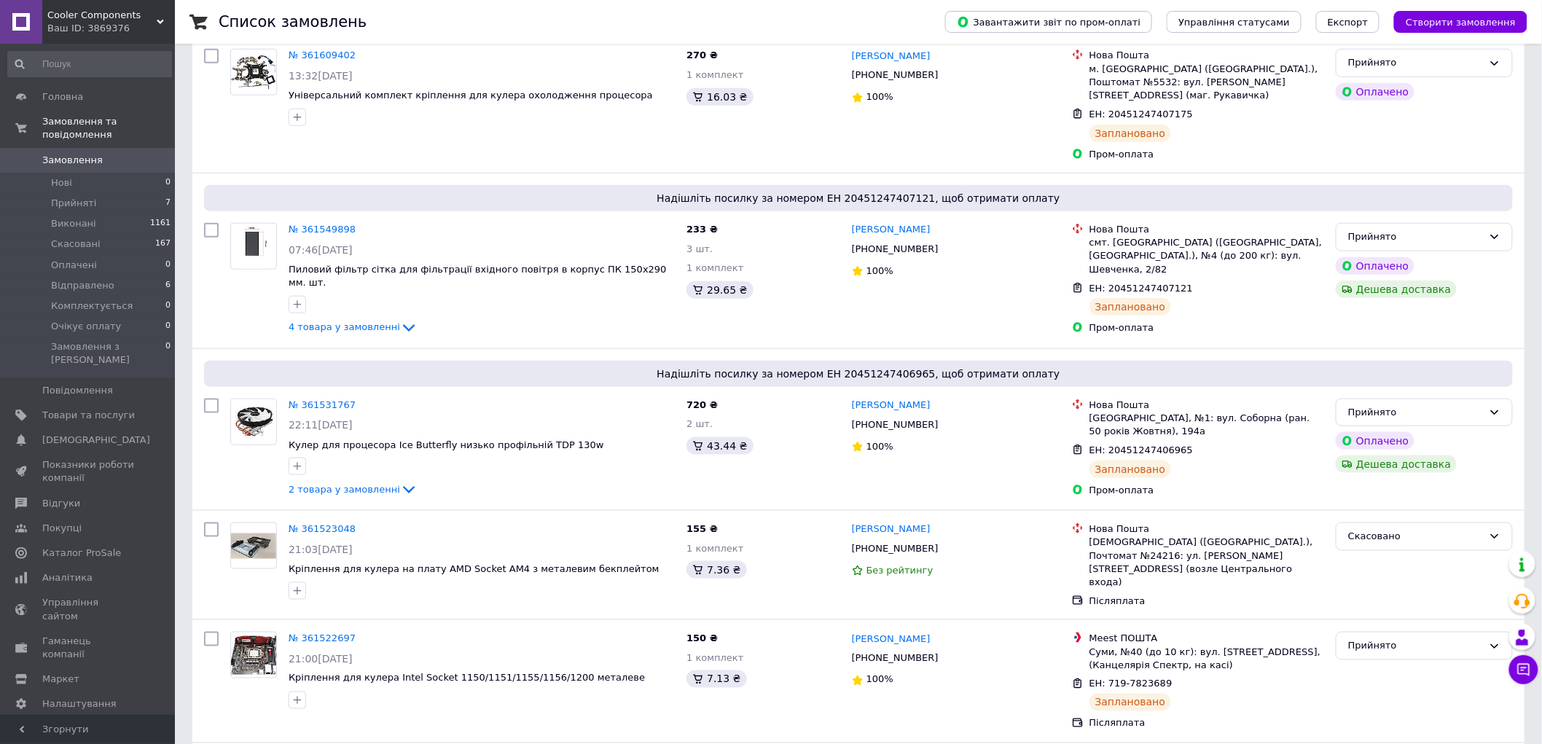
scroll to position [485, 0]
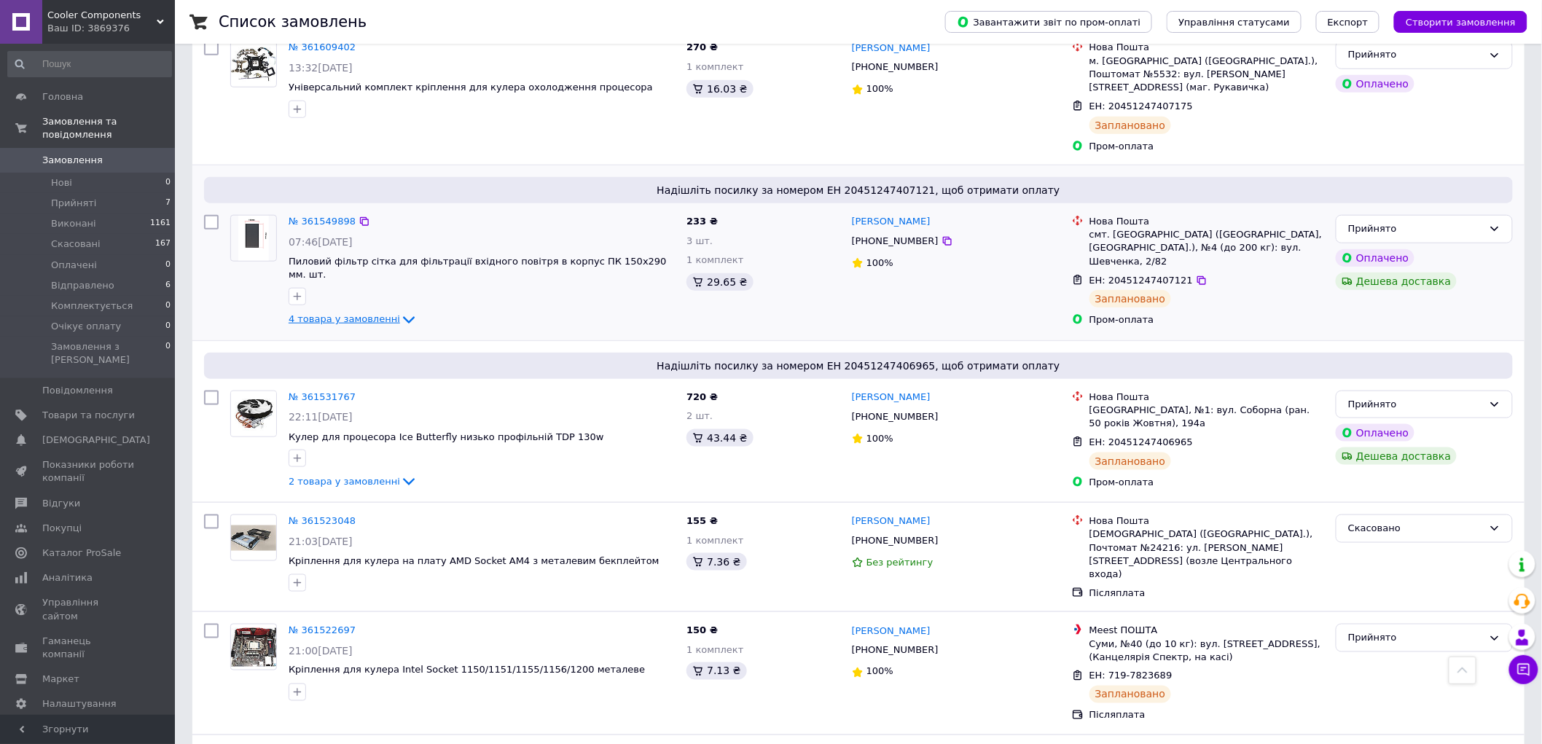
click at [403, 317] on icon at bounding box center [409, 320] width 12 height 7
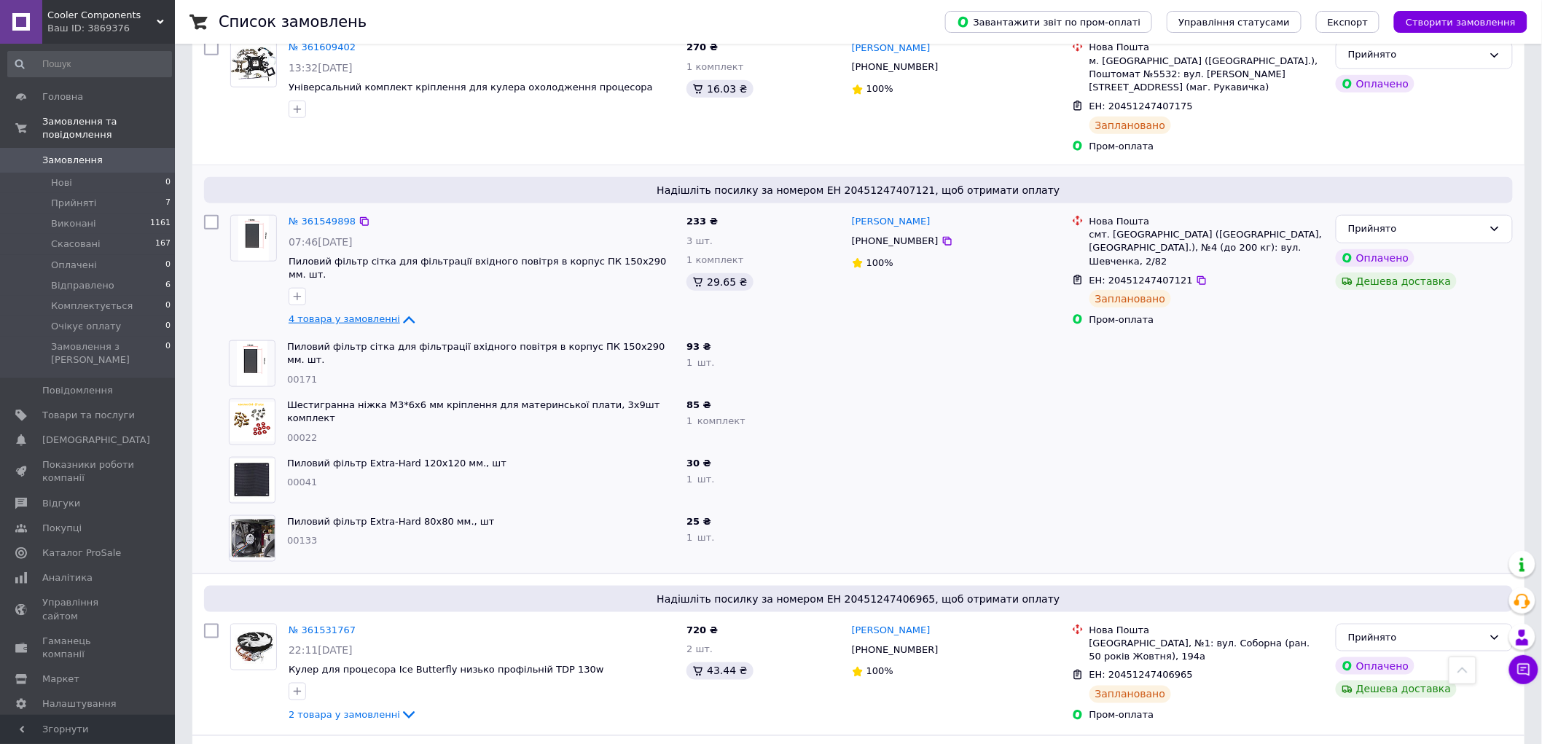
click at [400, 311] on icon at bounding box center [408, 319] width 17 height 17
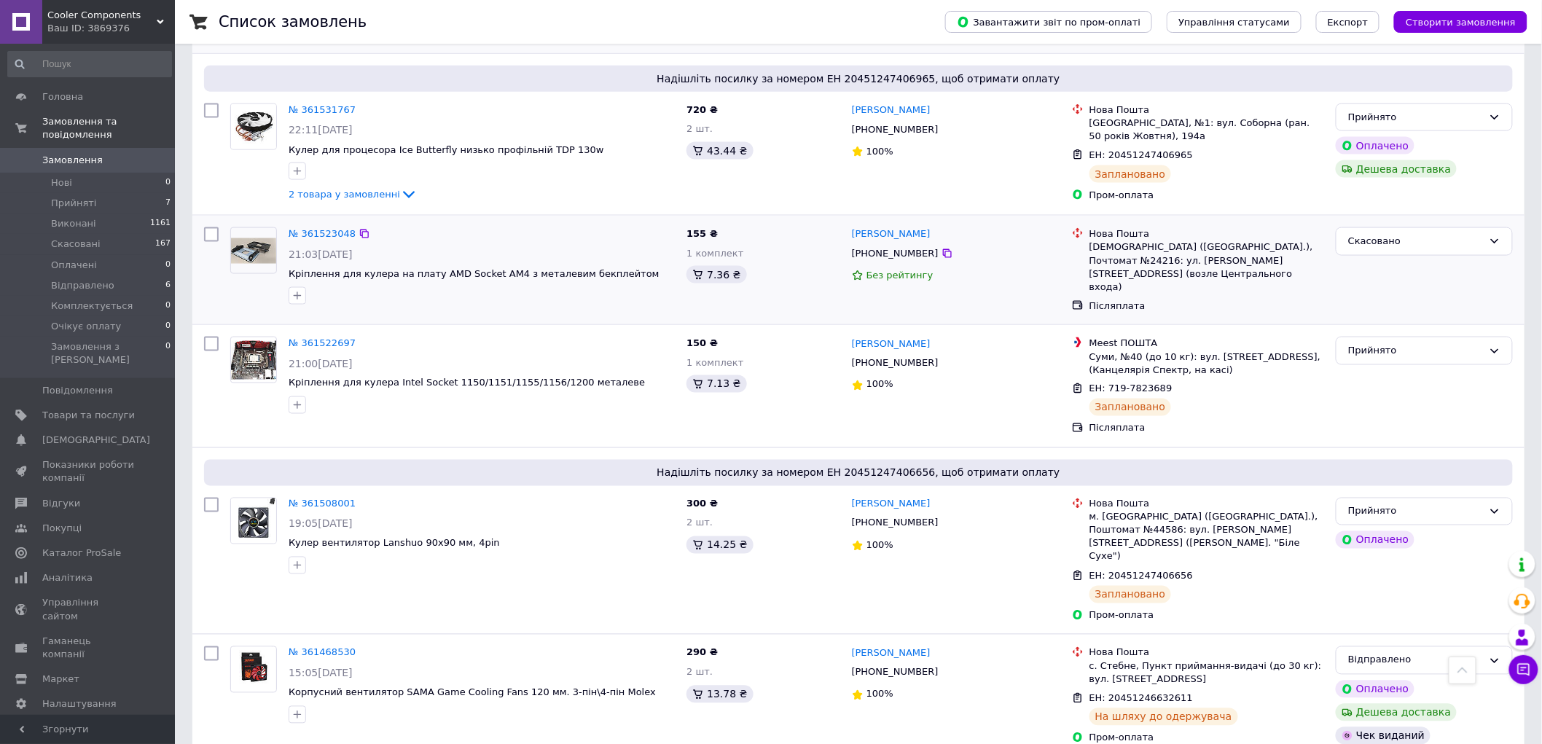
scroll to position [647, 0]
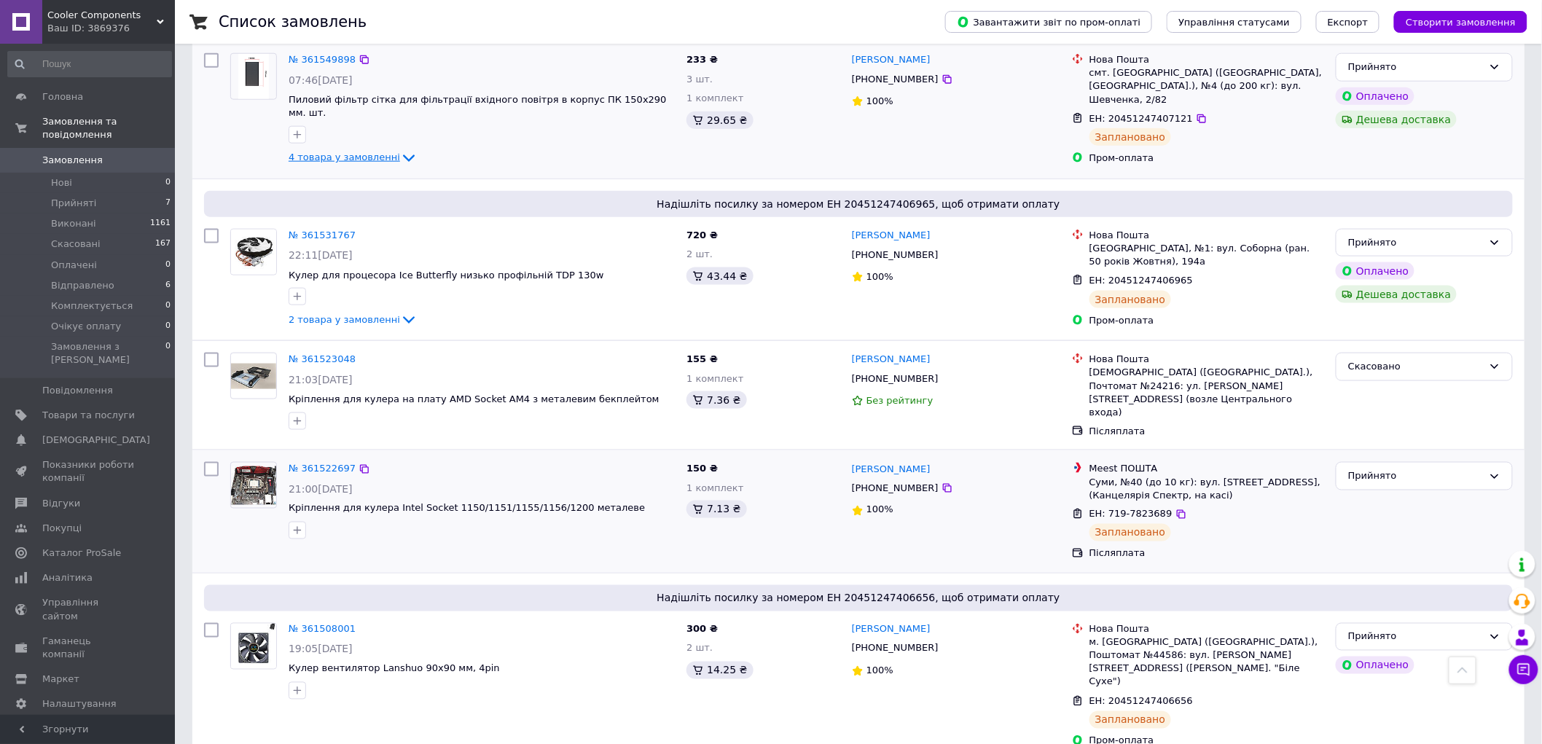
drag, startPoint x: 316, startPoint y: 331, endPoint x: 1302, endPoint y: 476, distance: 996.6
click at [1302, 506] on div "ЕН: 719-7823689" at bounding box center [1207, 514] width 238 height 17
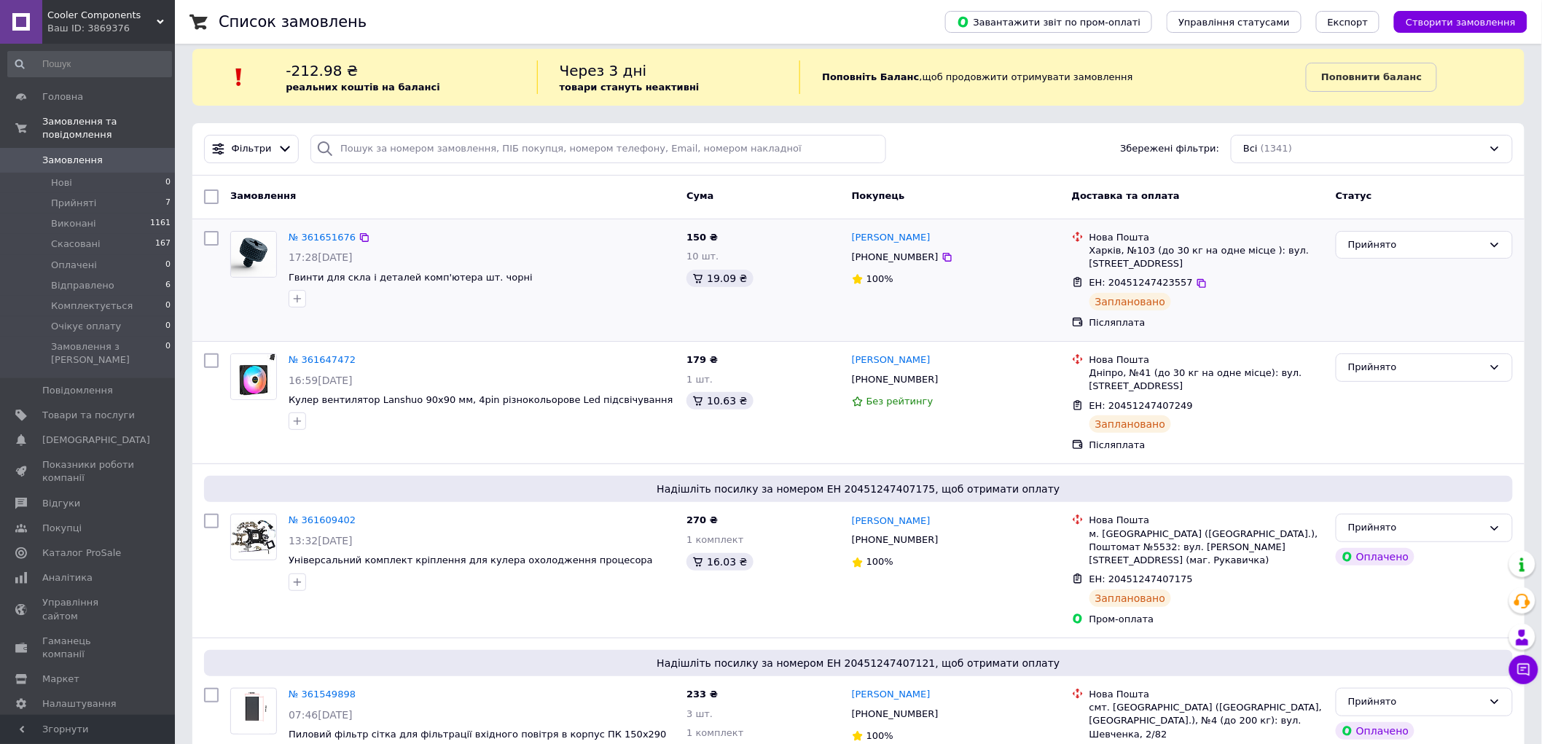
scroll to position [0, 0]
